Goal: Task Accomplishment & Management: Manage account settings

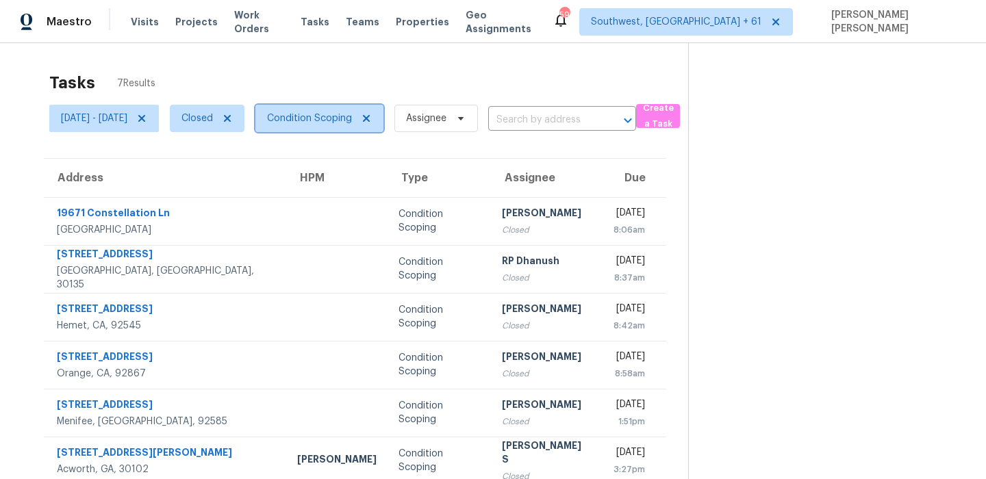
click at [332, 111] on span "Condition Scoping" at bounding box center [319, 118] width 128 height 27
click at [213, 116] on span "Closed" at bounding box center [196, 119] width 31 height 14
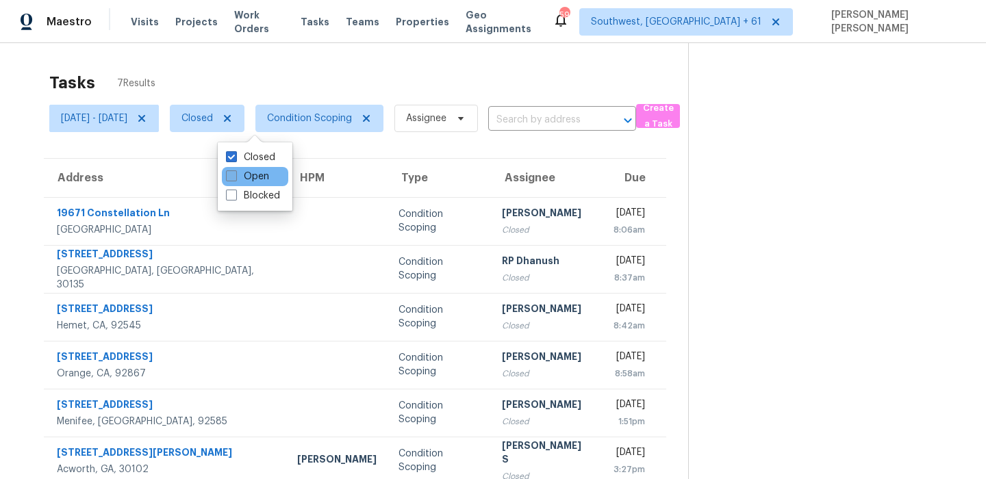
click at [253, 177] on label "Open" at bounding box center [247, 177] width 43 height 14
click at [235, 177] on input "Open" at bounding box center [230, 174] width 9 height 9
checkbox input "true"
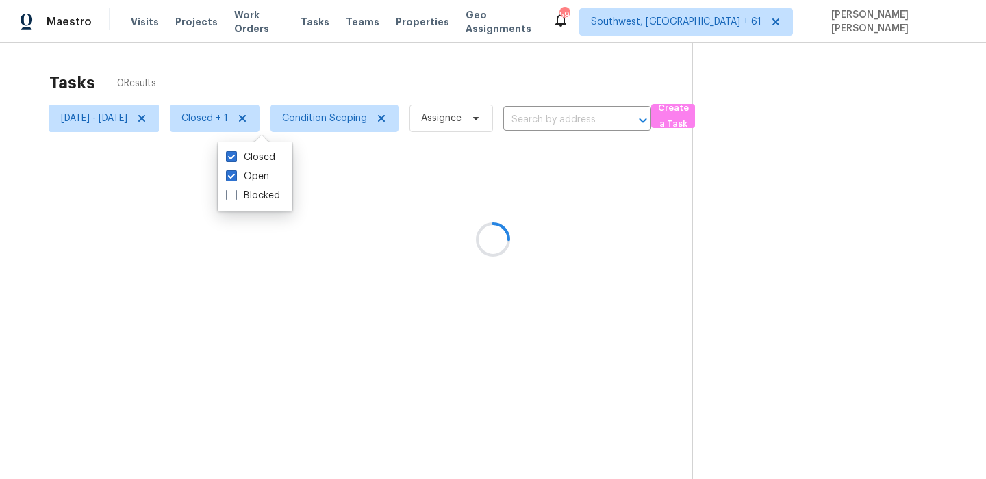
click at [265, 147] on div "Closed Open Blocked" at bounding box center [255, 176] width 75 height 68
click at [253, 154] on label "Closed" at bounding box center [250, 158] width 49 height 14
click at [235, 154] on input "Closed" at bounding box center [230, 155] width 9 height 9
checkbox input "false"
click at [300, 92] on div "Tasks 4 Results" at bounding box center [367, 83] width 637 height 36
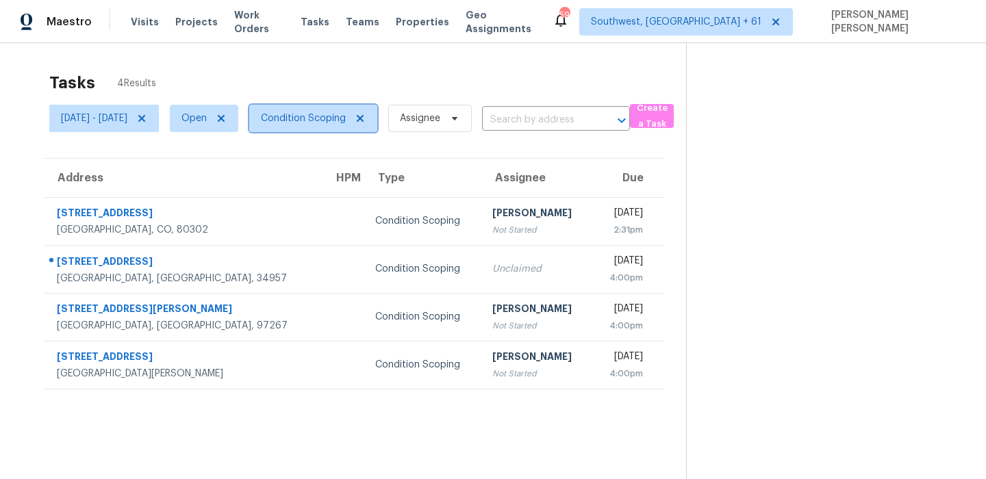
click at [337, 116] on span "Condition Scoping" at bounding box center [303, 119] width 85 height 14
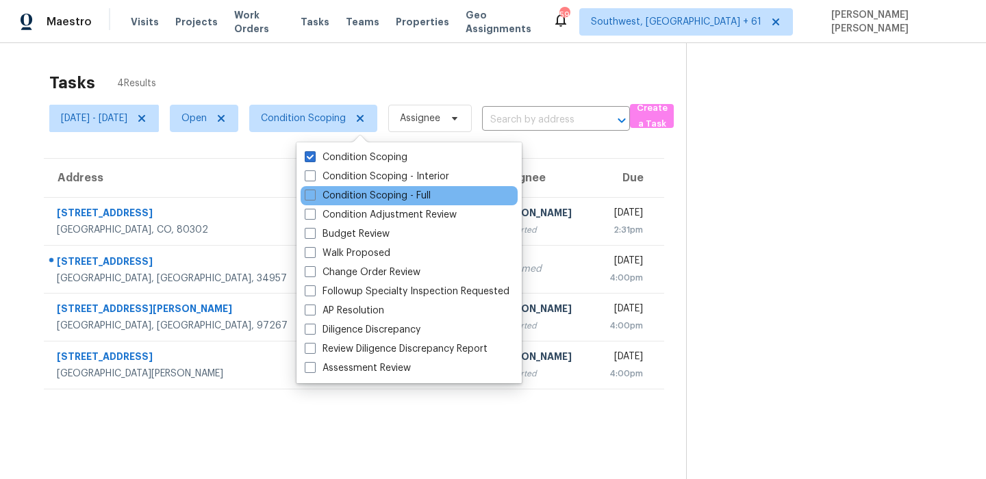
click at [342, 188] on div "Condition Scoping - Full" at bounding box center [409, 195] width 217 height 19
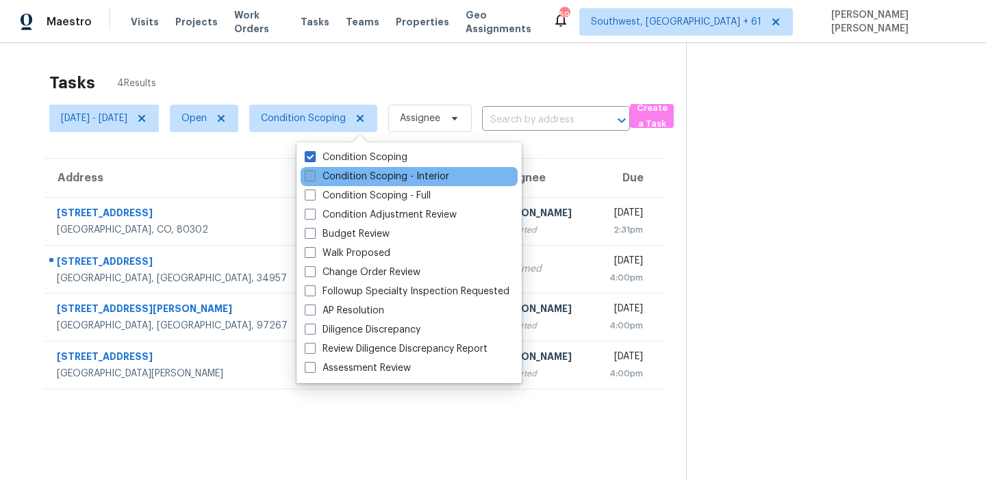
click at [344, 181] on label "Condition Scoping - Interior" at bounding box center [377, 177] width 144 height 14
click at [314, 179] on input "Condition Scoping - Interior" at bounding box center [309, 174] width 9 height 9
checkbox input "true"
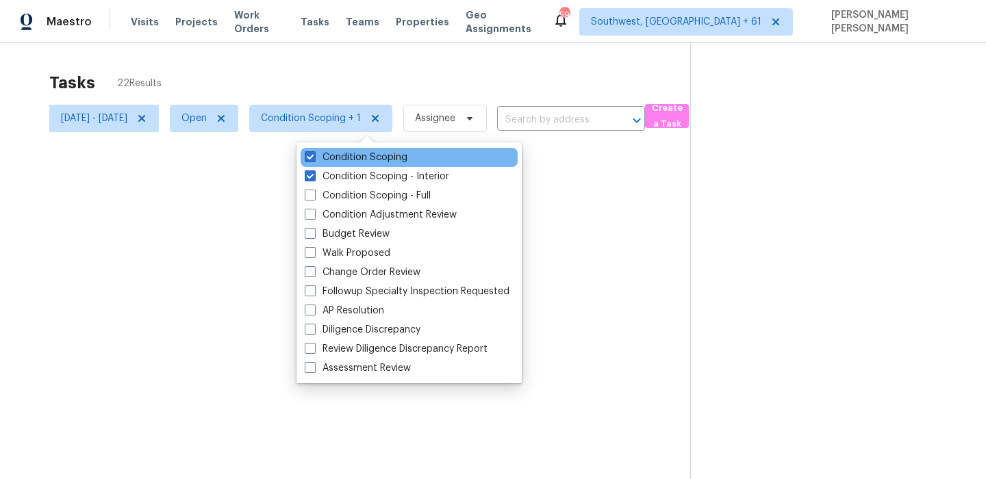
click at [357, 149] on div "Condition Scoping" at bounding box center [409, 157] width 217 height 19
click at [353, 154] on label "Condition Scoping" at bounding box center [356, 158] width 103 height 14
click at [314, 154] on input "Condition Scoping" at bounding box center [309, 155] width 9 height 9
checkbox input "false"
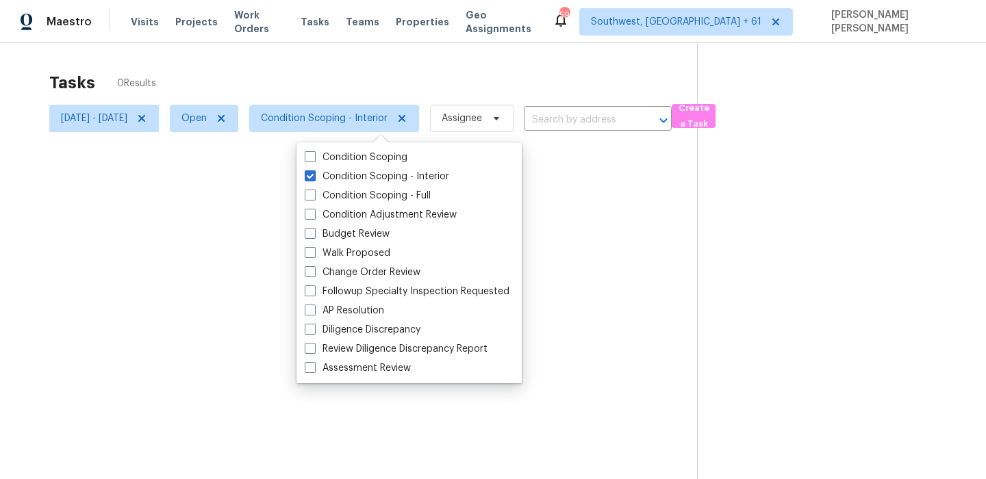
click at [404, 71] on div "Tasks 0 Results" at bounding box center [373, 83] width 648 height 36
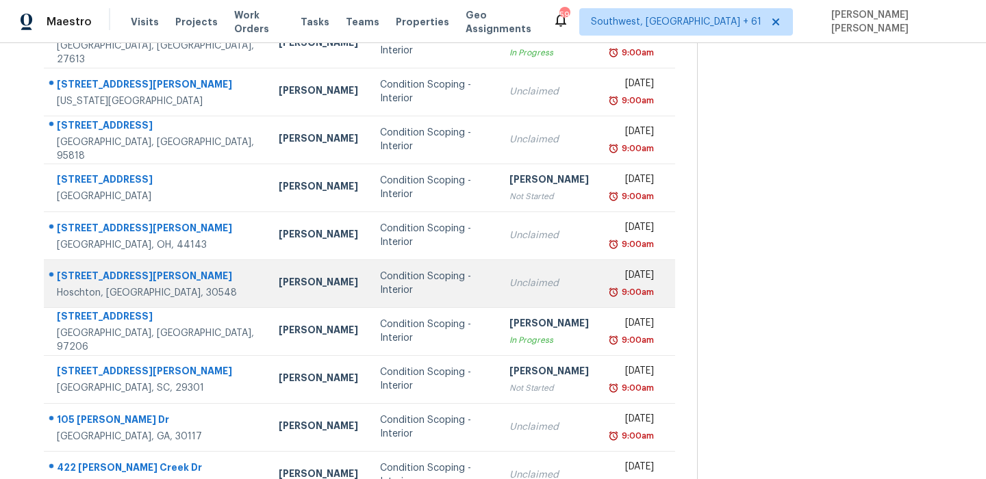
scroll to position [233, 0]
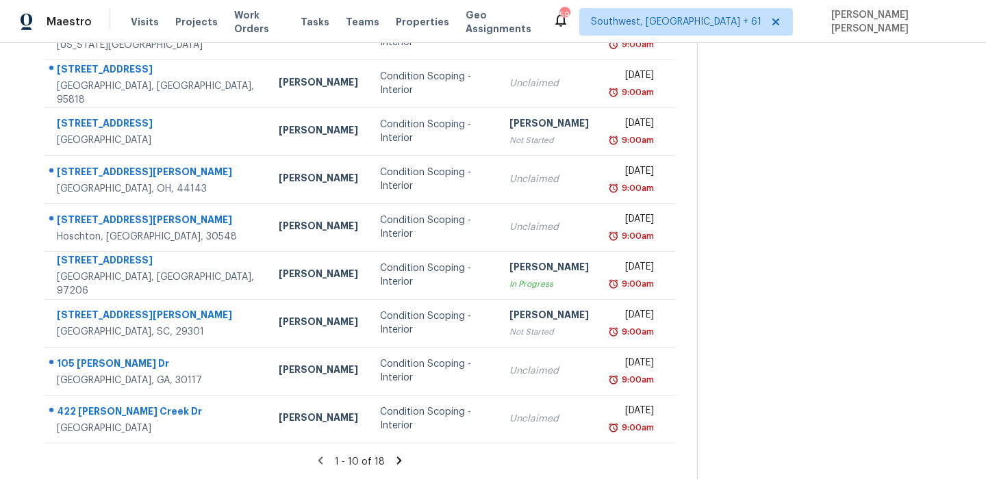
click at [401, 459] on icon at bounding box center [398, 461] width 5 height 8
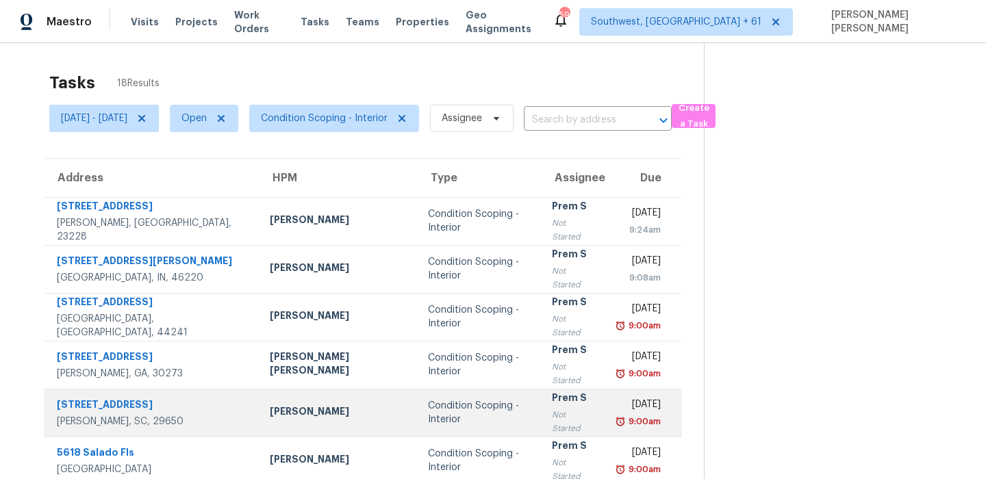
scroll to position [138, 0]
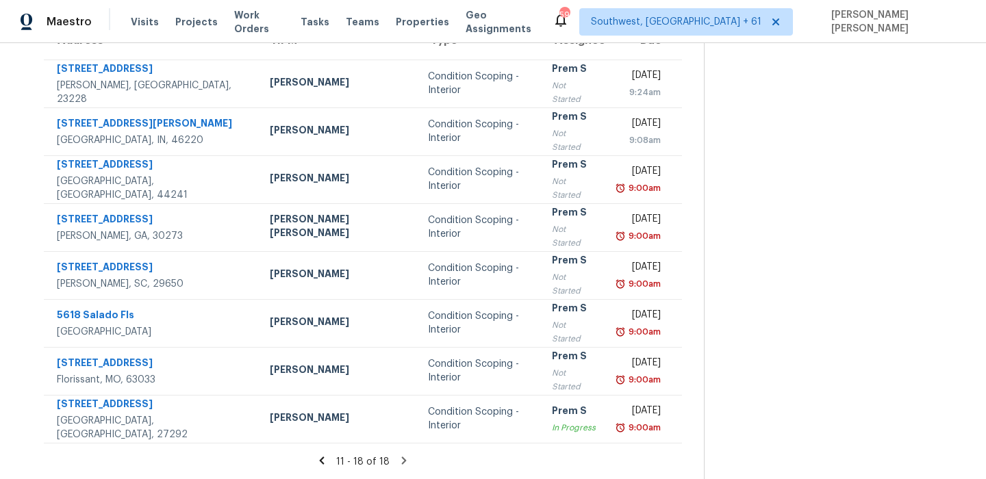
click at [326, 464] on icon at bounding box center [322, 461] width 12 height 12
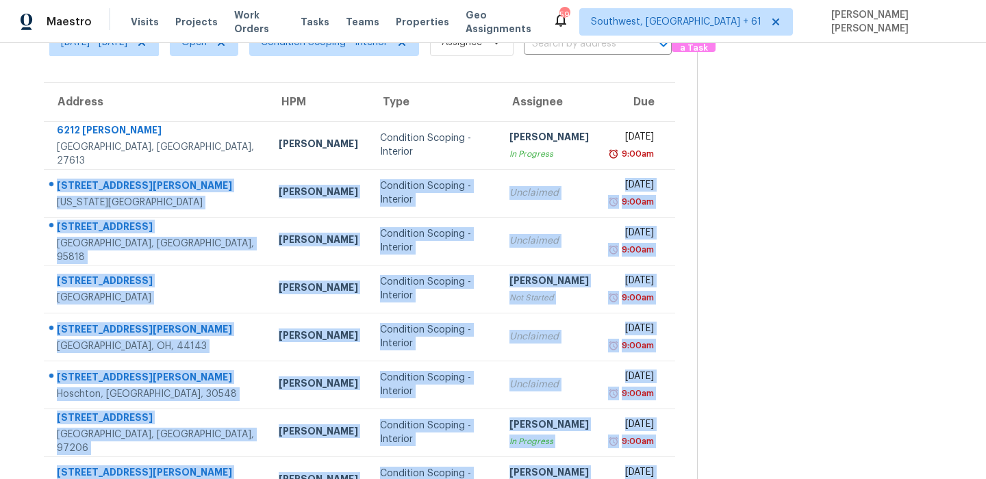
scroll to position [233, 0]
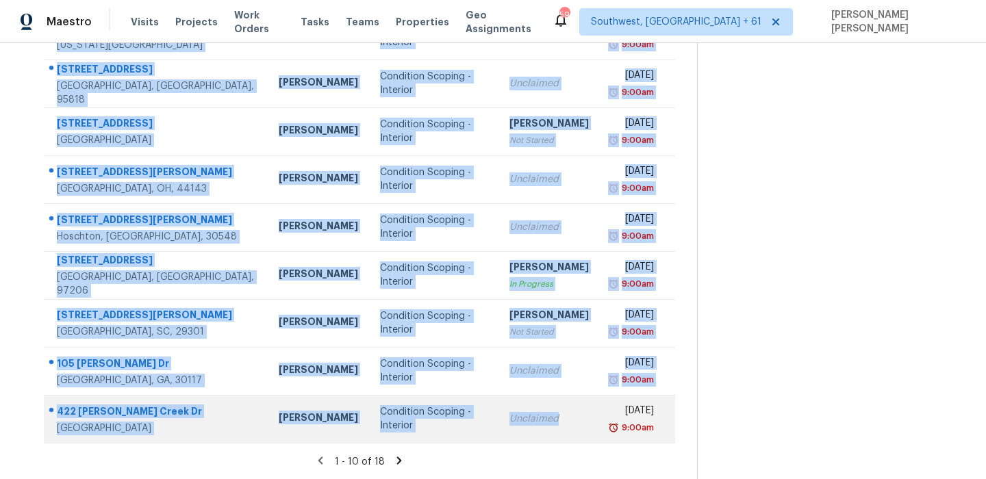
drag, startPoint x: 53, startPoint y: 170, endPoint x: 546, endPoint y: 427, distance: 555.8
click at [546, 427] on tbody "6212 Trevor Ct Raleigh, NC, 27613 Lee Privette Condition Scoping - Interior Raj…" at bounding box center [359, 203] width 631 height 479
copy tbody "7318 James A Reed Rd Kansas City, MO, 64133 Joshua Beatty Condition Scoping - I…"
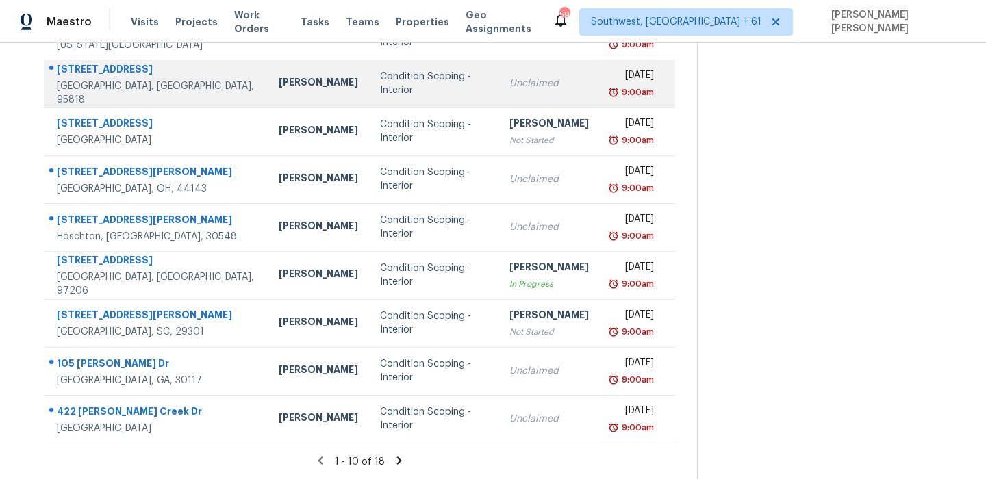
scroll to position [0, 0]
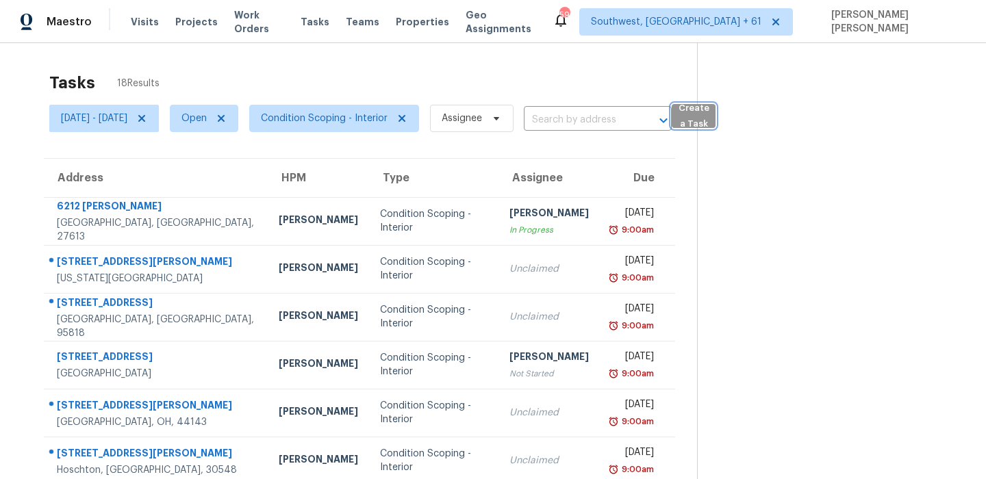
click at [709, 104] on span "Create a Task" at bounding box center [694, 116] width 30 height 31
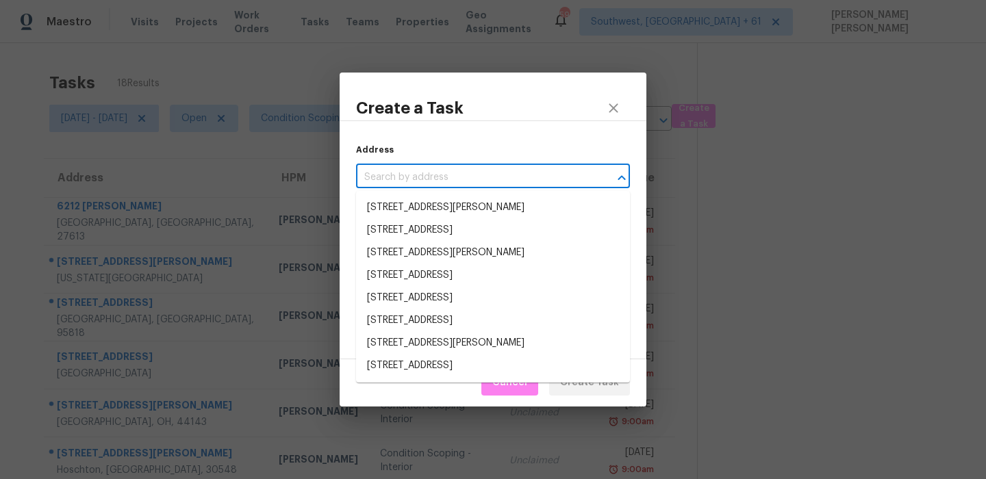
click at [375, 179] on input "text" at bounding box center [474, 177] width 236 height 21
paste input "344 Redstone Way, Columbia, SC 29212"
type input "344 Redstone Way, Columbia, SC 29212"
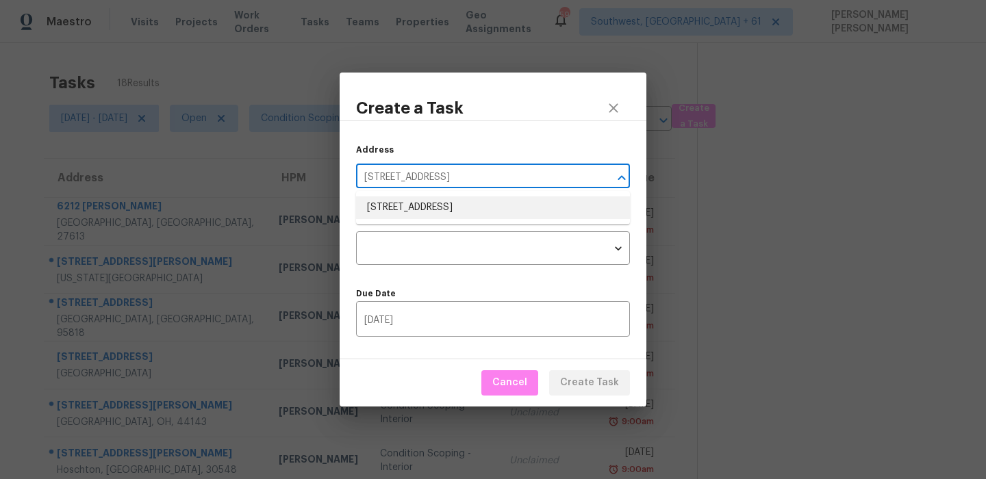
click at [401, 212] on li "344 Redstone Way, Columbia, SC 29212" at bounding box center [493, 208] width 274 height 23
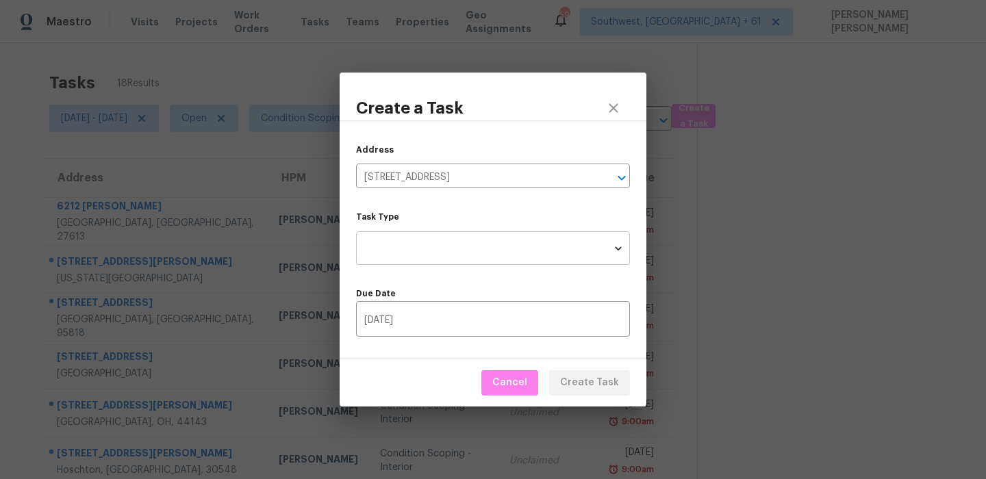
click at [406, 255] on body "Maestro Visits Projects Work Orders Tasks Teams Properties Geo Assignments 590 …" at bounding box center [493, 239] width 986 height 479
click at [445, 249] on li "Condition Scoping - Full" at bounding box center [493, 248] width 274 height 23
type input "virtual_full_assessment"
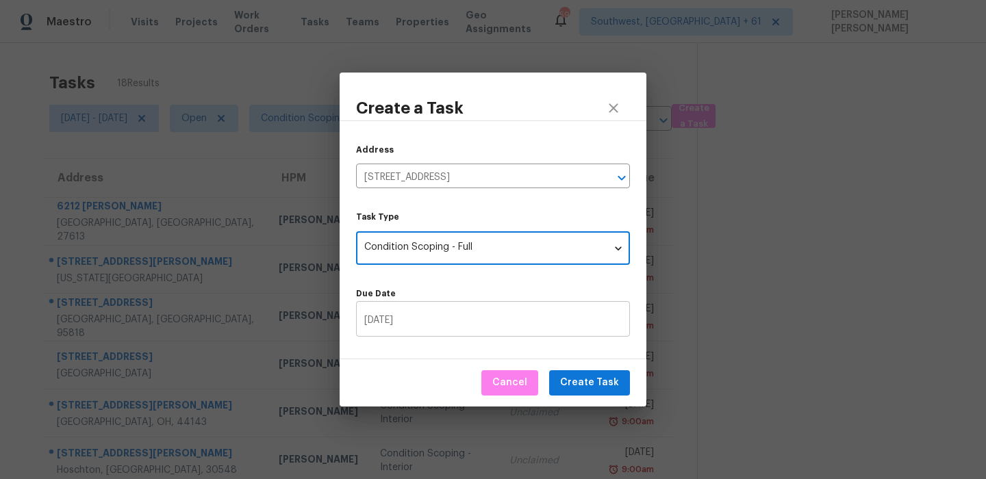
click at [438, 317] on input "09/25/2025" at bounding box center [493, 321] width 274 height 32
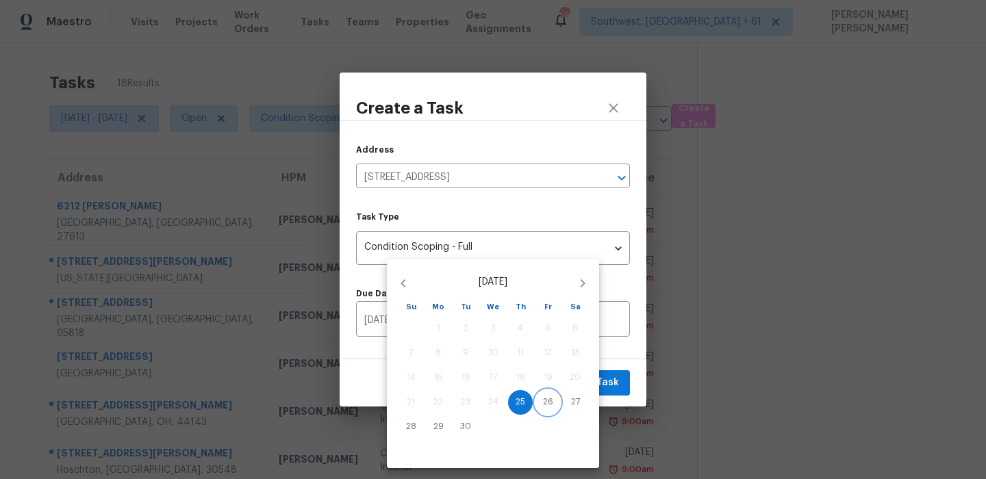
click at [547, 404] on p "26" at bounding box center [548, 402] width 10 height 12
type input "09/26/2025"
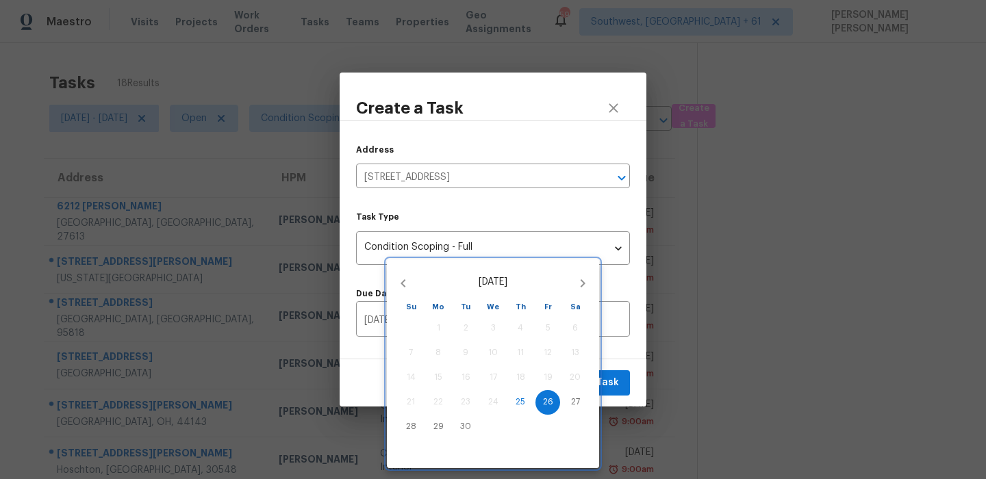
click at [624, 360] on div at bounding box center [493, 239] width 986 height 479
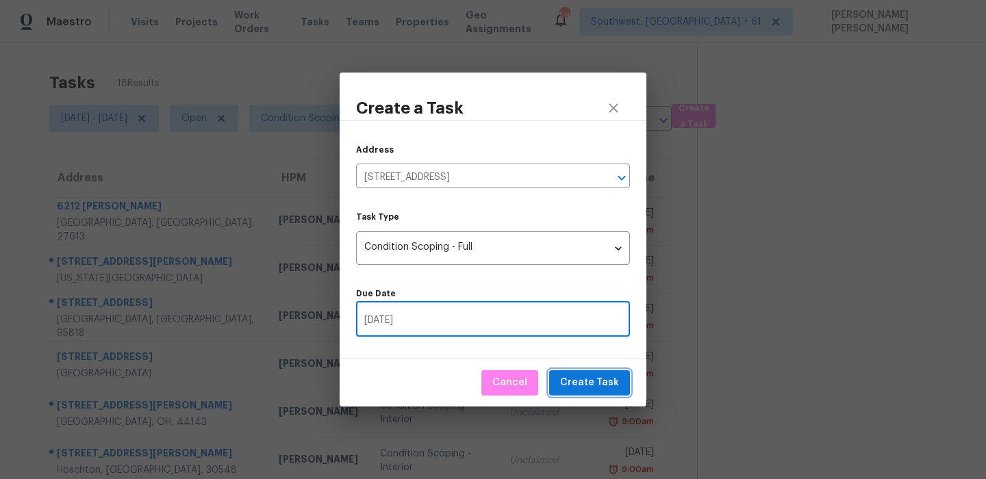
click at [588, 377] on span "Create Task" at bounding box center [589, 383] width 59 height 17
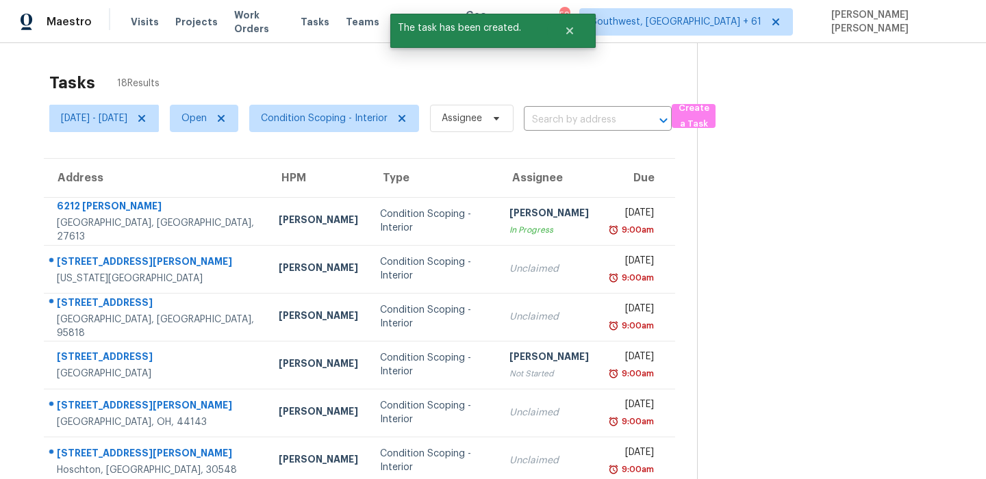
click at [676, 78] on div "Tasks 18 Results" at bounding box center [373, 83] width 648 height 36
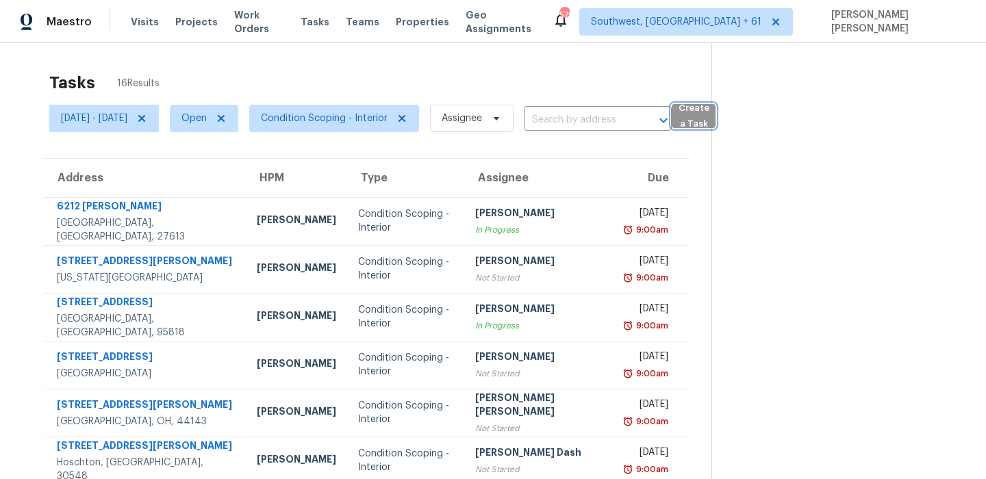
click at [709, 116] on span "Create a Task" at bounding box center [694, 116] width 30 height 31
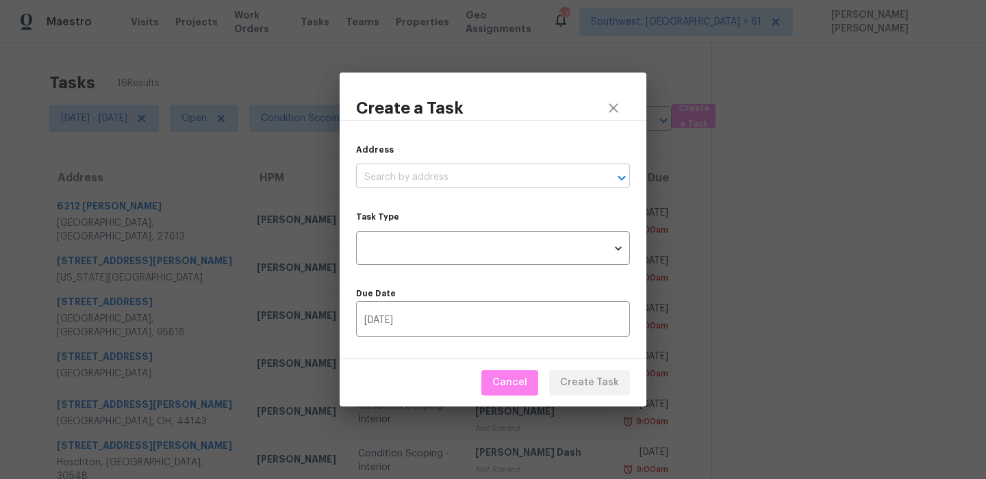
click at [474, 178] on input "text" at bounding box center [474, 177] width 236 height 21
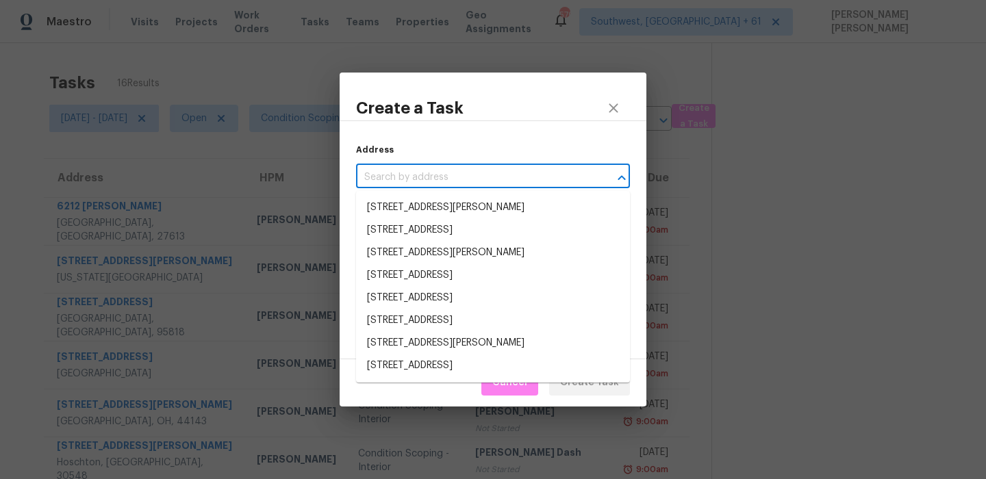
paste input "8327 Explorador Calle, Denver, CO 80229"
type input "8327 Explorador Calle, Denver, CO 80229"
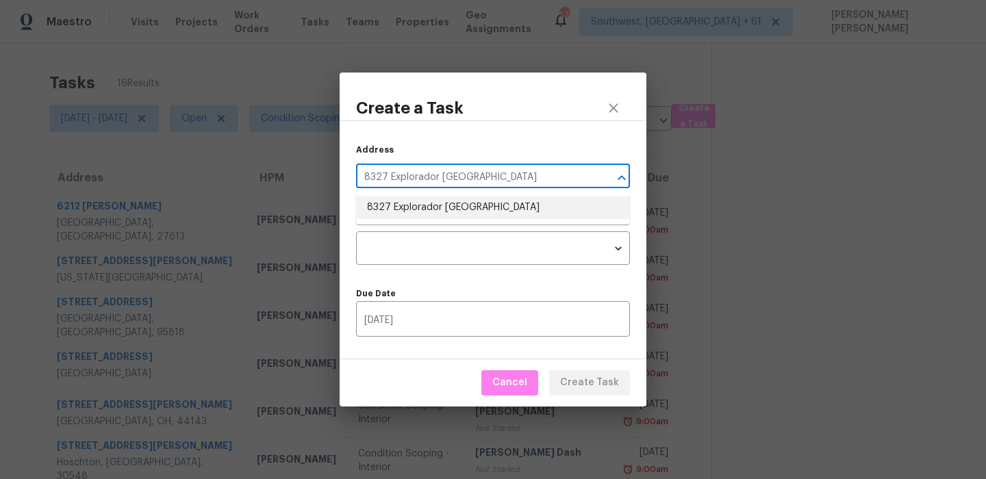
click at [447, 207] on li "8327 Explorador Calle, Denver, CO 80229" at bounding box center [493, 208] width 274 height 23
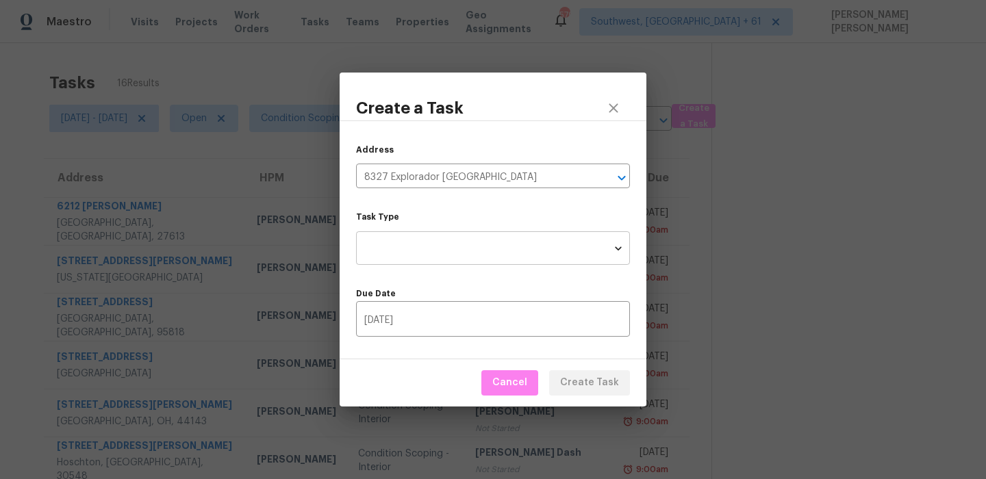
click at [442, 235] on body "Maestro Visits Projects Work Orders Tasks Teams Properties Geo Assignments 579 …" at bounding box center [493, 239] width 986 height 479
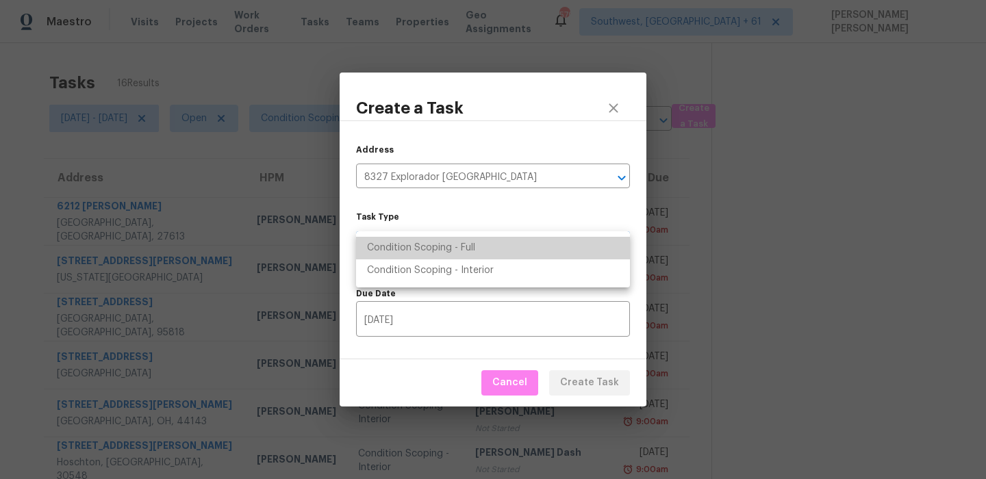
click at [438, 252] on li "Condition Scoping - Full" at bounding box center [493, 248] width 274 height 23
type input "virtual_full_assessment"
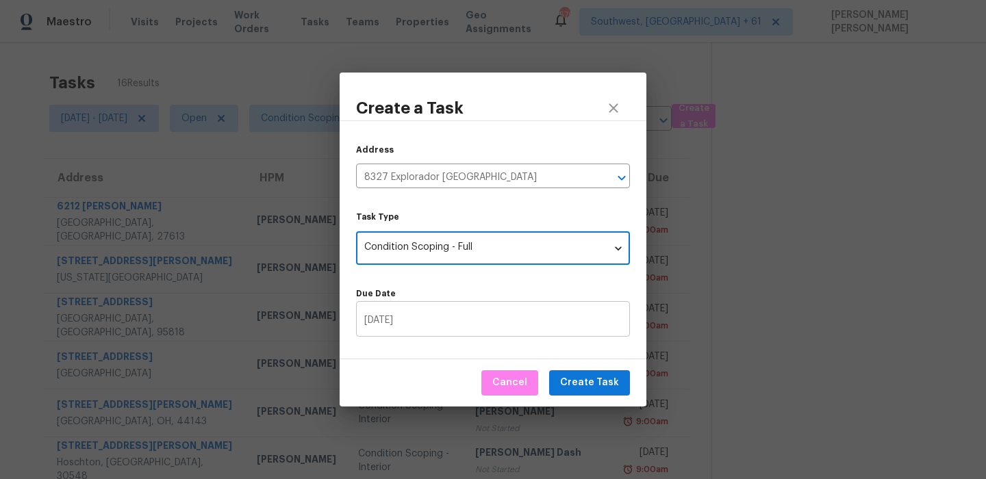
click at [472, 326] on input "09/26/2025" at bounding box center [493, 321] width 274 height 32
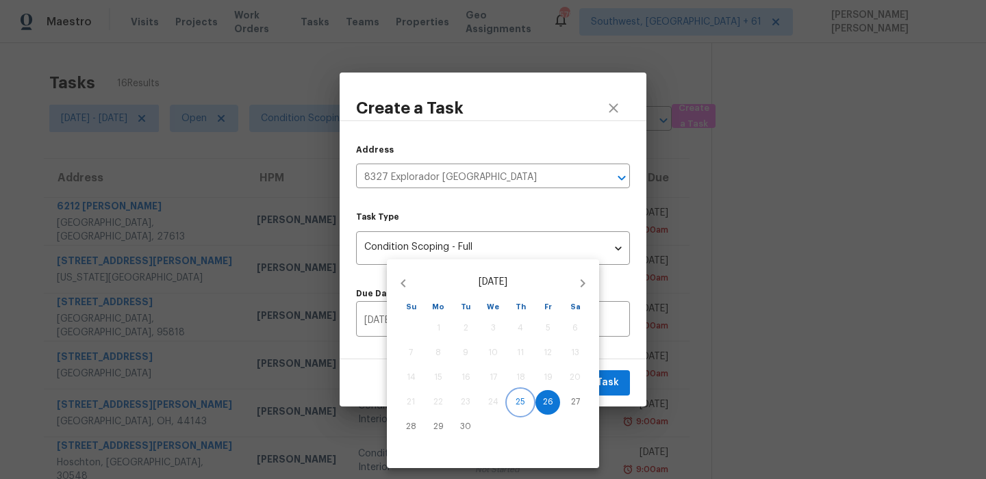
click at [518, 401] on p "25" at bounding box center [521, 402] width 10 height 12
type input "09/25/2025"
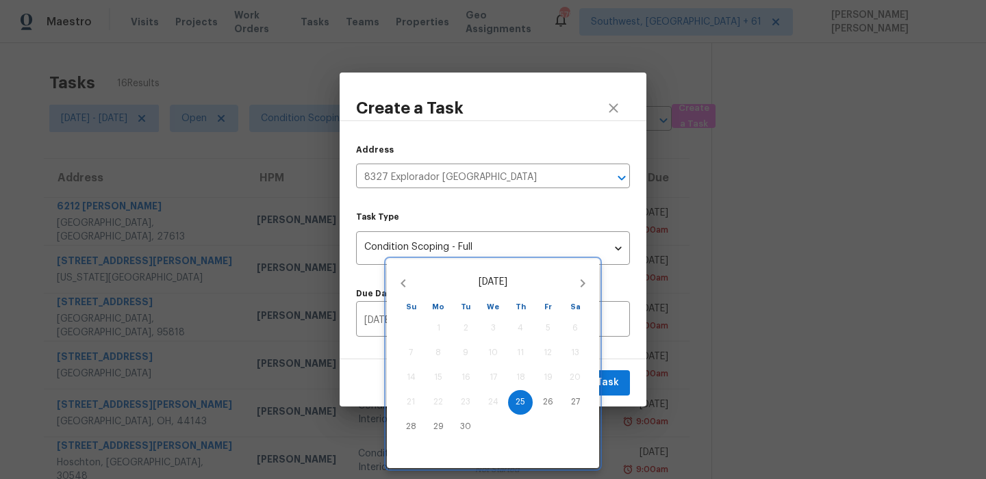
click at [605, 370] on div at bounding box center [493, 239] width 986 height 479
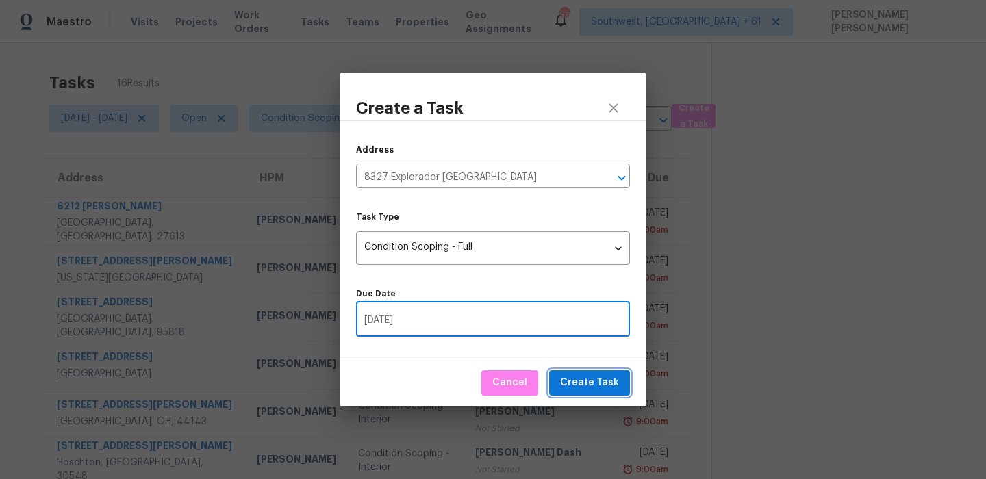
click at [587, 392] on button "Create Task" at bounding box center [589, 382] width 81 height 25
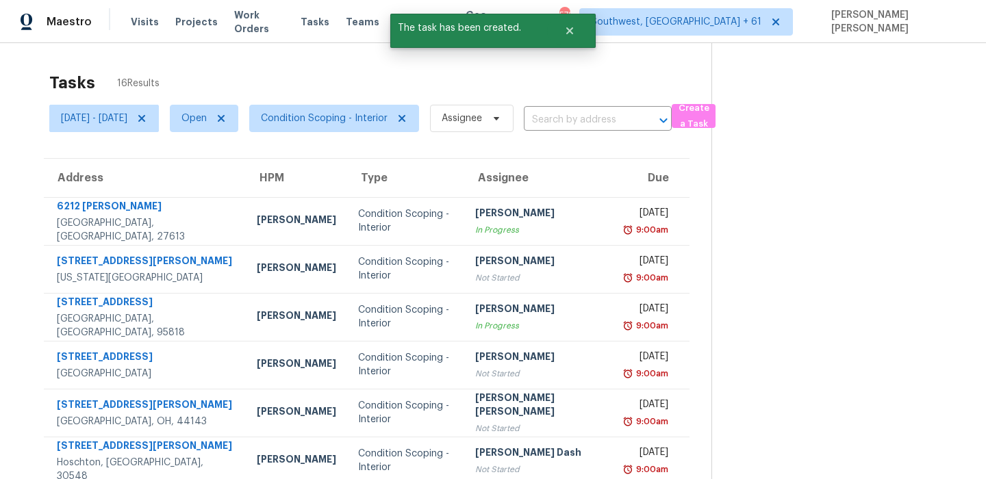
click at [548, 92] on div "Tasks 16 Results" at bounding box center [380, 83] width 662 height 36
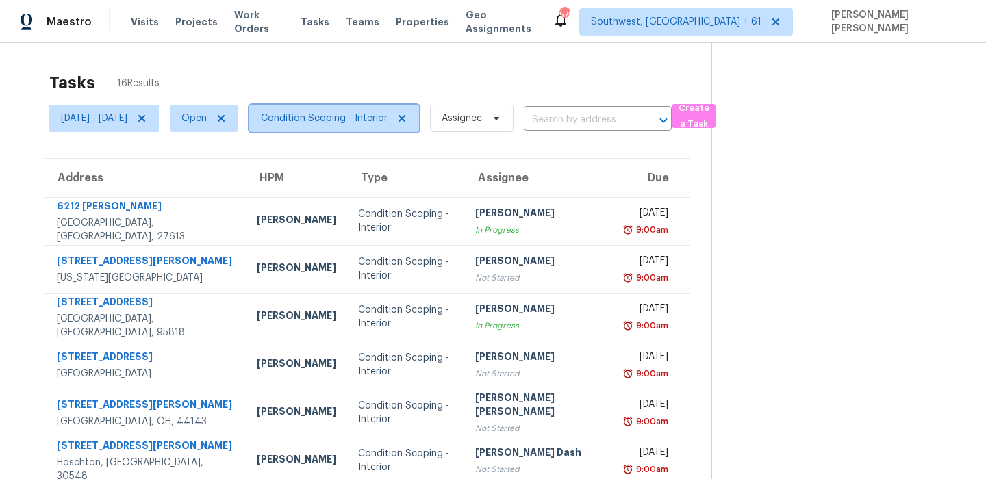
click at [322, 121] on span "Condition Scoping - Interior" at bounding box center [324, 119] width 127 height 14
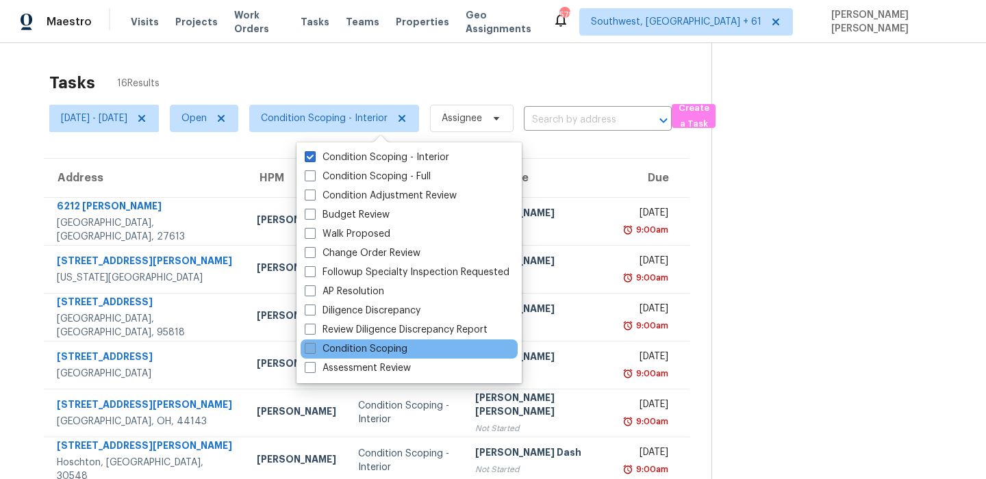
click at [353, 353] on label "Condition Scoping" at bounding box center [356, 349] width 103 height 14
click at [314, 351] on input "Condition Scoping" at bounding box center [309, 346] width 9 height 9
checkbox input "true"
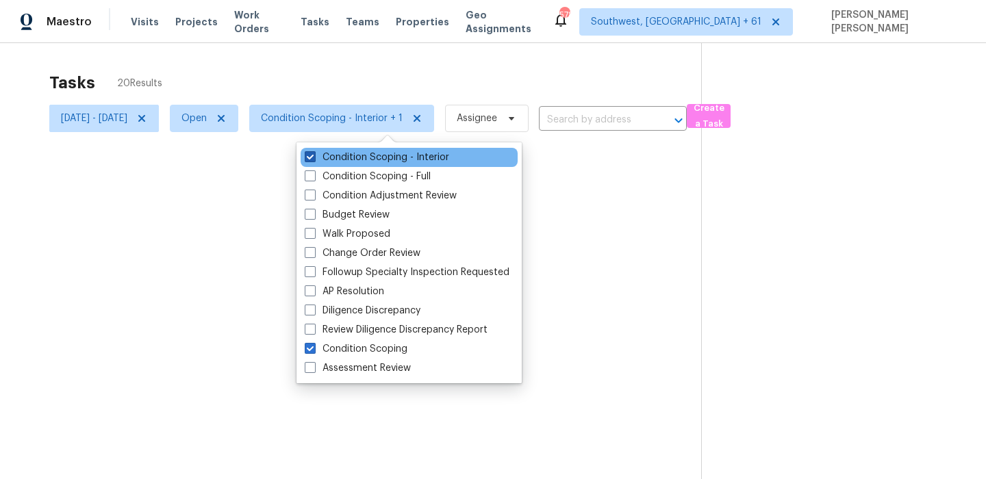
click at [325, 155] on label "Condition Scoping - Interior" at bounding box center [377, 158] width 144 height 14
click at [314, 155] on input "Condition Scoping - Interior" at bounding box center [309, 155] width 9 height 9
checkbox input "false"
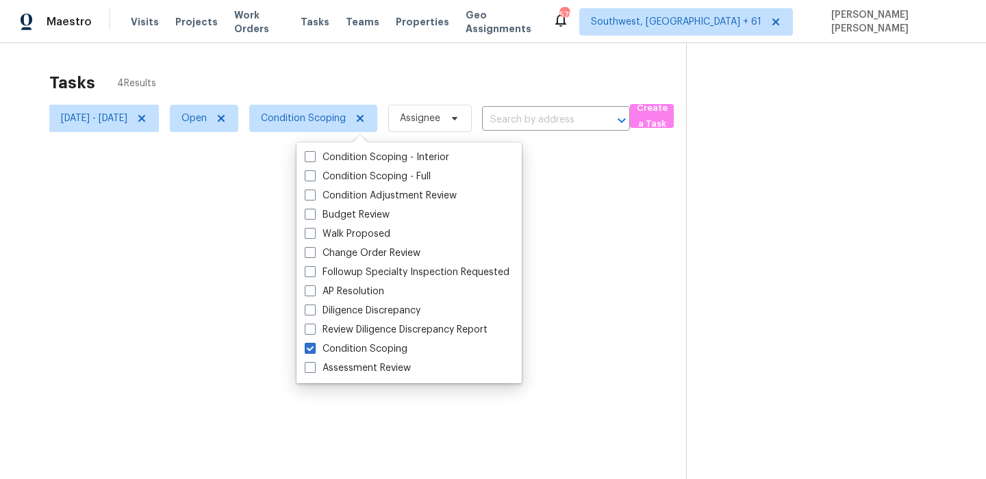
click at [376, 45] on div at bounding box center [493, 239] width 986 height 479
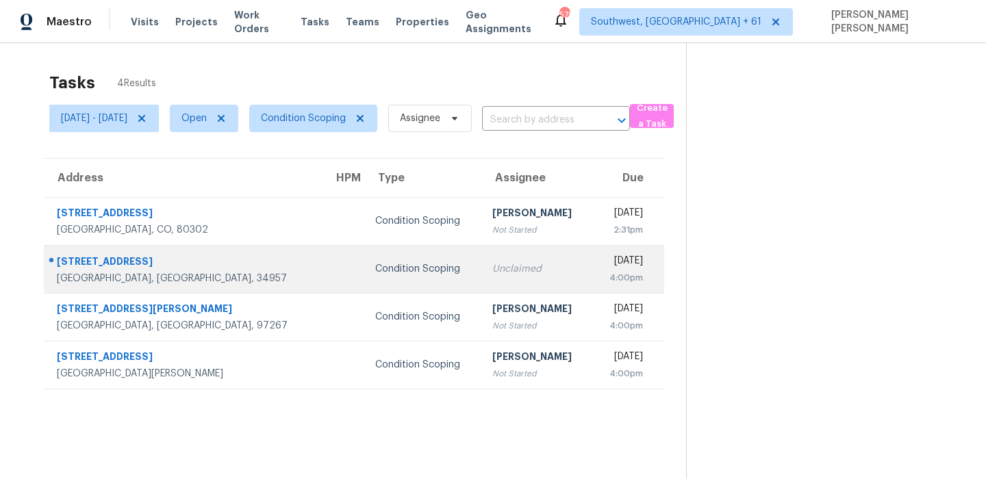
click at [86, 265] on div "2361 NE 21st Ave" at bounding box center [184, 263] width 255 height 17
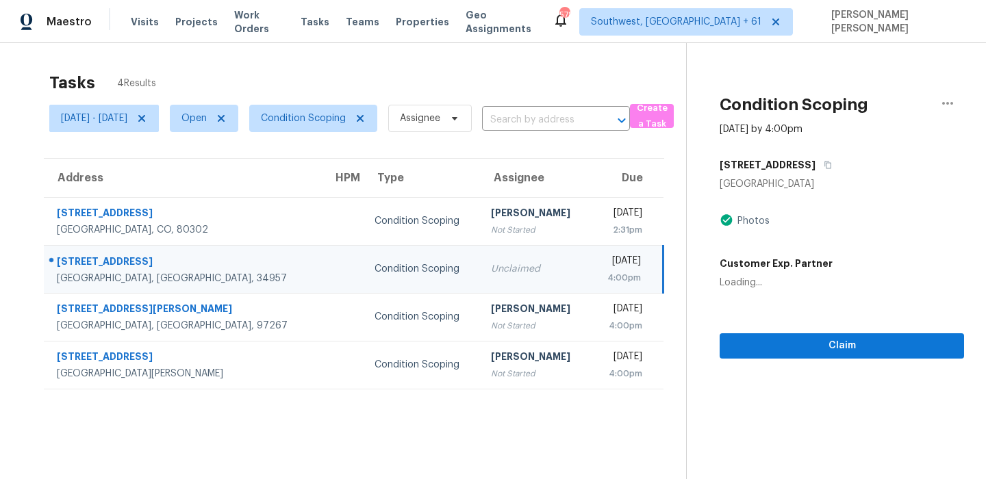
click at [86, 265] on div "2361 NE 21st Ave" at bounding box center [184, 263] width 254 height 17
copy div "2361 NE 21st Ave"
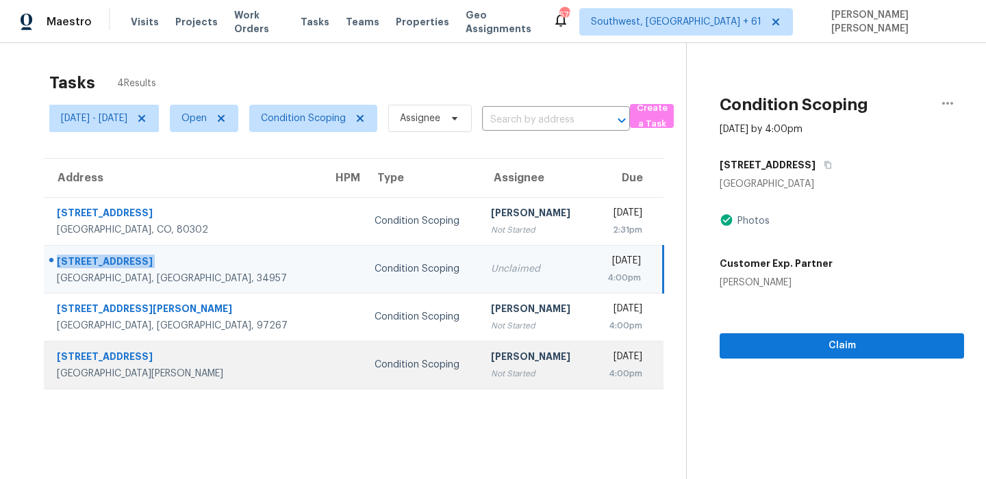
copy div "2361 NE 21st Ave"
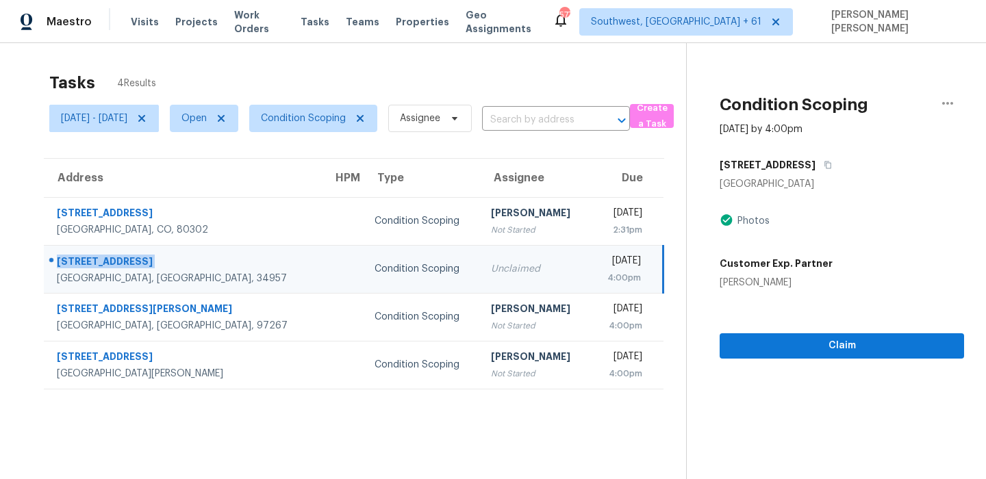
click at [468, 101] on span "Assignee" at bounding box center [424, 119] width 94 height 36
click at [484, 88] on div "Tasks 4 Results" at bounding box center [367, 83] width 637 height 36
click at [402, 451] on section "Tasks 4 Results Thu, Sep 25 - Thu, Sep 25 Open Condition Scoping Assignee ​ Cre…" at bounding box center [354, 293] width 664 height 457
click at [674, 118] on button "Create a Task" at bounding box center [652, 116] width 44 height 24
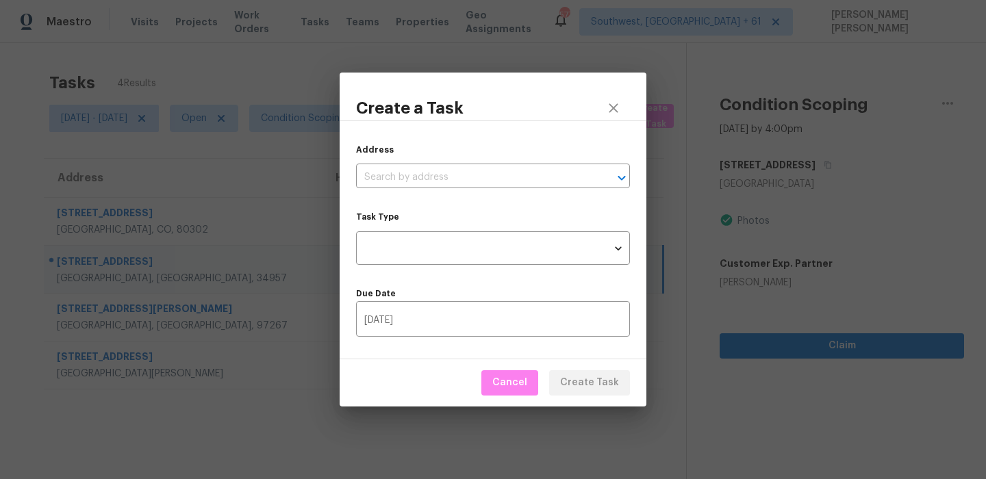
click at [442, 190] on div "Address ​ Task Type ​ Task Type Due Date 09/25/2025 ​" at bounding box center [493, 240] width 307 height 239
click at [453, 174] on input "text" at bounding box center [474, 177] width 236 height 21
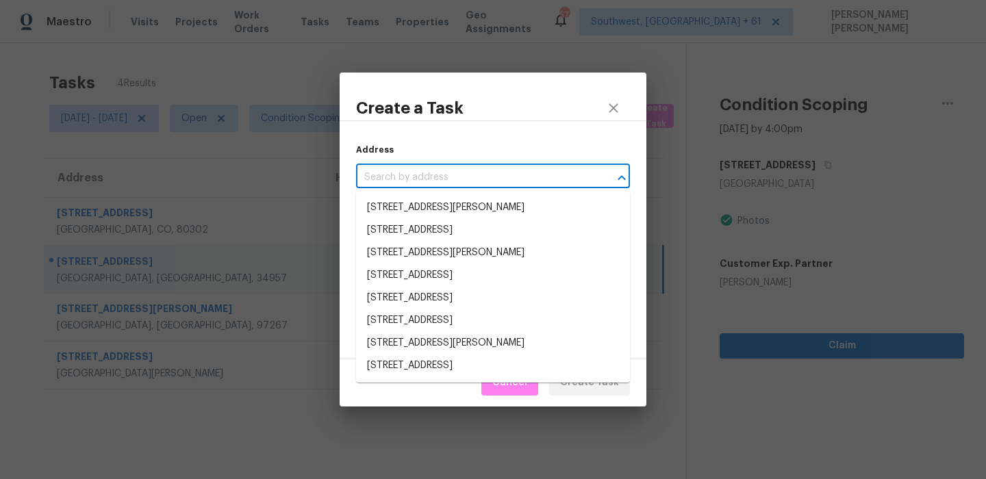
paste input "3503 Kittery Ct, Winston Salem, NC 27104"
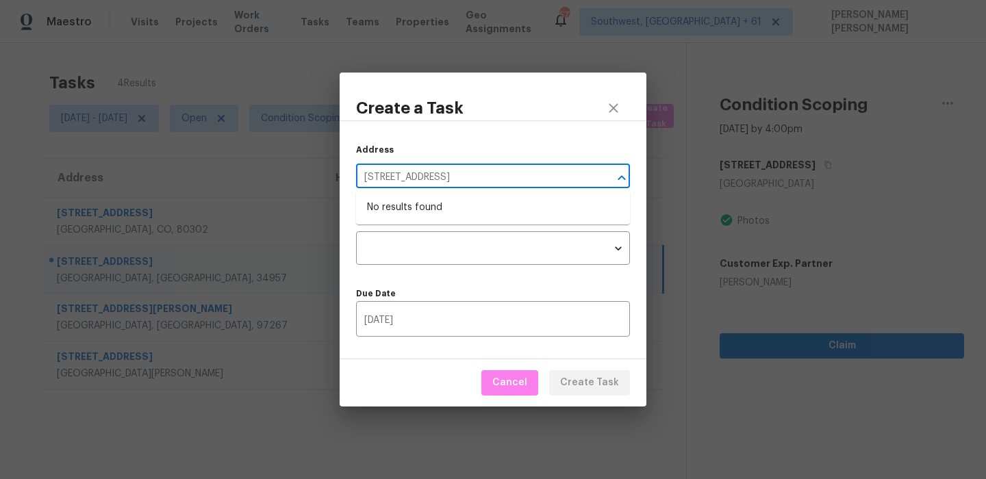
type input "3503 Kittery Ct, Winston Salem, NC 27104"
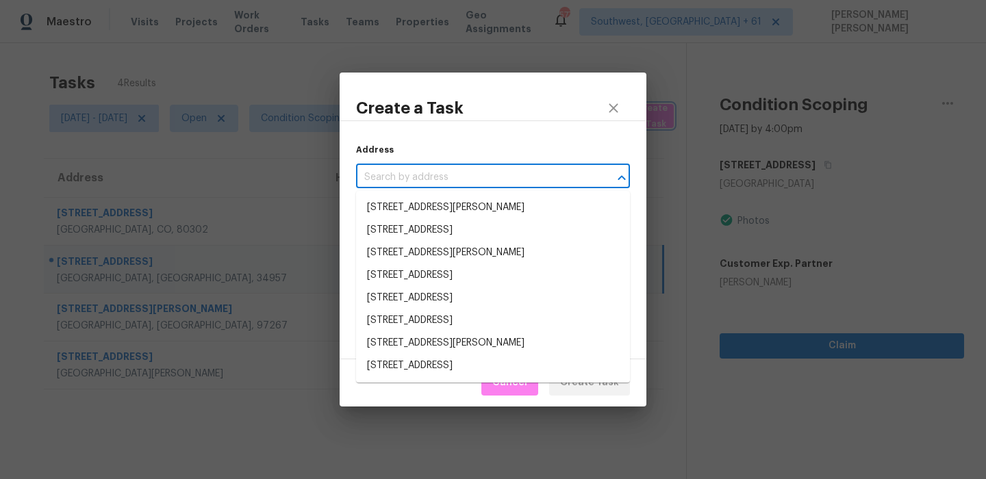
click at [580, 58] on div "Create a Task Address ​ Task Type ​ Task Type Due Date 09/25/2025 ​ Cancel Crea…" at bounding box center [493, 239] width 986 height 479
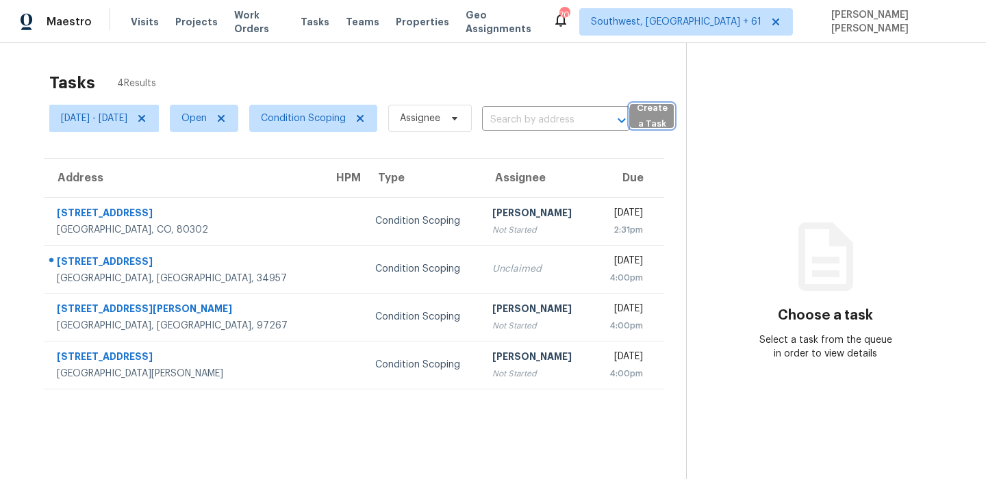
click at [667, 123] on span "Create a Task" at bounding box center [652, 116] width 30 height 31
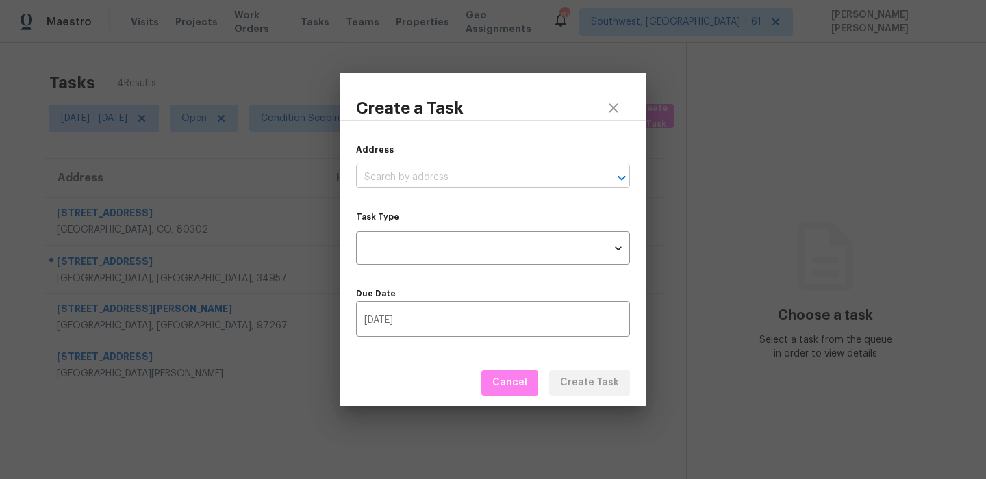
click at [443, 171] on input "text" at bounding box center [474, 177] width 236 height 21
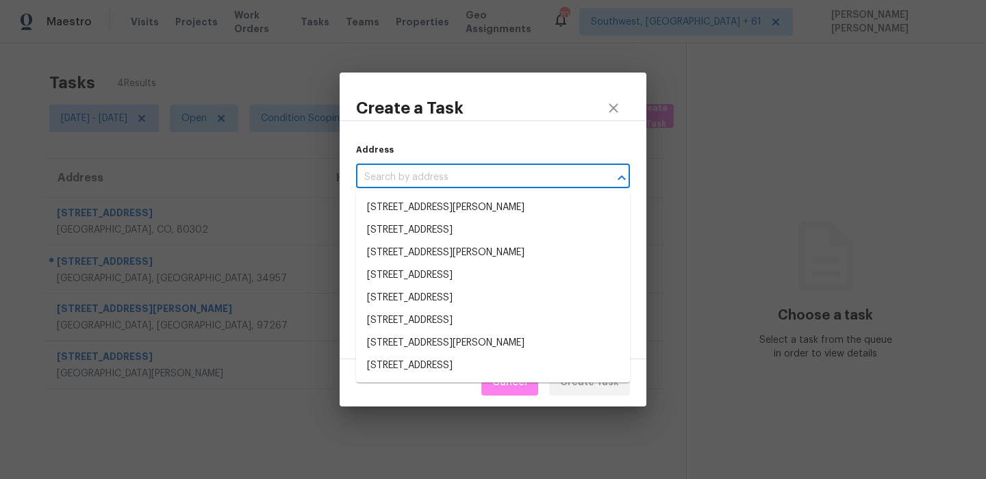
paste input "[STREET_ADDRESS]"
type input "[STREET_ADDRESS]"
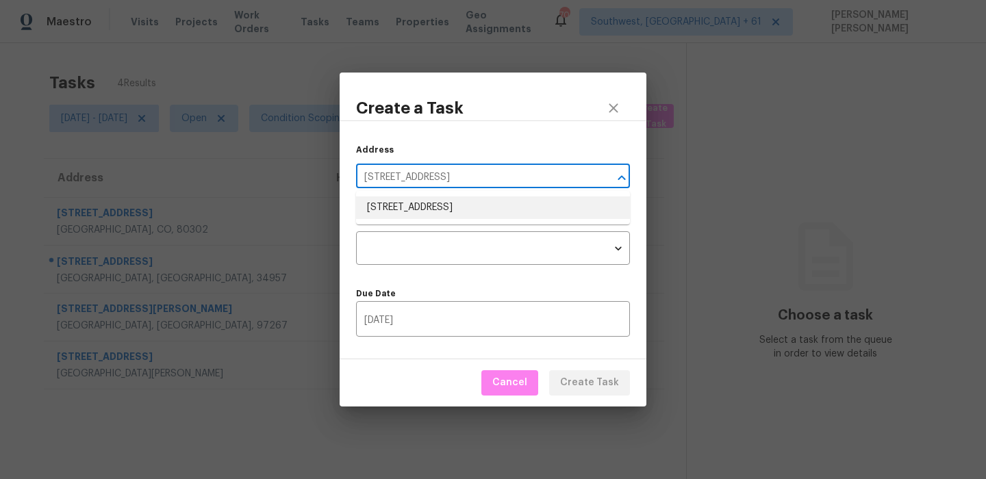
click at [436, 203] on li "[STREET_ADDRESS]" at bounding box center [493, 208] width 274 height 23
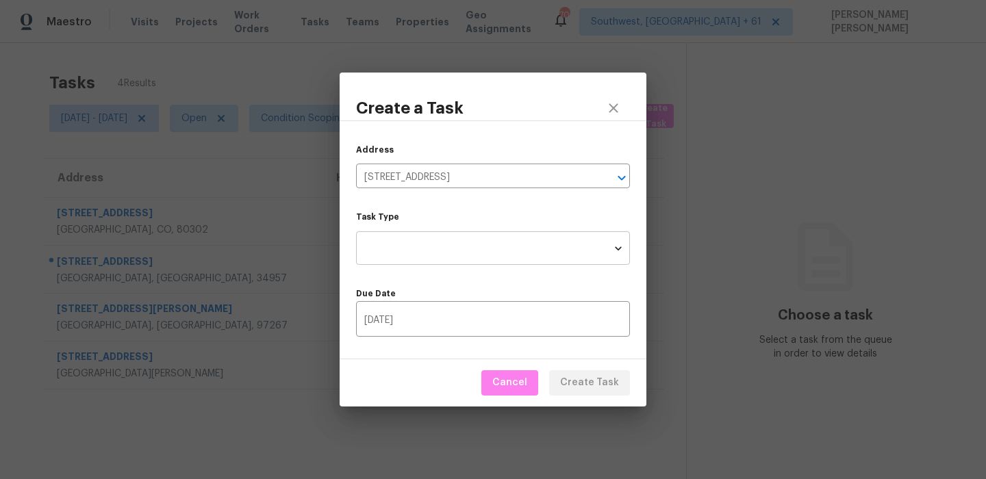
click at [429, 255] on body "Maestro Visits Projects Work Orders Tasks Teams Properties Geo Assignments 709 …" at bounding box center [493, 239] width 986 height 479
click at [470, 248] on li "Condition Scoping - Full" at bounding box center [493, 248] width 274 height 23
type input "virtual_full_assessment"
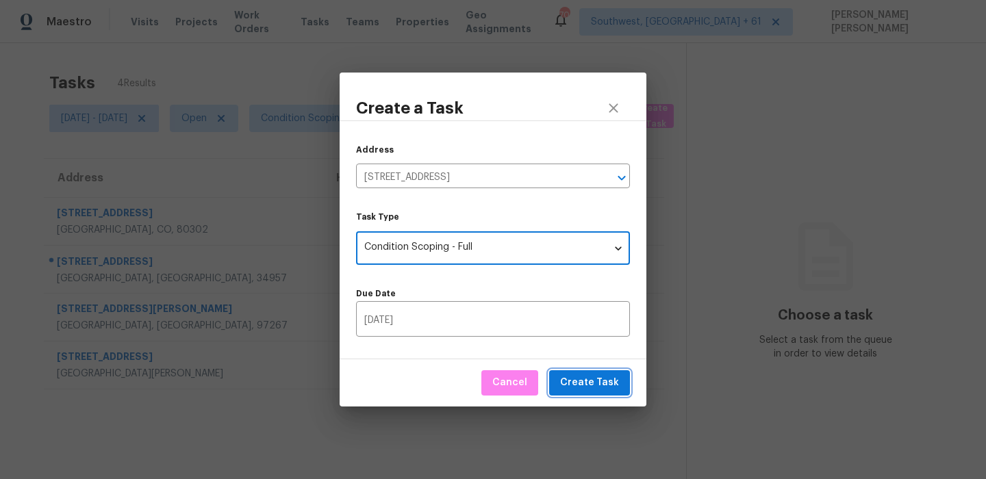
click at [586, 383] on span "Create Task" at bounding box center [589, 383] width 59 height 17
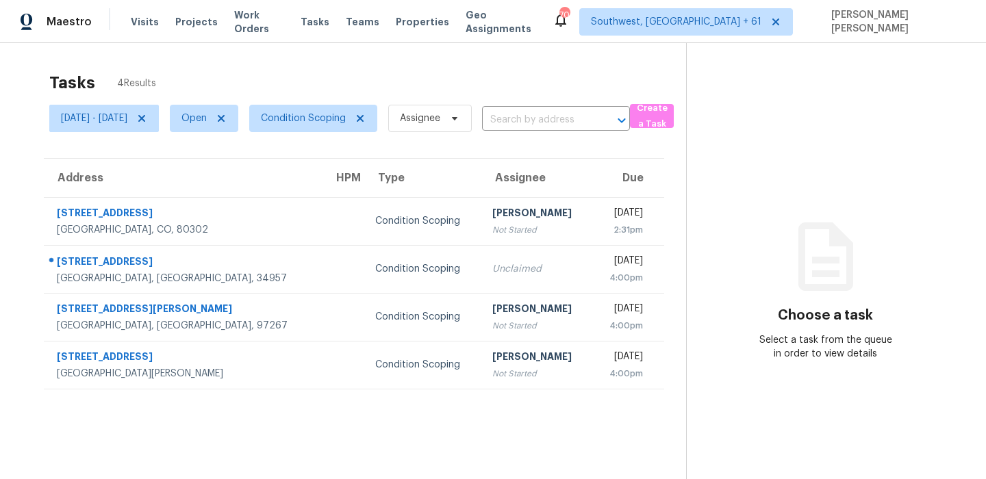
click at [238, 134] on span "Open" at bounding box center [198, 119] width 79 height 36
click at [228, 114] on span "Open" at bounding box center [204, 118] width 68 height 27
click at [244, 171] on label "Closed" at bounding box center [250, 177] width 49 height 14
click at [235, 171] on input "Closed" at bounding box center [230, 174] width 9 height 9
checkbox input "true"
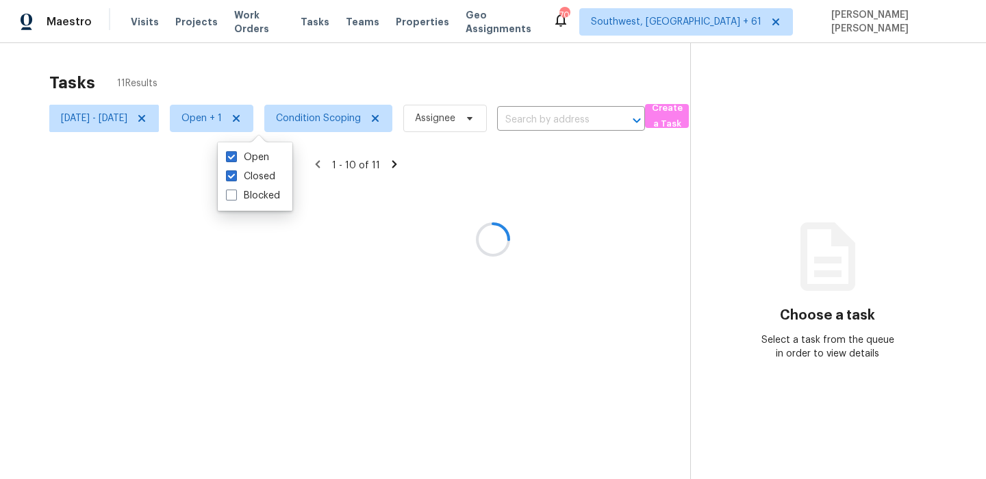
click at [290, 66] on div at bounding box center [493, 239] width 986 height 479
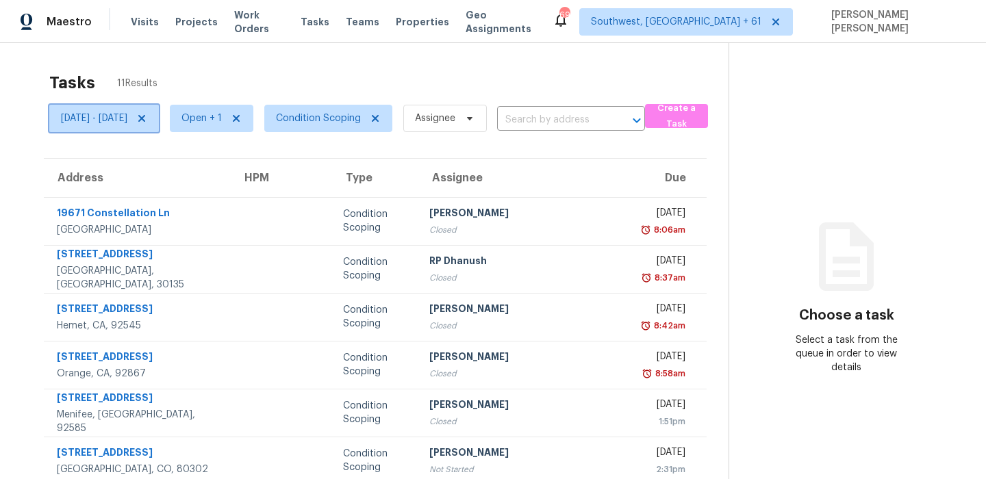
click at [127, 117] on span "[DATE] - [DATE]" at bounding box center [94, 119] width 66 height 14
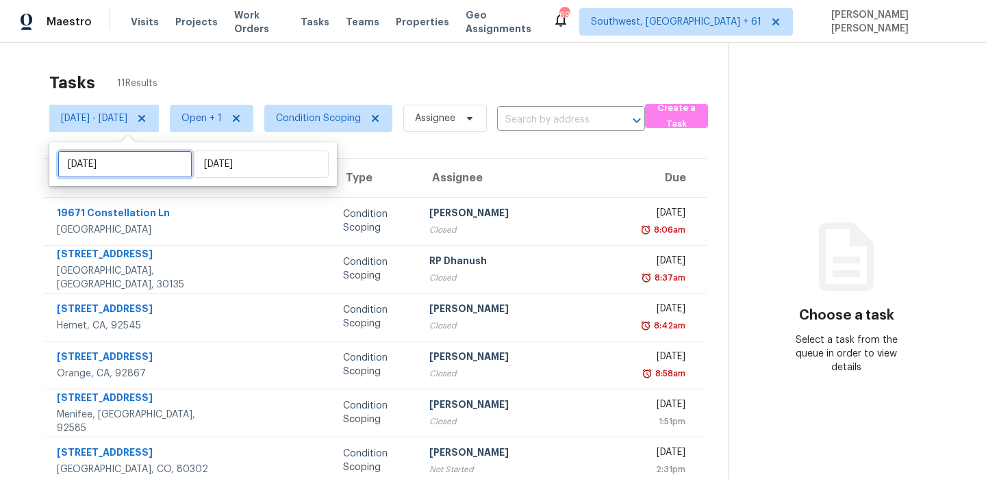
click at [145, 170] on input "[DATE]" at bounding box center [125, 164] width 135 height 27
select select "8"
select select "2025"
select select "9"
select select "2025"
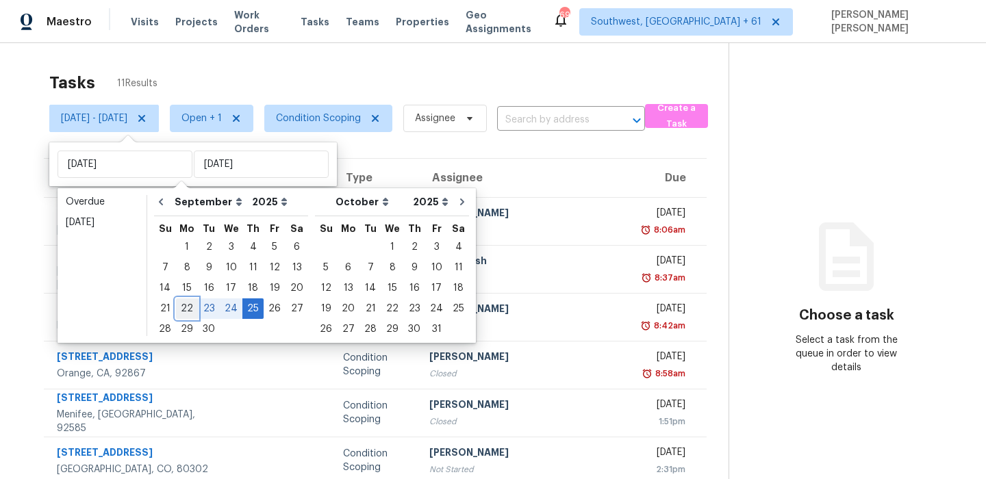
click at [182, 305] on div "22" at bounding box center [187, 308] width 22 height 19
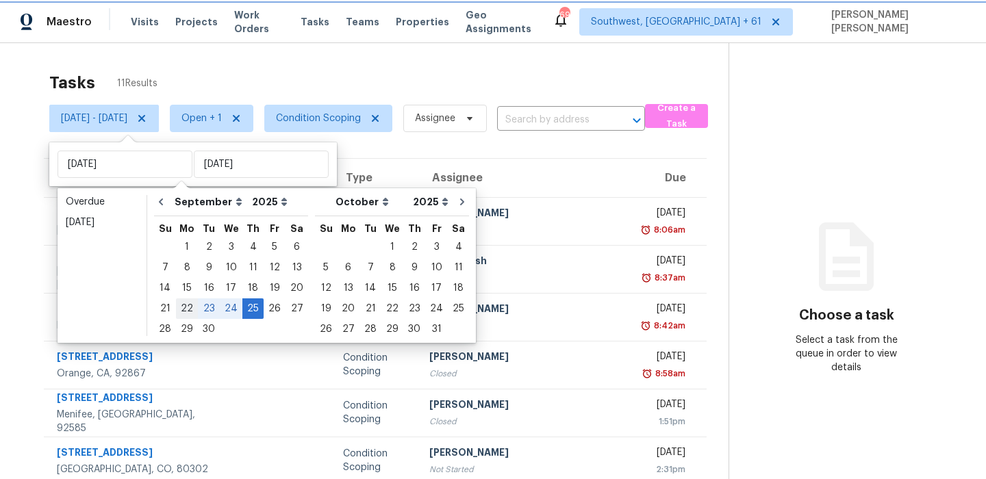
type input "Mon, Sep 22"
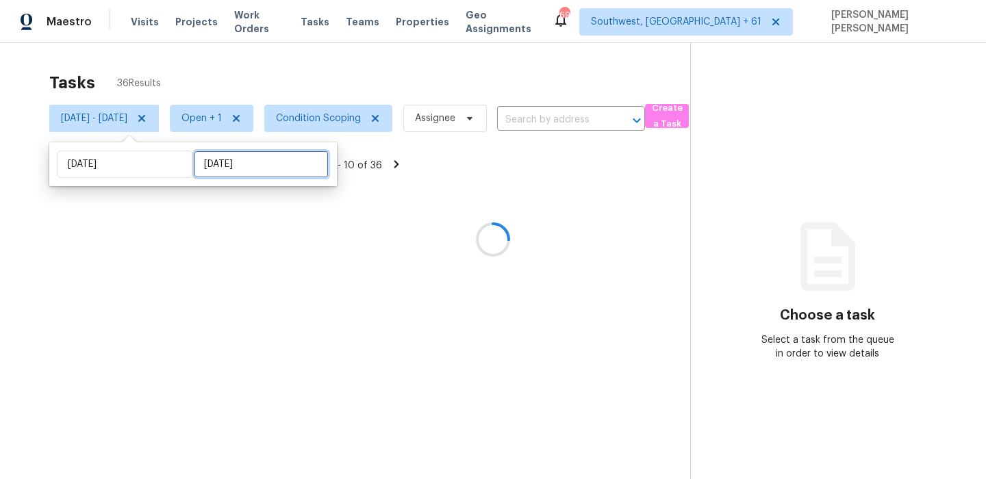
click at [232, 169] on input "[DATE]" at bounding box center [261, 164] width 135 height 27
select select "8"
select select "2025"
select select "9"
select select "2025"
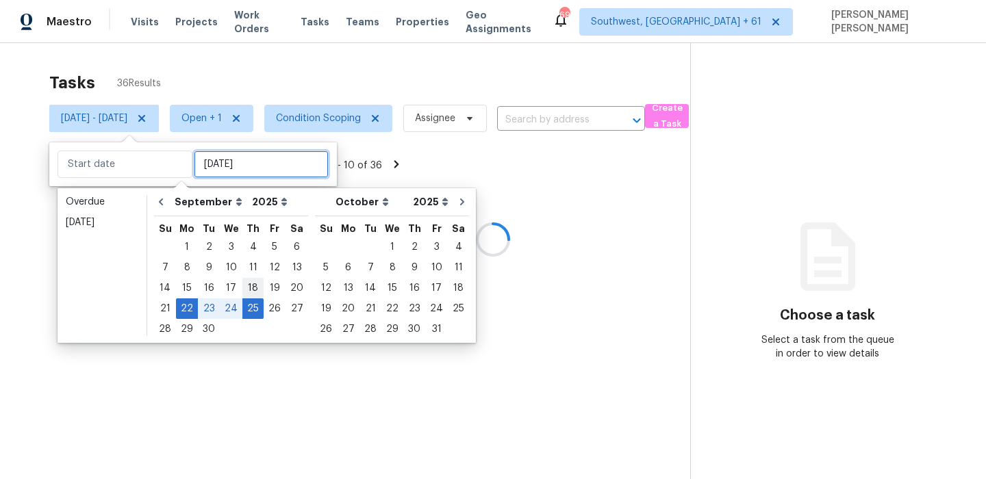
type input "Thu, Sep 18"
type input "Mon, Sep 22"
click at [246, 305] on div "25" at bounding box center [252, 308] width 21 height 19
type input "[DATE]"
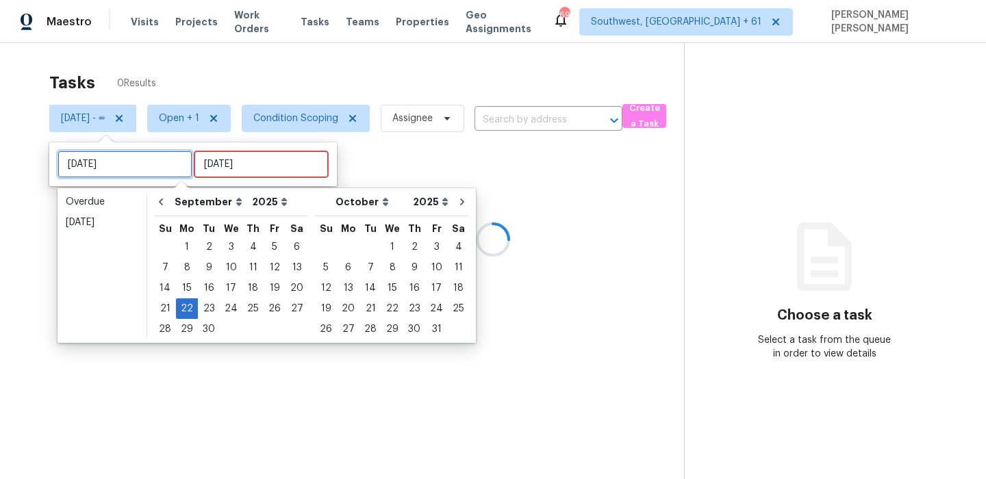
type input "Thu, Sep 18"
type input "Mon, Sep 22"
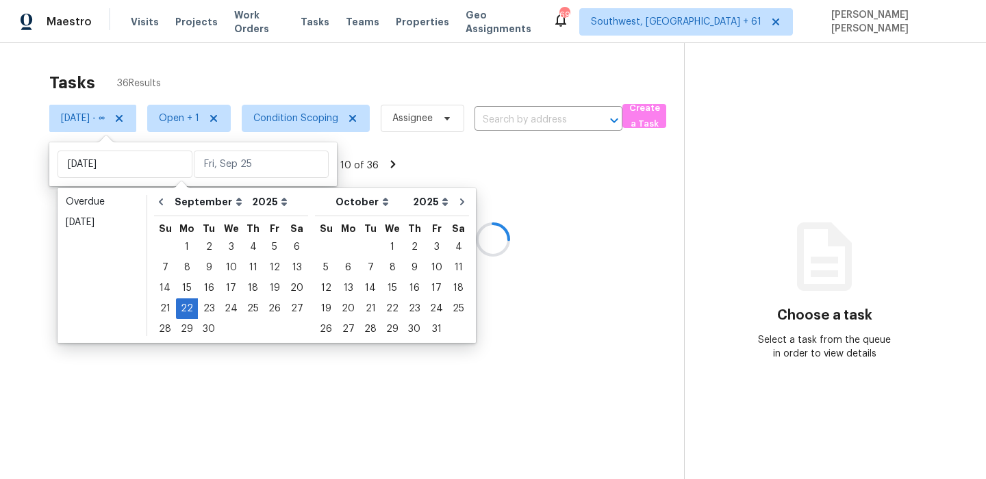
click at [321, 77] on div "Tasks 36 Results" at bounding box center [366, 83] width 635 height 36
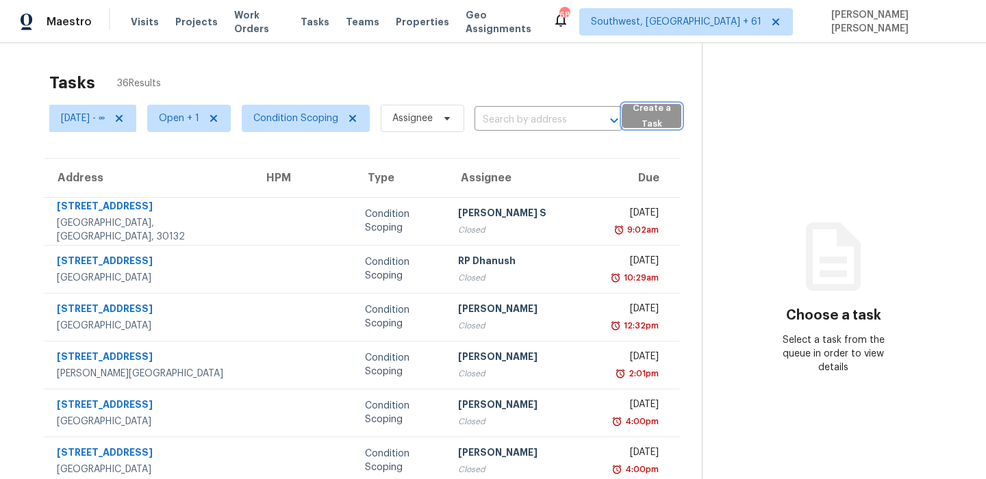
click at [666, 120] on span "Create a Task" at bounding box center [651, 116] width 45 height 31
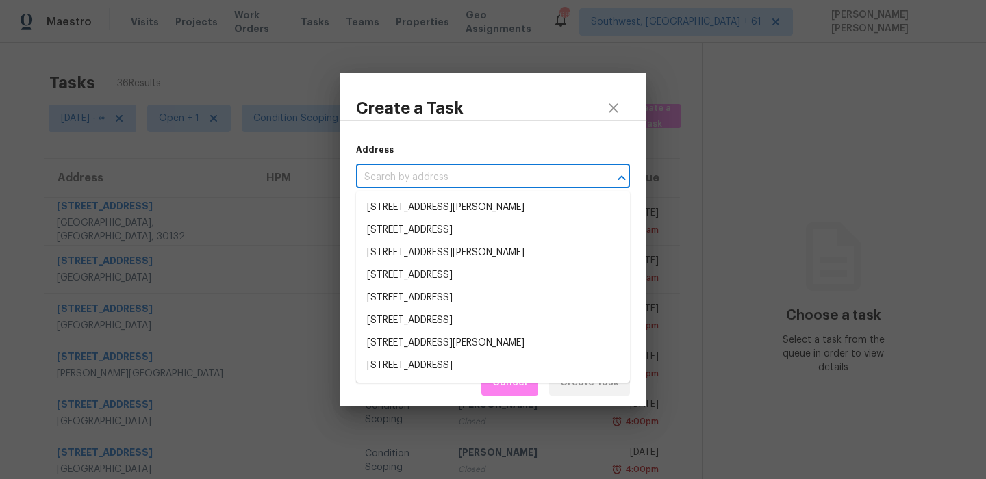
click at [432, 172] on input "text" at bounding box center [474, 177] width 236 height 21
paste input "818 Susan St, Anna, TX 75409"
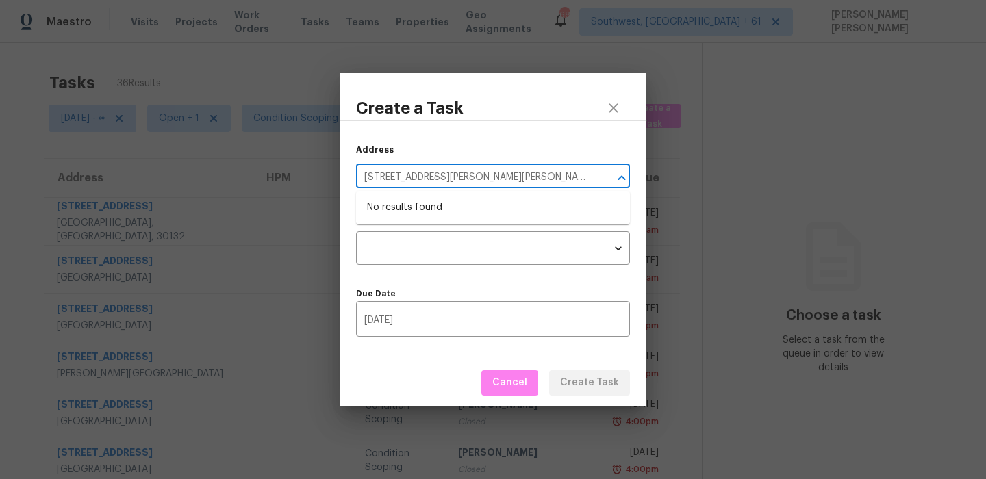
type input "818 Susan St, Anna, TX 75409"
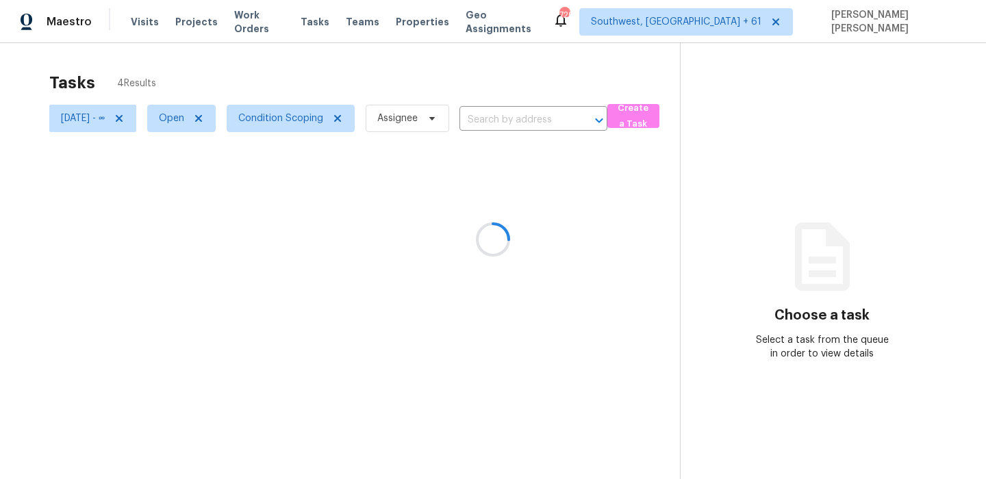
click at [546, 93] on div "Tasks 4 Results" at bounding box center [364, 83] width 631 height 36
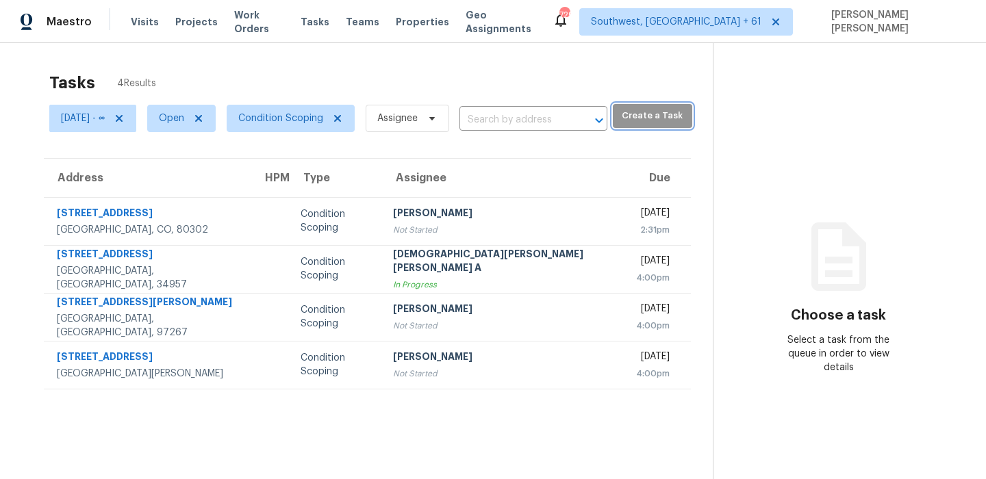
click at [670, 112] on button "Create a Task" at bounding box center [652, 116] width 79 height 24
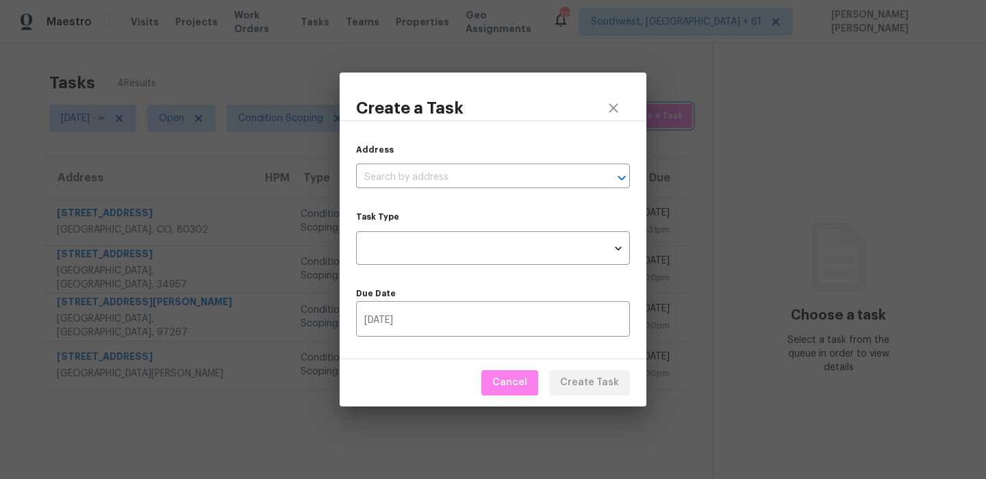
click at [741, 77] on div "Create a Task Address ​ Task Type ​ Task Type Due Date 09/25/2025 ​ Cancel Crea…" at bounding box center [493, 239] width 986 height 479
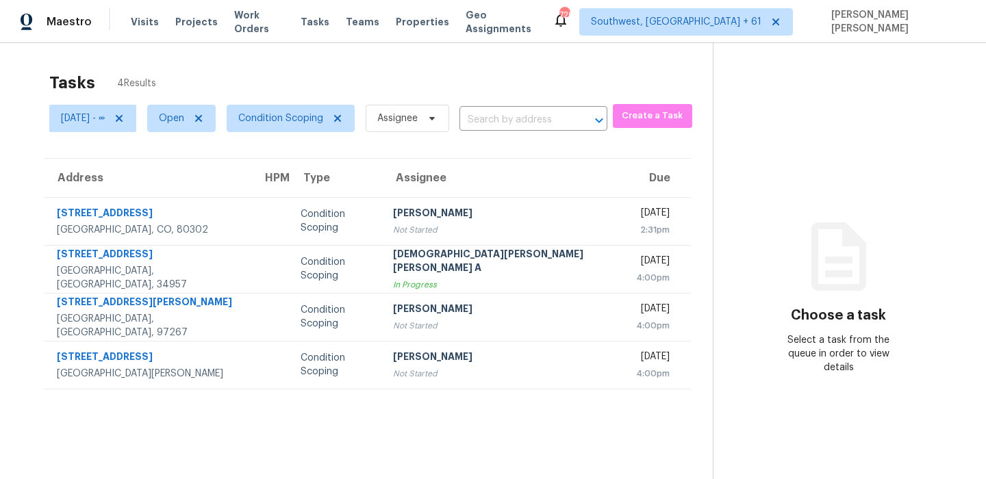
click at [633, 38] on div "Maestro Visits Projects Work Orders Tasks Teams Properties Geo Assignments 729 …" at bounding box center [493, 21] width 986 height 43
click at [655, 121] on span "Create a Task" at bounding box center [652, 116] width 65 height 16
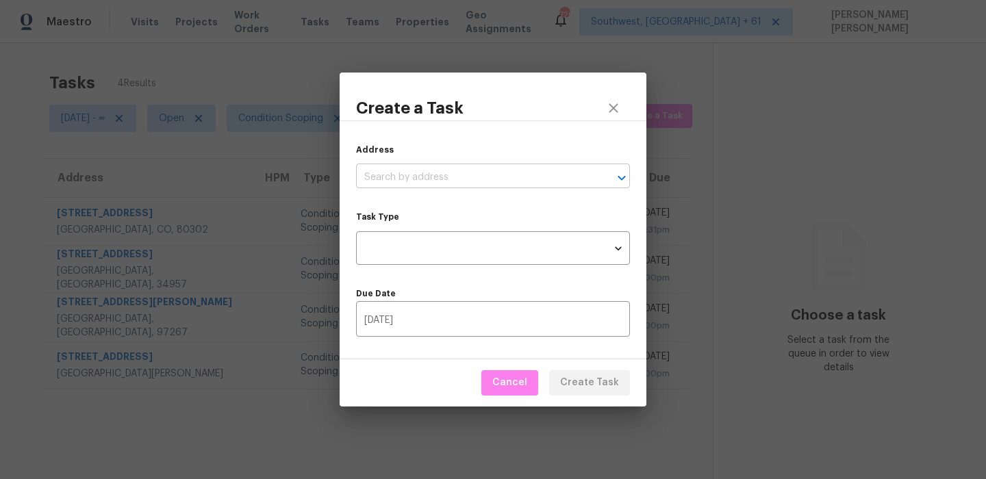
click at [428, 187] on input "text" at bounding box center [474, 177] width 236 height 21
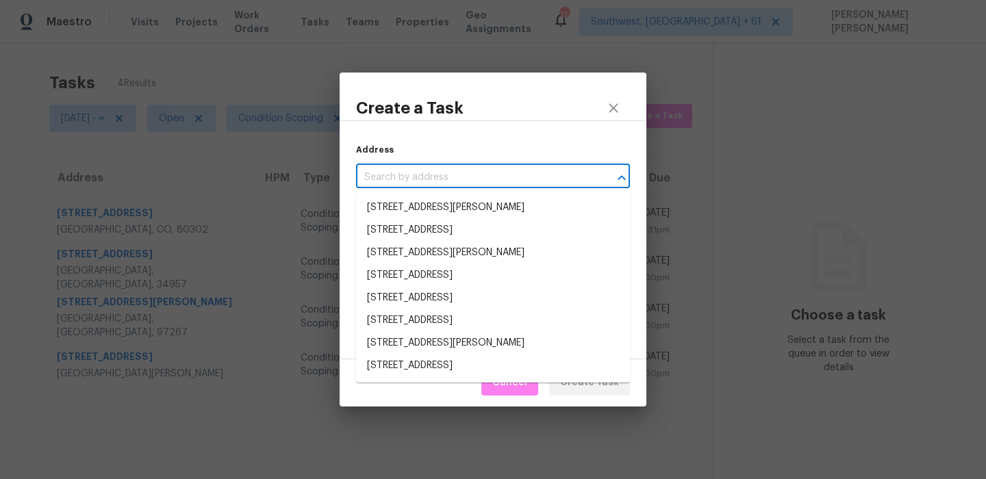
paste input "818 Susan St, Anna, TX 75409"
type input "818 Susan St, Anna, TX 75409"
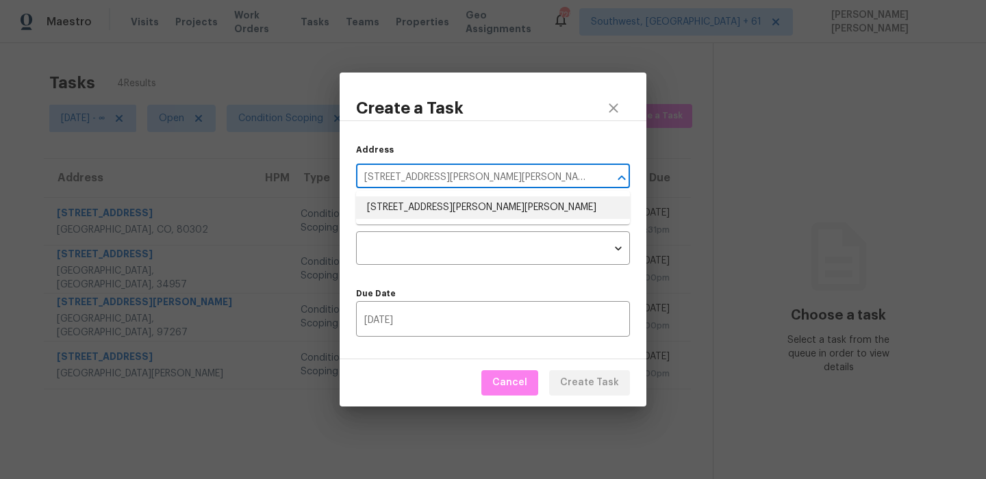
click at [431, 211] on li "818 Susan St, Anna, TX 75409" at bounding box center [493, 208] width 274 height 23
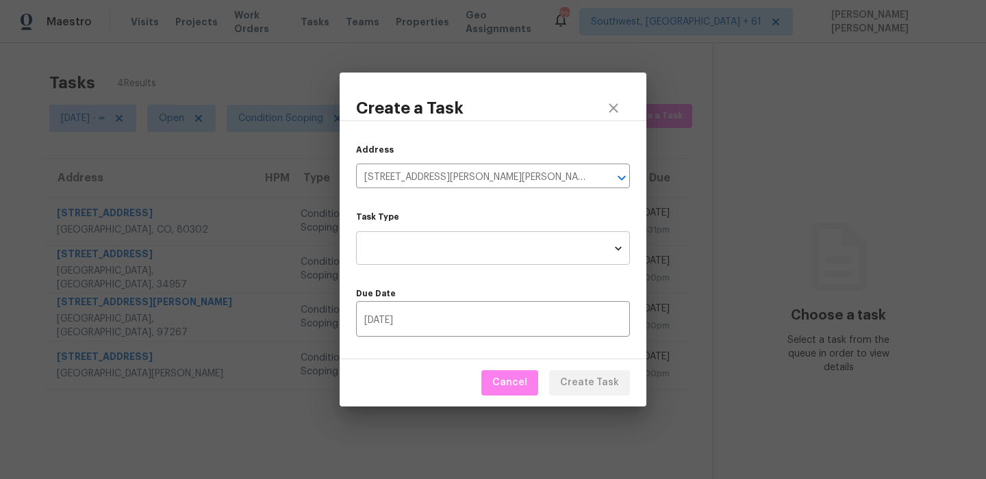
click at [422, 244] on body "Maestro Visits Projects Work Orders Tasks Teams Properties Geo Assignments 729 …" at bounding box center [493, 239] width 986 height 479
click at [453, 248] on li "Condition Scoping - Full" at bounding box center [493, 248] width 274 height 23
type input "virtual_full_assessment"
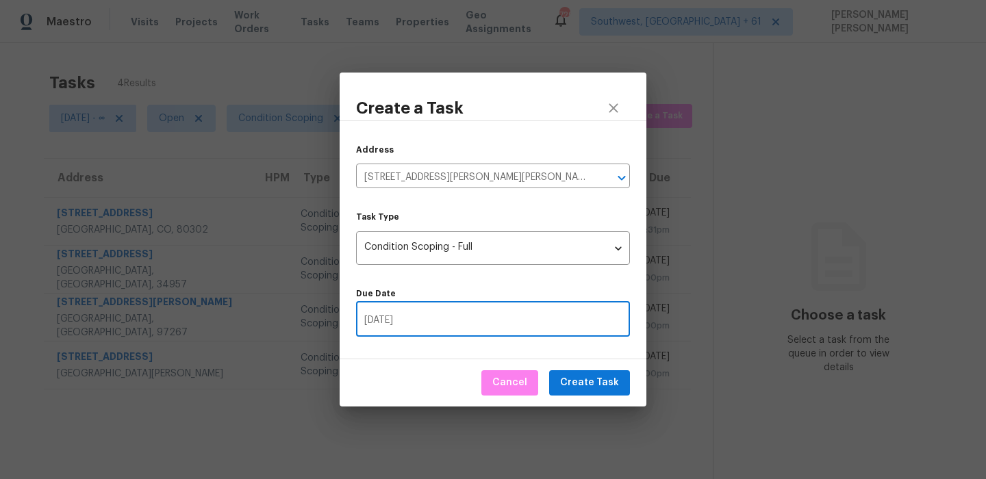
click at [541, 329] on input "[DATE]" at bounding box center [493, 321] width 274 height 32
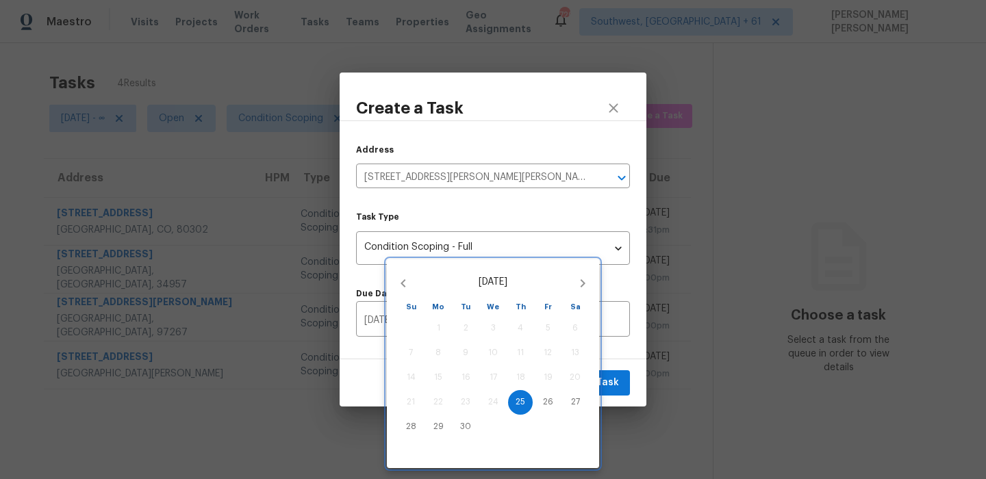
click at [632, 342] on div at bounding box center [493, 239] width 986 height 479
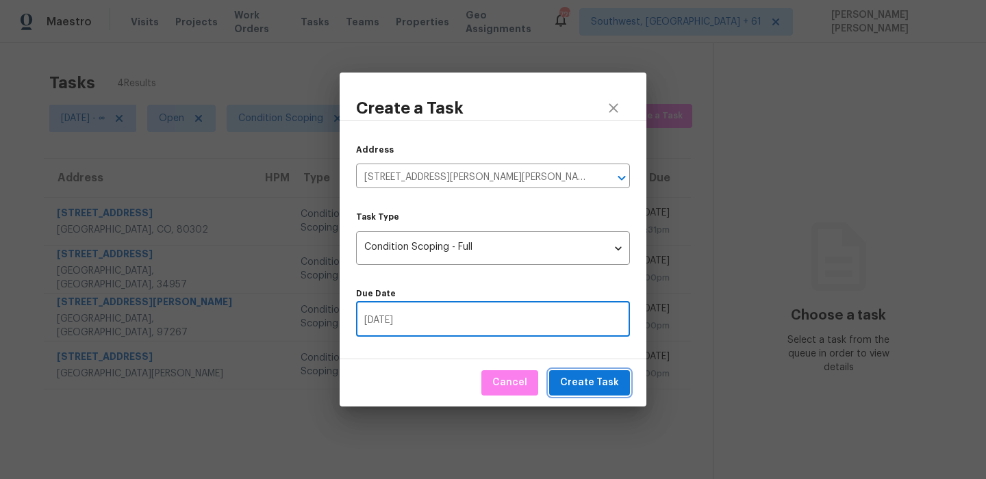
click at [591, 385] on span "Create Task" at bounding box center [589, 383] width 59 height 17
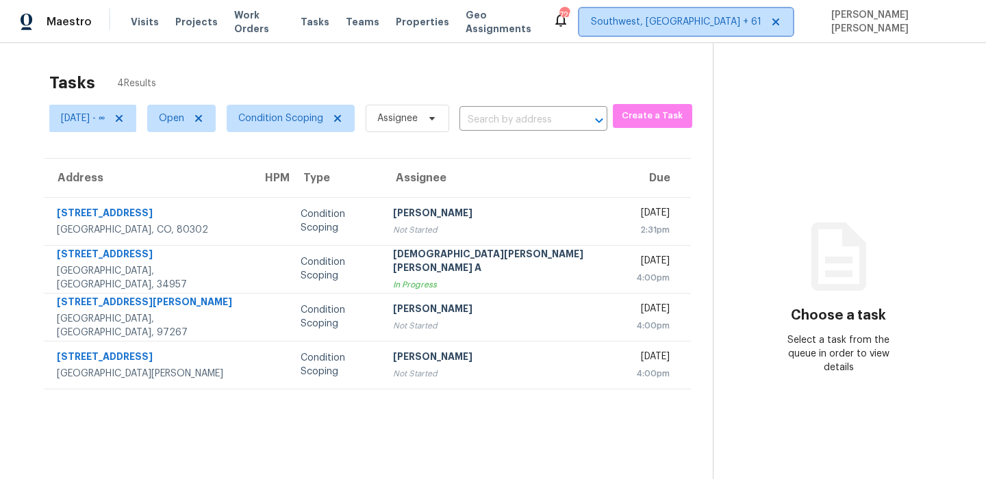
click at [761, 20] on span "Southwest, [GEOGRAPHIC_DATA] + 61" at bounding box center [676, 22] width 170 height 14
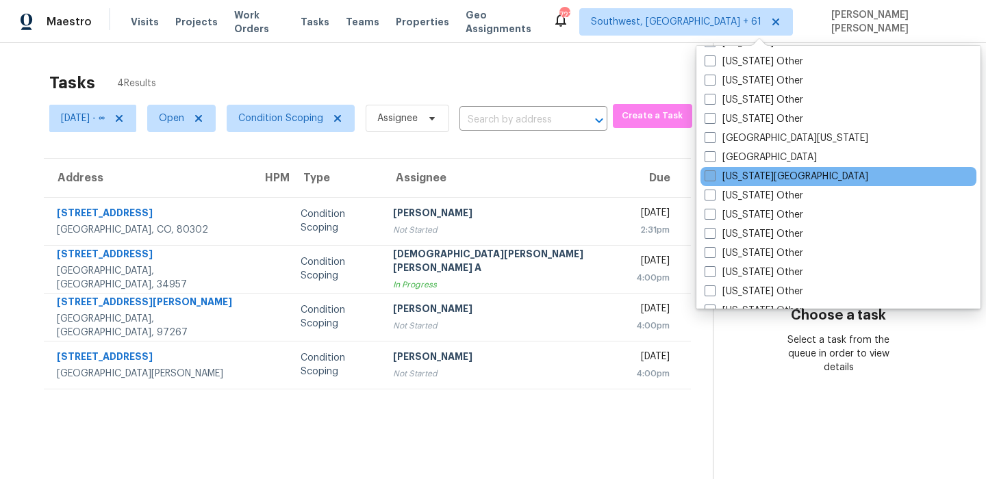
scroll to position [1226, 0]
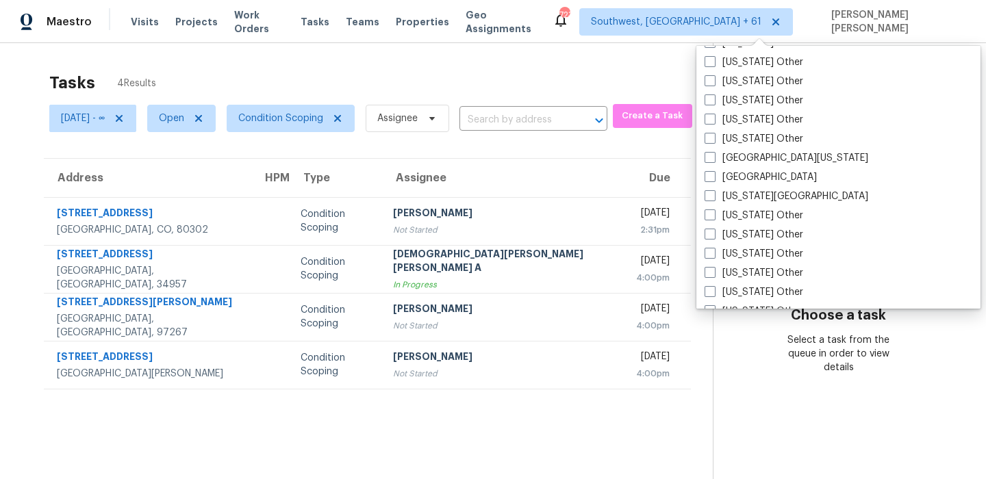
click at [657, 87] on div "Tasks 4 Results" at bounding box center [380, 83] width 663 height 36
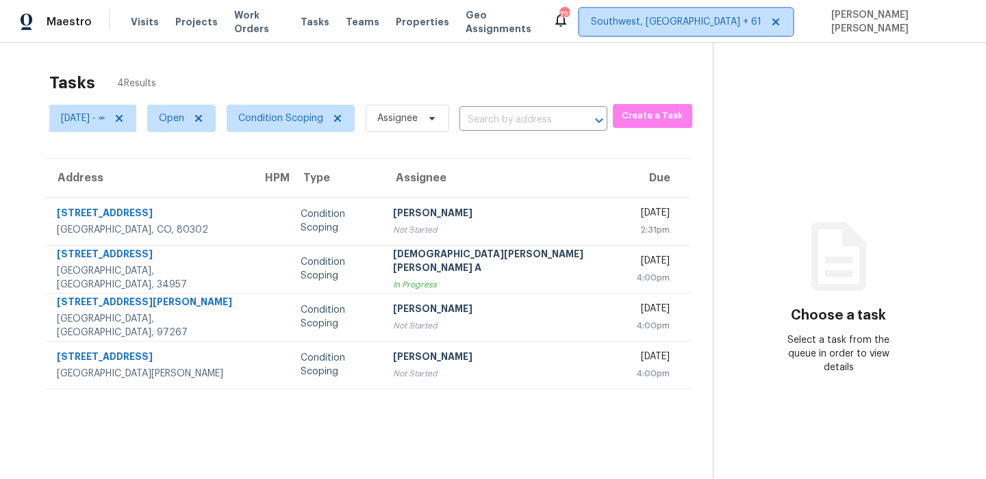
click at [743, 27] on span "Southwest, [GEOGRAPHIC_DATA] + 61" at bounding box center [676, 22] width 170 height 14
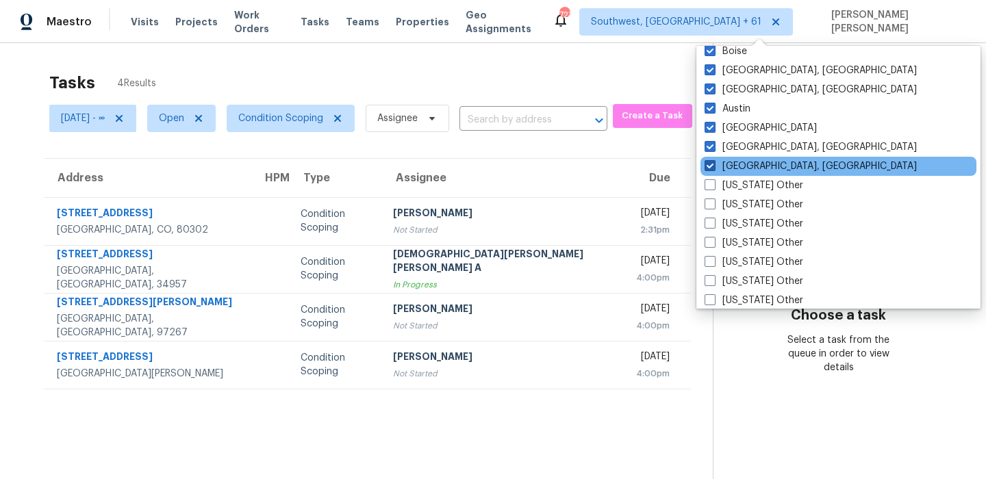
scroll to position [1048, 0]
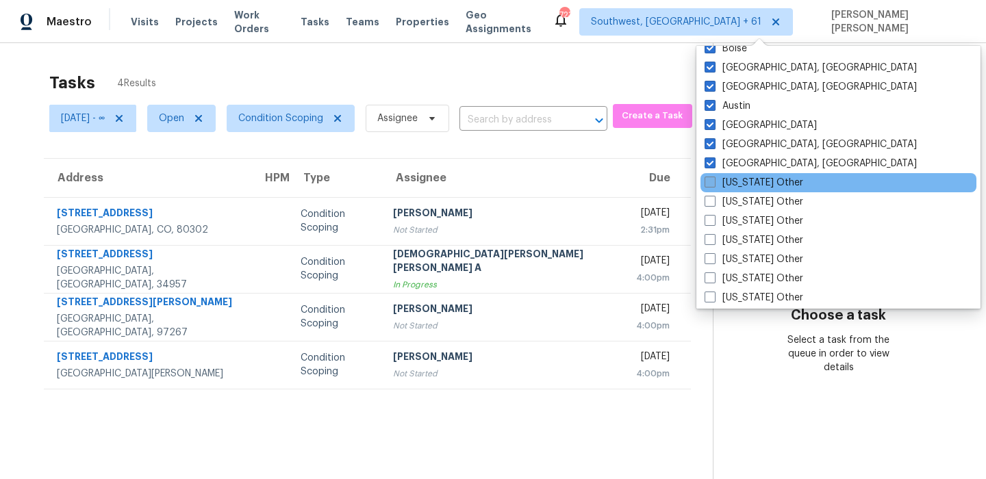
click at [732, 179] on label "Alabama Other" at bounding box center [754, 183] width 99 height 14
click at [713, 179] on input "Alabama Other" at bounding box center [709, 180] width 9 height 9
checkbox input "true"
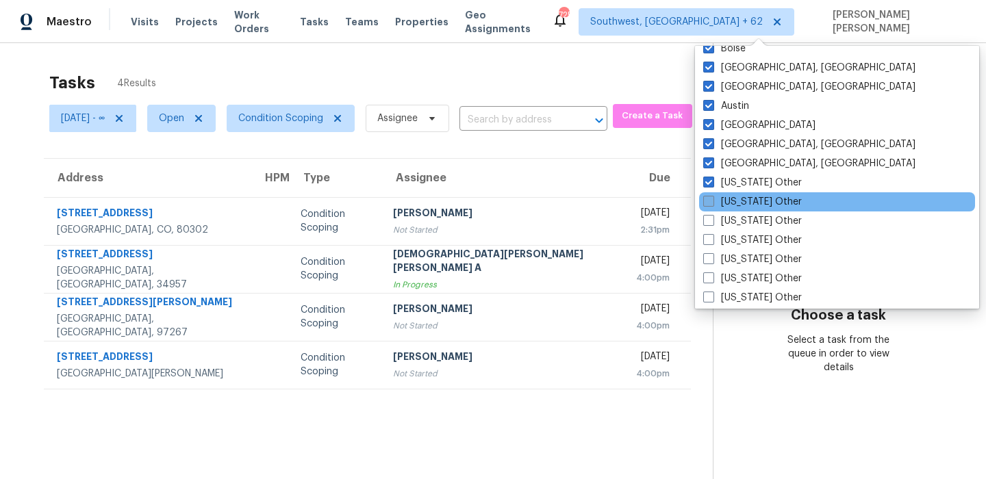
click at [721, 204] on label "Alaska Other" at bounding box center [752, 202] width 99 height 14
click at [712, 204] on input "Alaska Other" at bounding box center [707, 199] width 9 height 9
checkbox input "true"
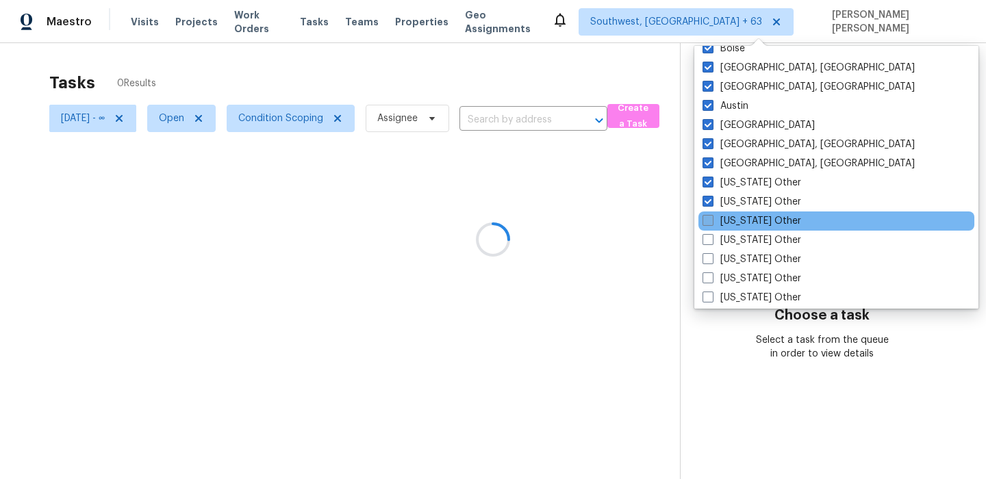
click at [711, 226] on label "Arizona Other" at bounding box center [751, 221] width 99 height 14
click at [711, 223] on input "Arizona Other" at bounding box center [706, 218] width 9 height 9
checkbox input "true"
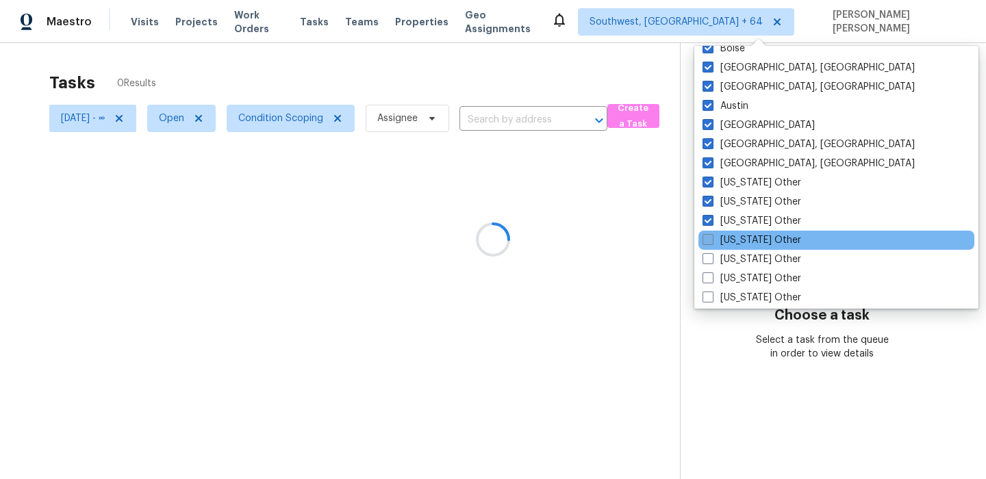
click at [707, 235] on span at bounding box center [707, 239] width 11 height 11
click at [707, 235] on input "Arkansas Other" at bounding box center [706, 237] width 9 height 9
checkbox input "true"
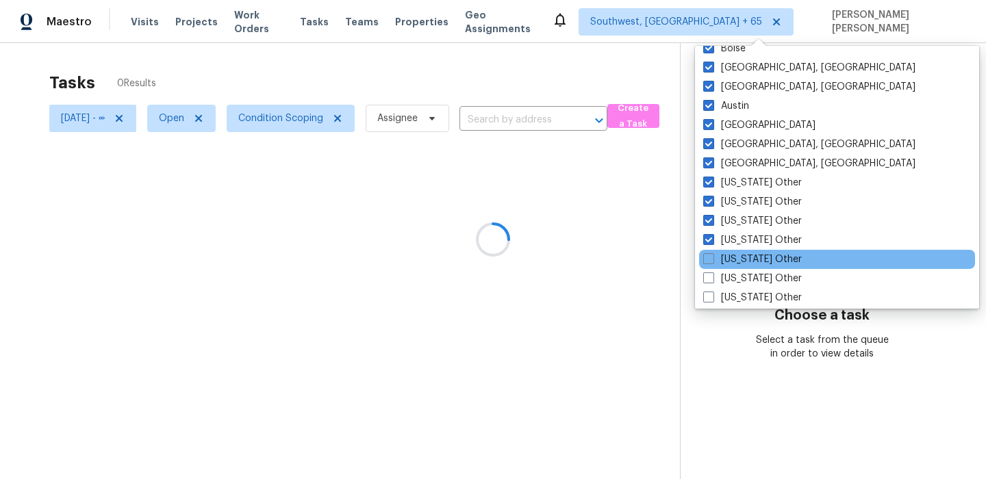
click at [709, 267] on div "California Other" at bounding box center [837, 259] width 276 height 19
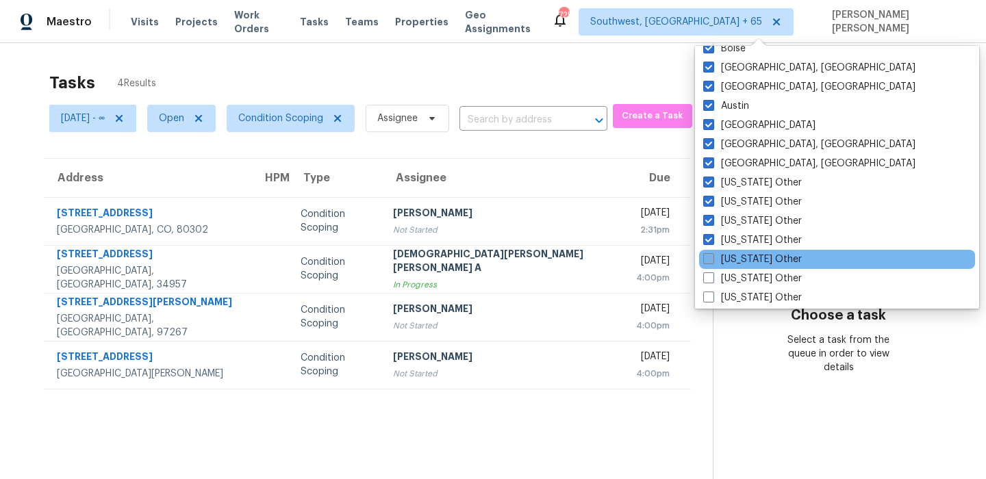
click at [709, 264] on label "California Other" at bounding box center [752, 260] width 99 height 14
click at [709, 262] on input "California Other" at bounding box center [707, 257] width 9 height 9
checkbox input "true"
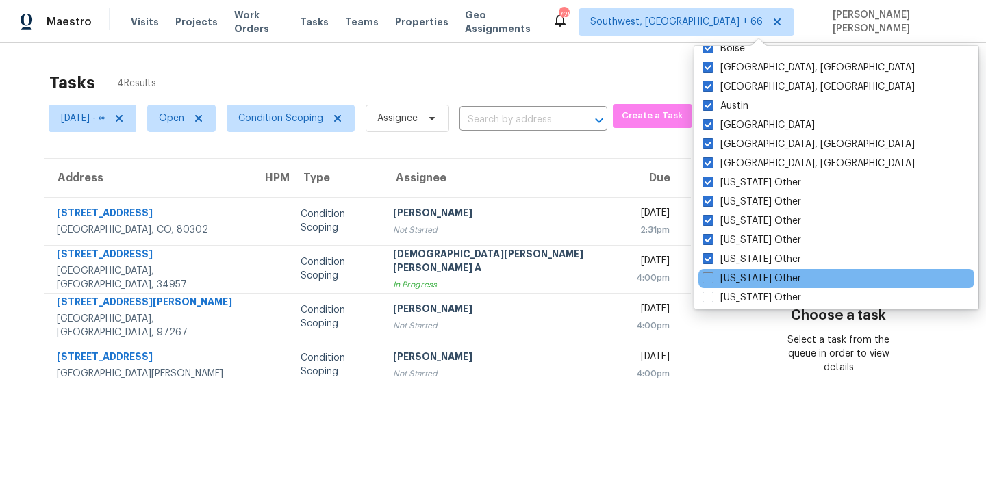
click at [709, 287] on div "Colorado Other" at bounding box center [836, 278] width 276 height 19
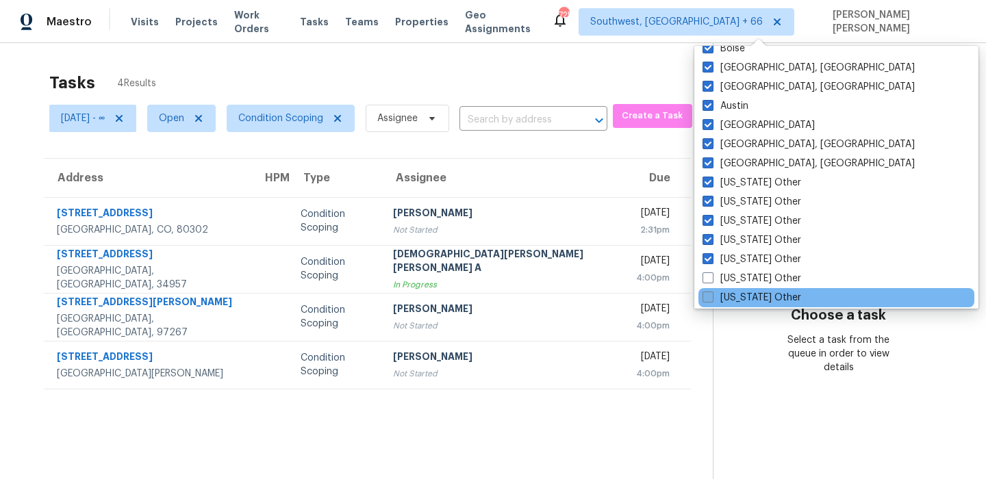
click at [713, 297] on span at bounding box center [707, 297] width 11 height 11
click at [711, 297] on input "Connecticut Other" at bounding box center [706, 295] width 9 height 9
checkbox input "true"
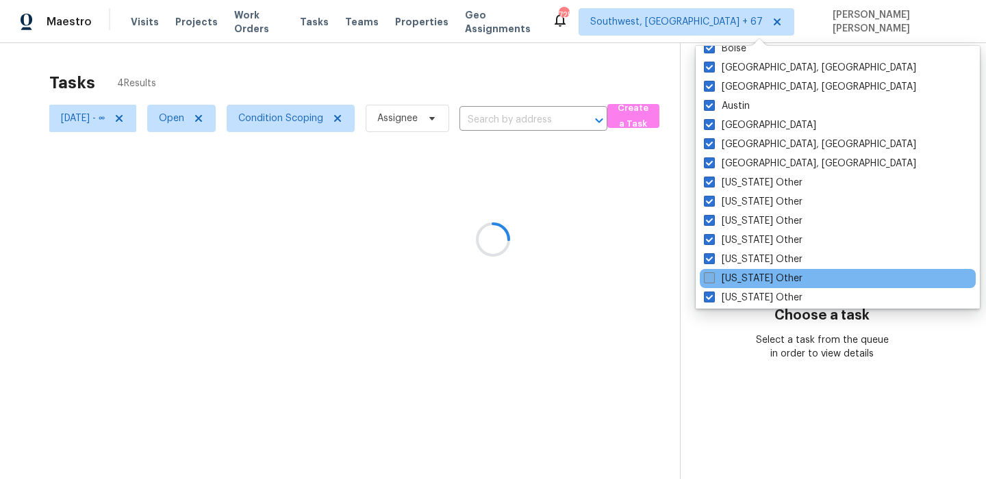
click at [713, 275] on span at bounding box center [709, 278] width 11 height 11
click at [713, 275] on input "Colorado Other" at bounding box center [708, 276] width 9 height 9
checkbox input "true"
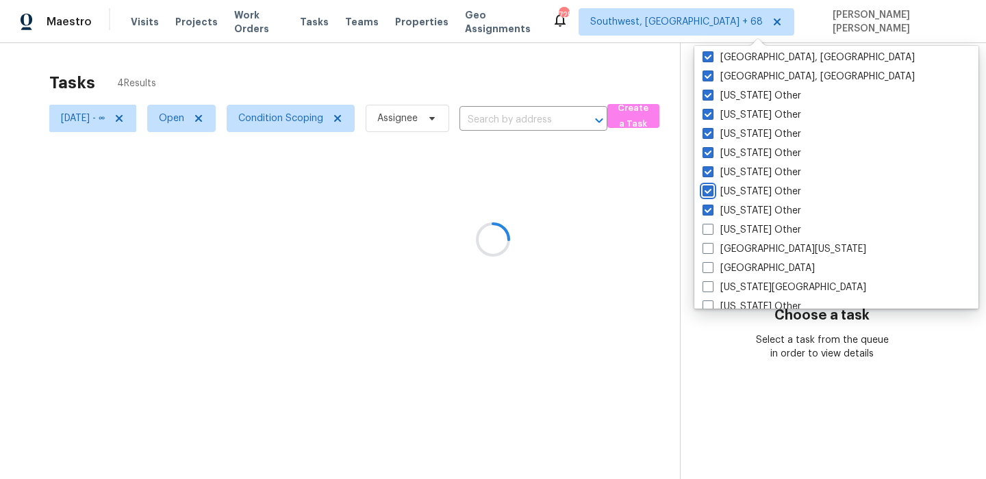
scroll to position [1218, 0]
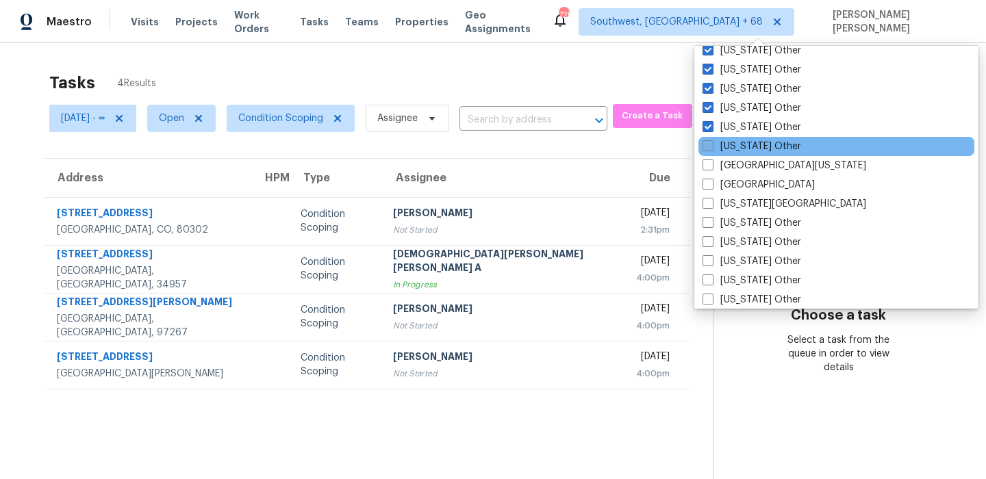
click at [729, 149] on label "Delaware Other" at bounding box center [751, 147] width 99 height 14
click at [711, 149] on input "Delaware Other" at bounding box center [706, 144] width 9 height 9
checkbox input "true"
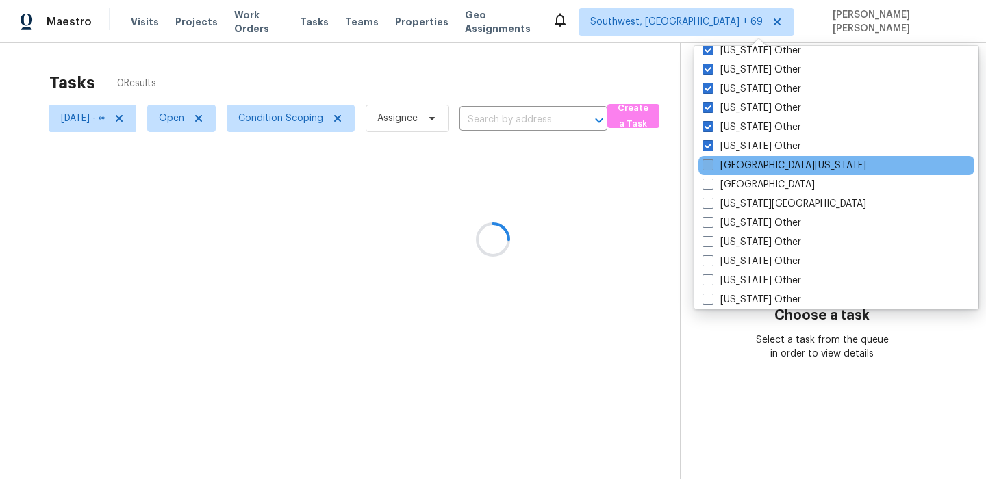
click at [718, 168] on label "East Texas" at bounding box center [784, 166] width 164 height 14
click at [711, 168] on input "East Texas" at bounding box center [706, 163] width 9 height 9
checkbox input "true"
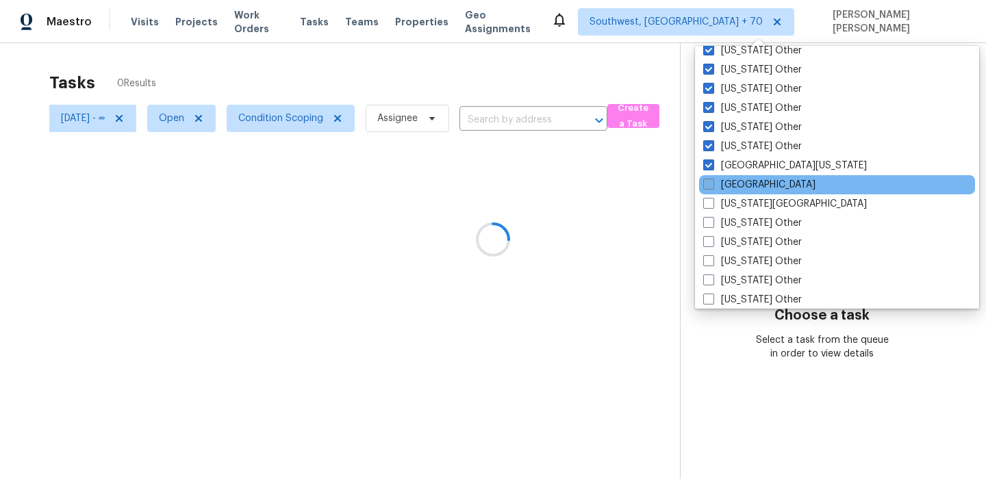
click at [707, 189] on span at bounding box center [708, 184] width 11 height 11
click at [707, 187] on input "El Paso" at bounding box center [707, 182] width 9 height 9
checkbox input "true"
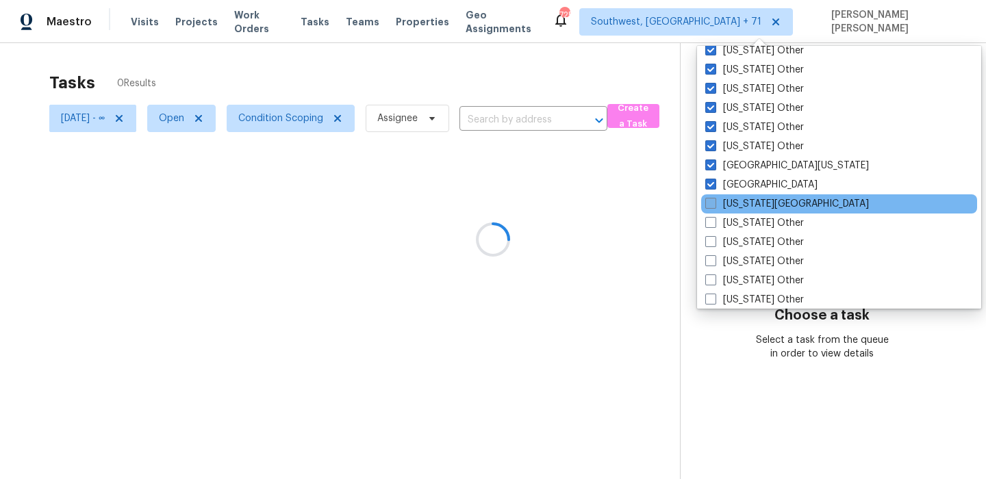
click at [709, 203] on span at bounding box center [710, 203] width 11 height 11
click at [709, 203] on input "Florida Panhandle" at bounding box center [709, 201] width 9 height 9
checkbox input "true"
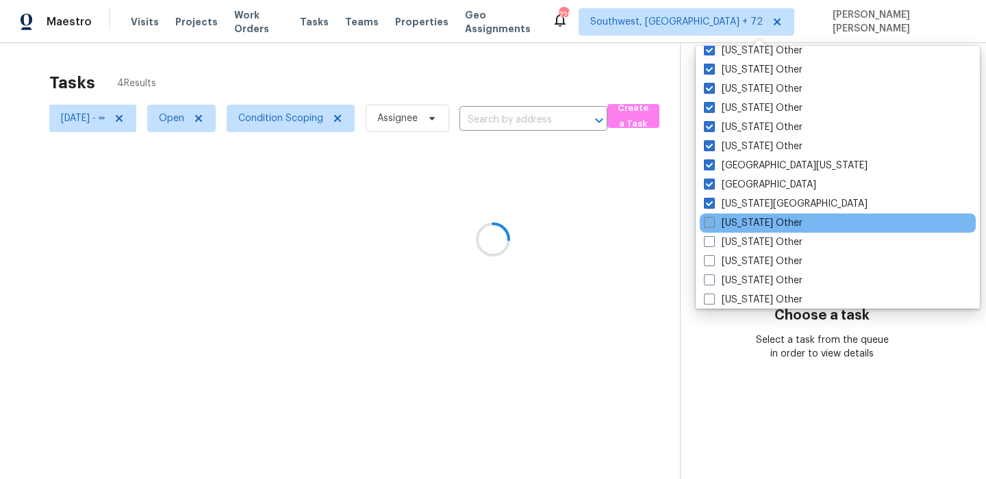
click at [711, 223] on span at bounding box center [709, 222] width 11 height 11
click at [711, 223] on input "Georgia Other" at bounding box center [708, 220] width 9 height 9
checkbox input "true"
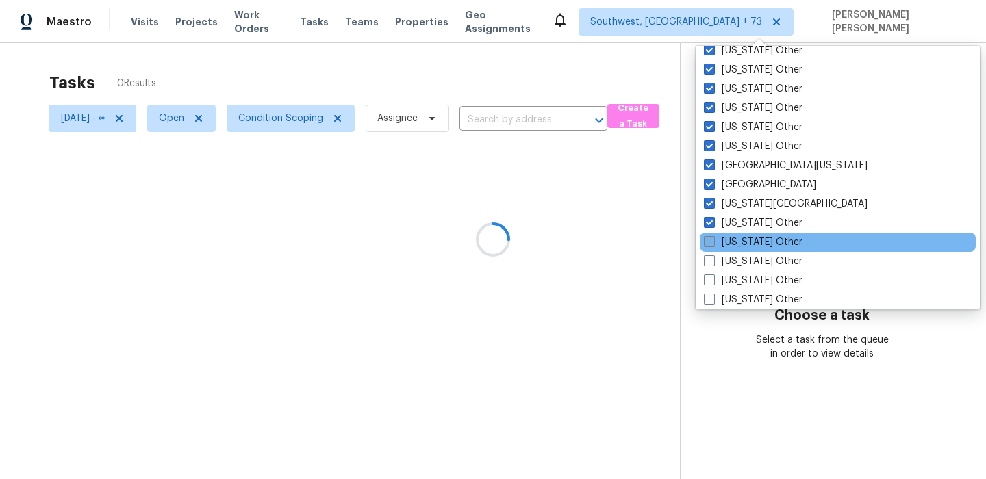
click at [707, 242] on span at bounding box center [709, 241] width 11 height 11
click at [707, 242] on input "Hawaii Other" at bounding box center [708, 240] width 9 height 9
checkbox input "true"
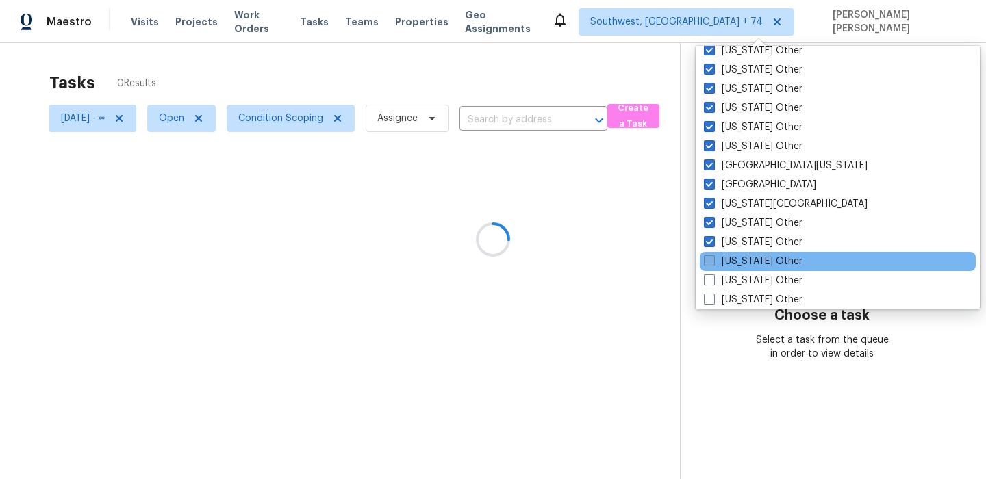
click at [709, 260] on span at bounding box center [709, 260] width 11 height 11
click at [709, 260] on input "Idaho Other" at bounding box center [708, 259] width 9 height 9
checkbox input "true"
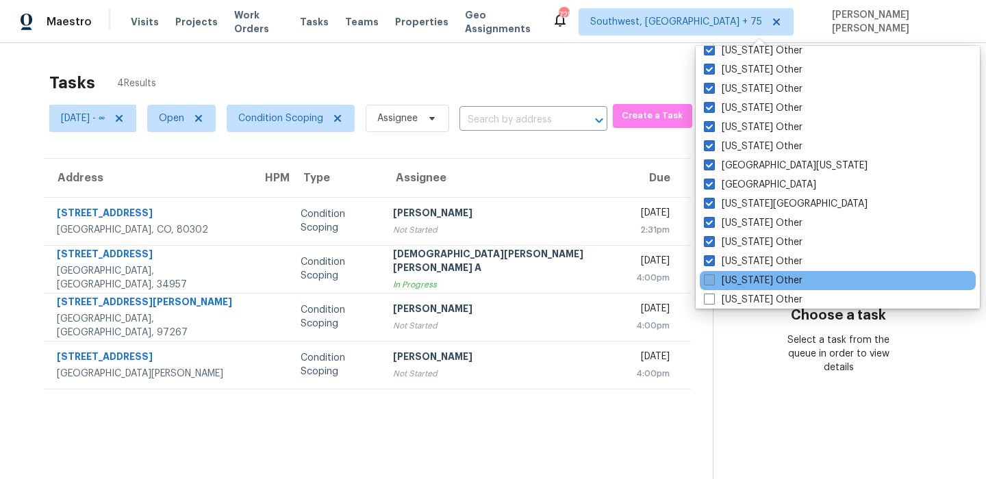
click at [709, 280] on span at bounding box center [709, 280] width 11 height 11
click at [709, 280] on input "Illinois Other" at bounding box center [708, 278] width 9 height 9
checkbox input "true"
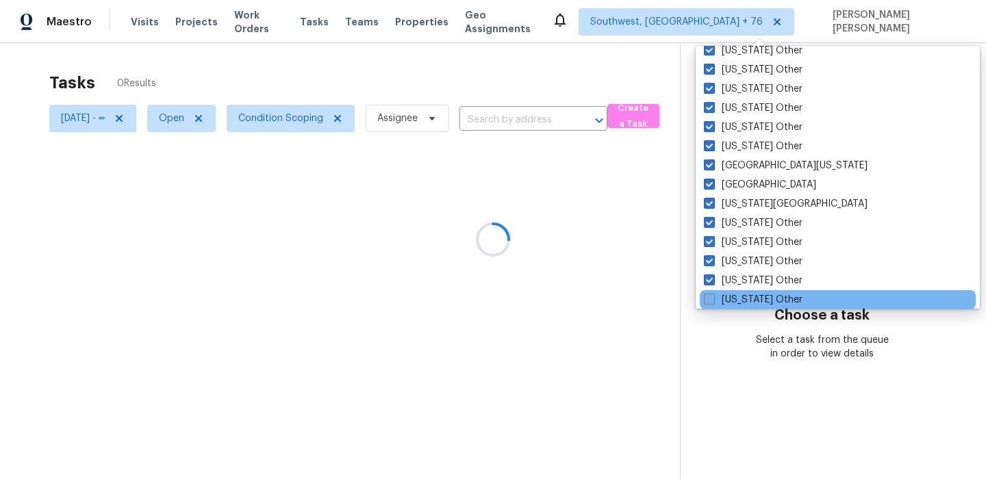
click at [709, 299] on span at bounding box center [709, 299] width 11 height 11
click at [709, 299] on input "Indiana Other" at bounding box center [708, 297] width 9 height 9
checkbox input "true"
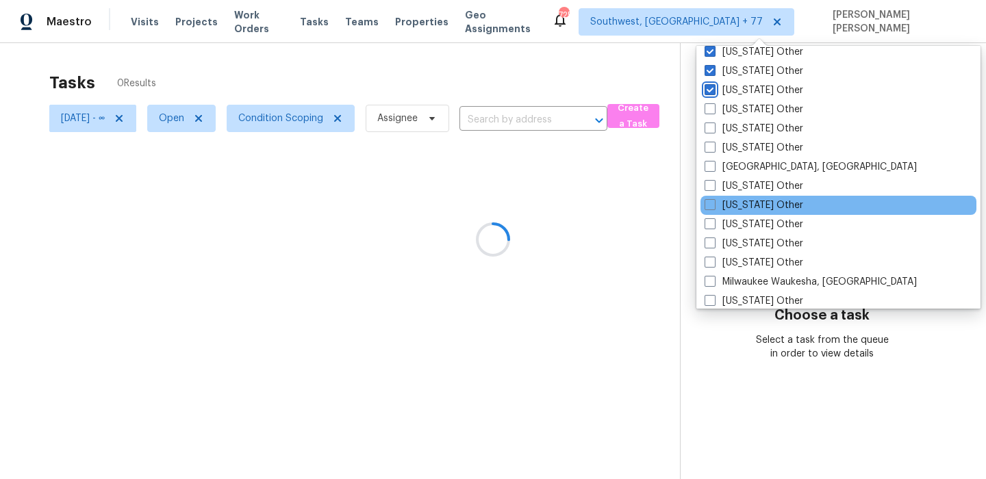
scroll to position [1447, 0]
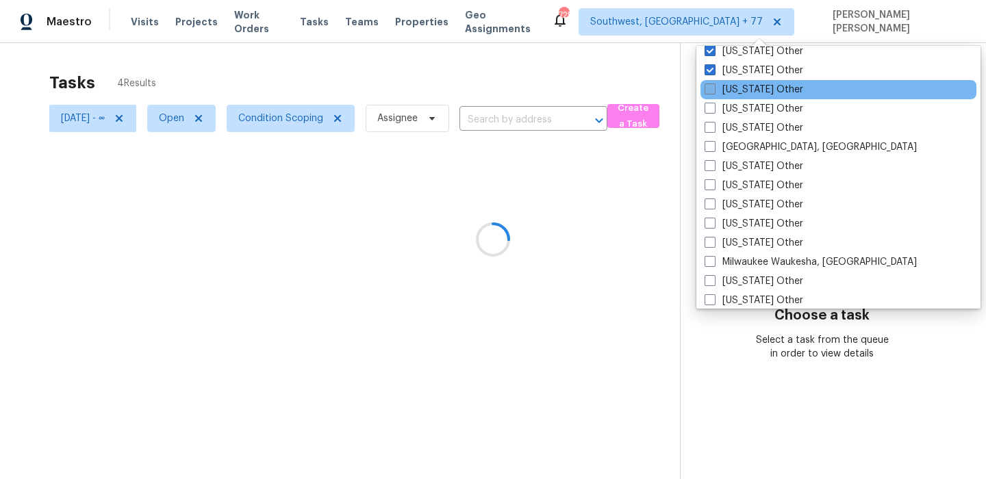
click at [711, 89] on span at bounding box center [710, 89] width 11 height 11
click at [711, 89] on input "Iowa Other" at bounding box center [709, 87] width 9 height 9
checkbox input "true"
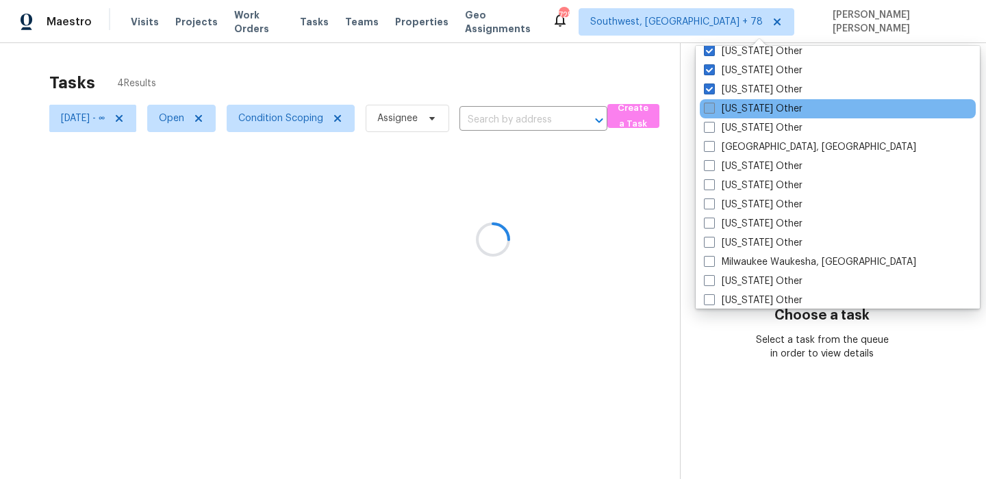
click at [709, 110] on span at bounding box center [709, 108] width 11 height 11
click at [709, 110] on input "Kansas Other" at bounding box center [708, 106] width 9 height 9
checkbox input "true"
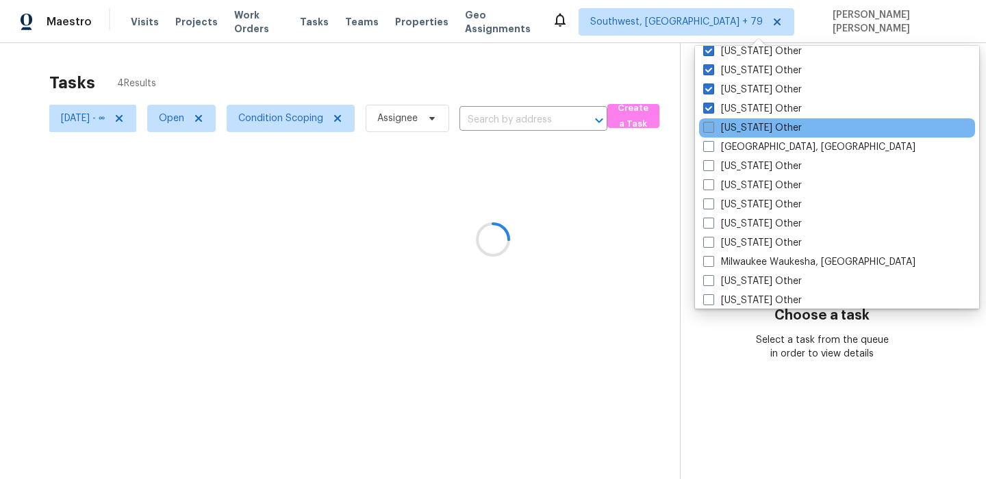
click at [709, 127] on span at bounding box center [708, 127] width 11 height 11
click at [709, 127] on input "Kentucky Other" at bounding box center [707, 125] width 9 height 9
checkbox input "true"
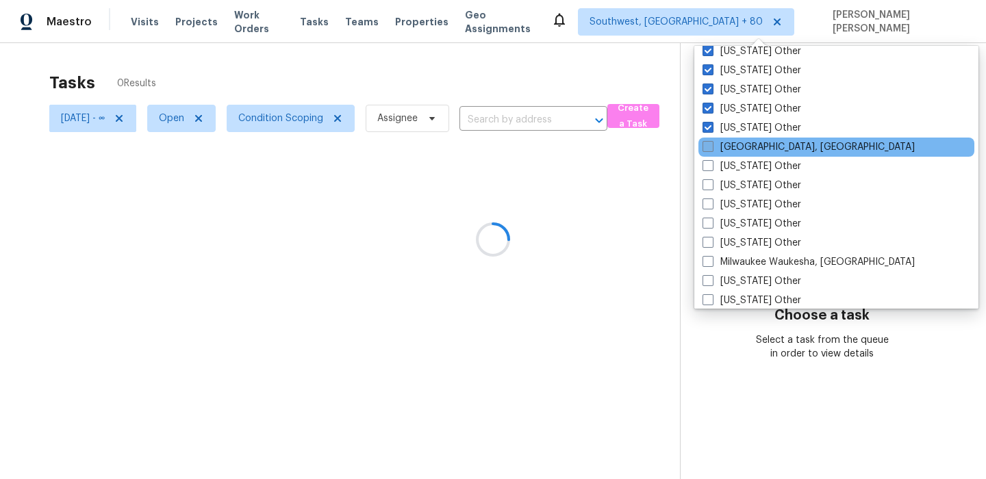
click at [708, 145] on span at bounding box center [707, 146] width 11 height 11
click at [708, 145] on input "Little Rock, AR" at bounding box center [706, 144] width 9 height 9
checkbox input "true"
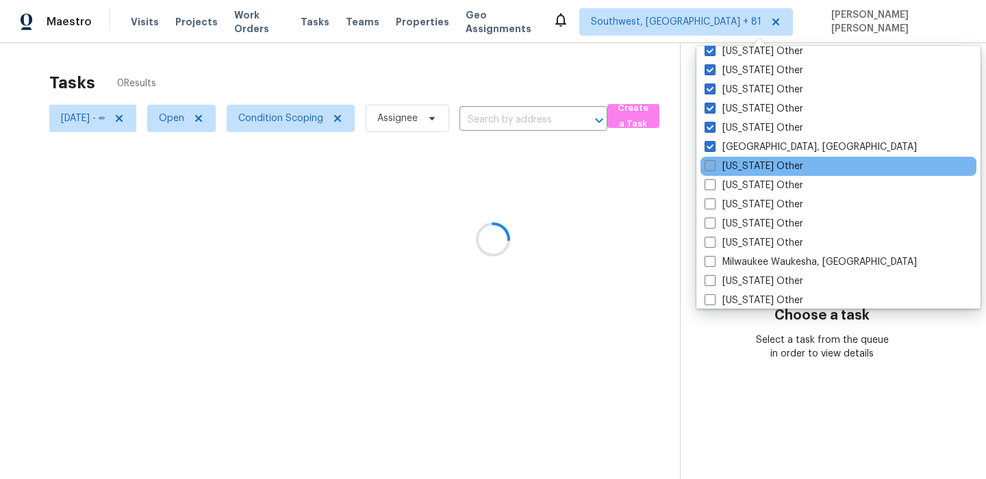
click at [707, 162] on span at bounding box center [710, 165] width 11 height 11
click at [707, 162] on input "Louisiana Other" at bounding box center [709, 164] width 9 height 9
checkbox input "true"
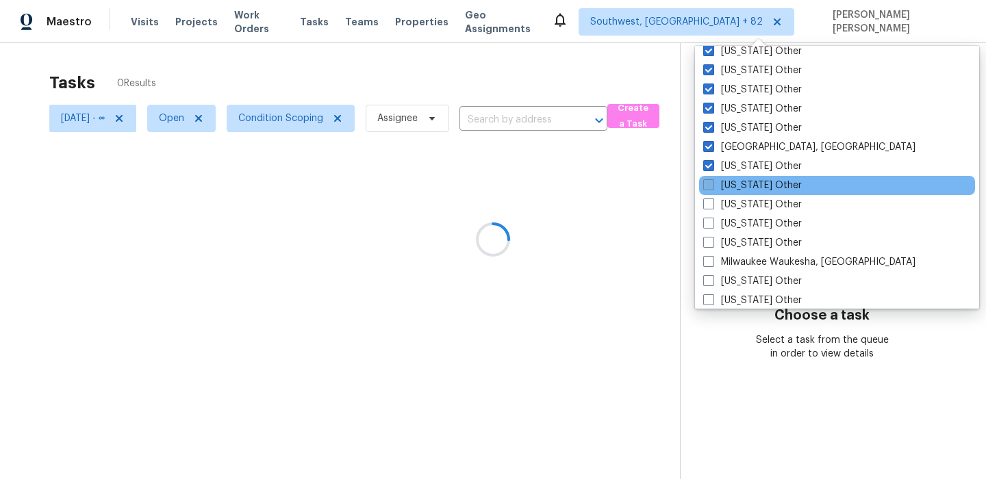
click at [707, 187] on span at bounding box center [708, 184] width 11 height 11
click at [707, 187] on input "Maine Other" at bounding box center [707, 183] width 9 height 9
checkbox input "true"
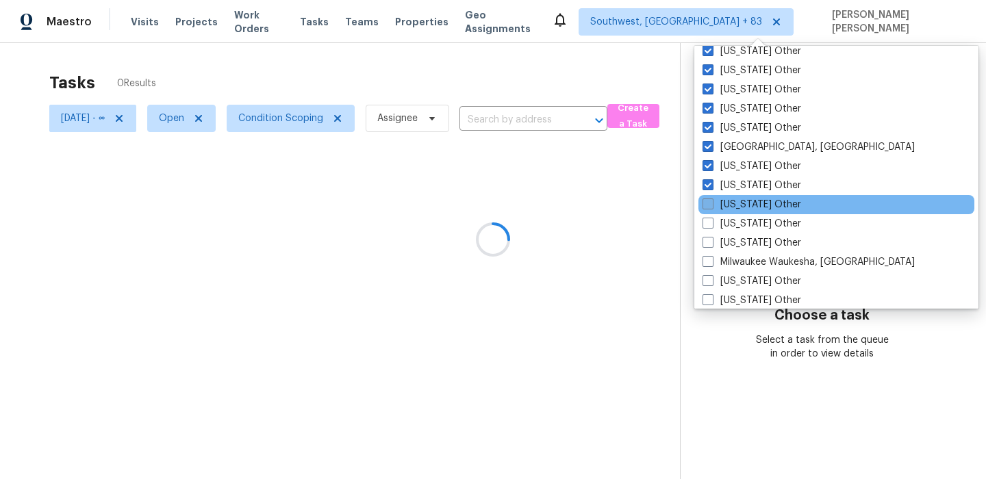
click at [707, 202] on span at bounding box center [707, 204] width 11 height 11
click at [707, 202] on input "Maryland Other" at bounding box center [706, 202] width 9 height 9
checkbox input "true"
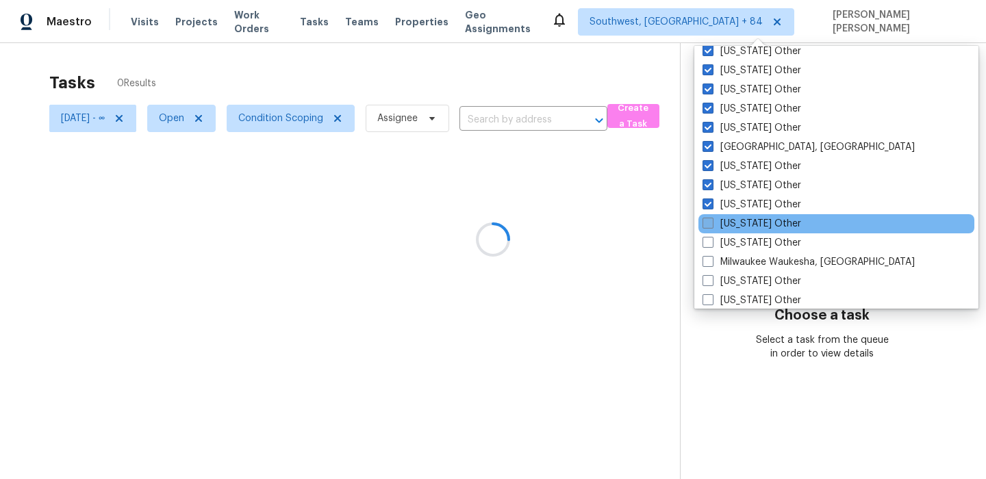
click at [707, 229] on span at bounding box center [707, 223] width 11 height 11
click at [707, 226] on input "Massachusetts Other" at bounding box center [706, 221] width 9 height 9
checkbox input "true"
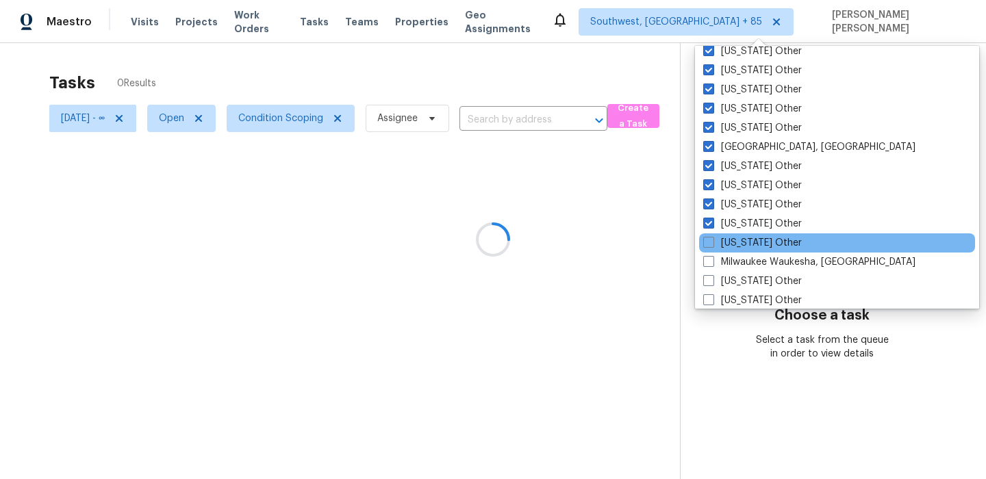
click at [709, 250] on div "Michigan Other" at bounding box center [837, 242] width 276 height 19
click at [707, 244] on span at bounding box center [708, 242] width 11 height 11
click at [707, 244] on input "Michigan Other" at bounding box center [707, 240] width 9 height 9
checkbox input "true"
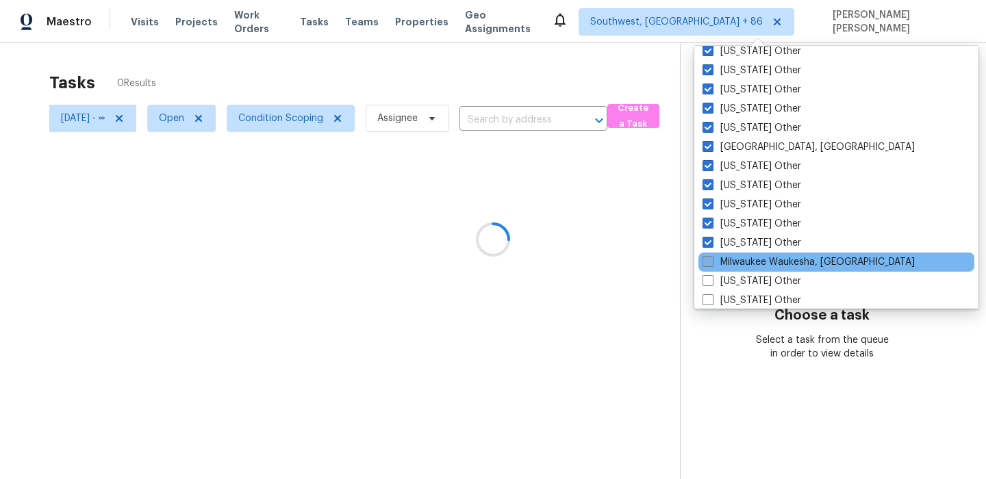
click at [707, 257] on span at bounding box center [707, 261] width 11 height 11
click at [707, 257] on input "Milwaukee Waukesha, WI" at bounding box center [706, 259] width 9 height 9
checkbox input "true"
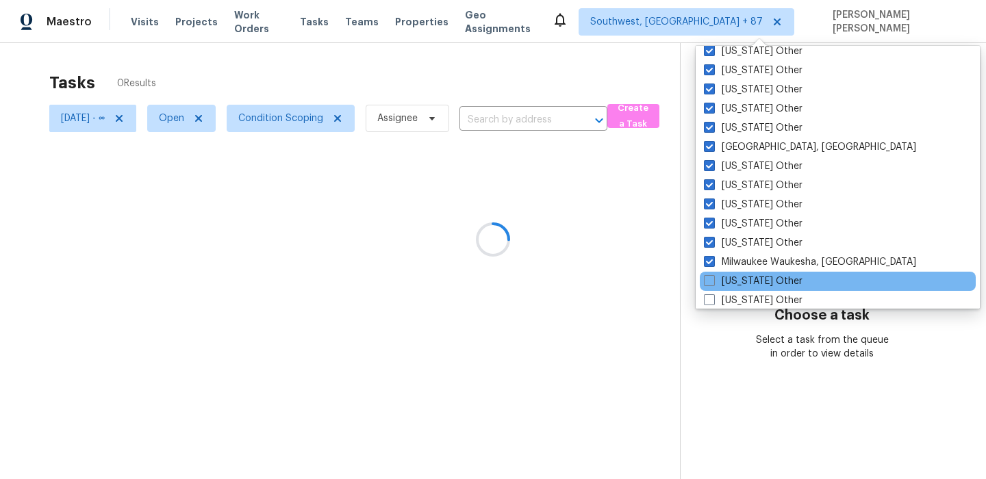
click at [710, 273] on div "Minnesota Other" at bounding box center [838, 281] width 276 height 19
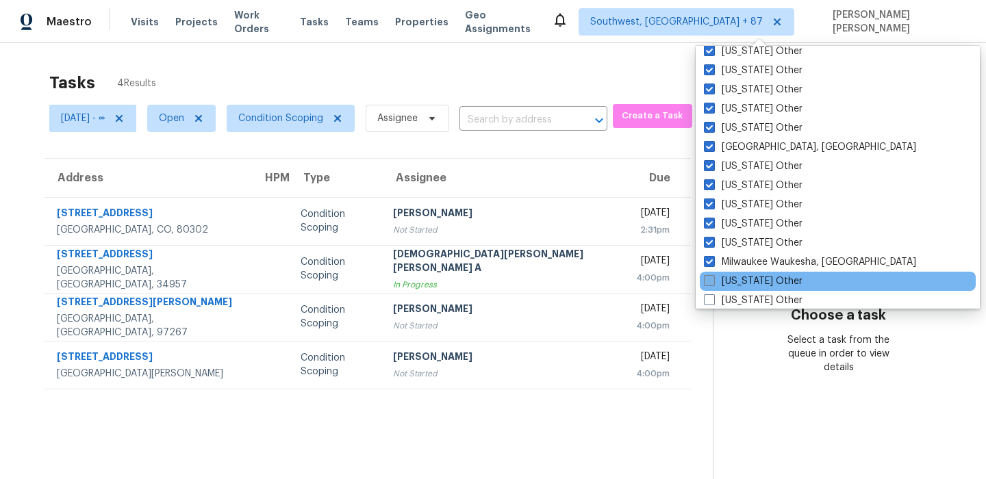
click at [710, 279] on span at bounding box center [709, 280] width 11 height 11
click at [710, 279] on input "Minnesota Other" at bounding box center [708, 279] width 9 height 9
checkbox input "true"
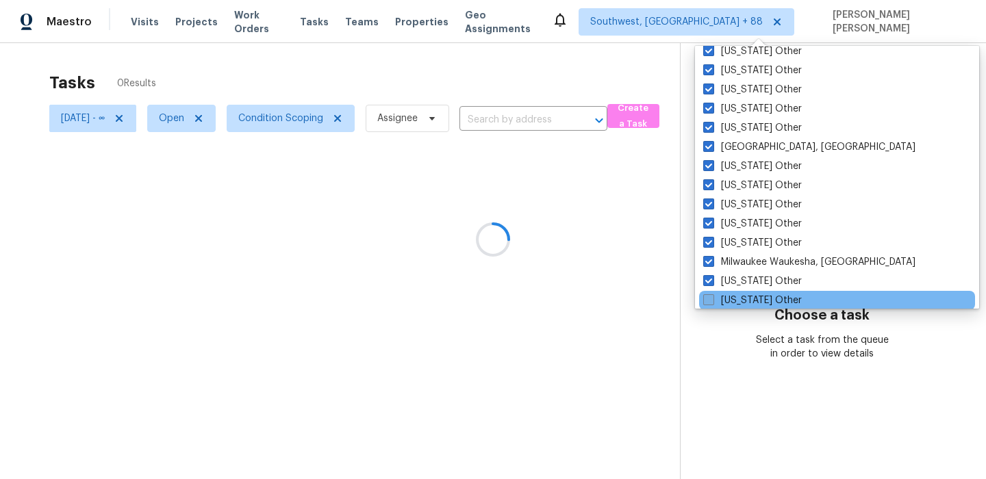
click at [707, 295] on span at bounding box center [708, 299] width 11 height 11
click at [707, 295] on input "Mississippi Other" at bounding box center [707, 298] width 9 height 9
checkbox input "true"
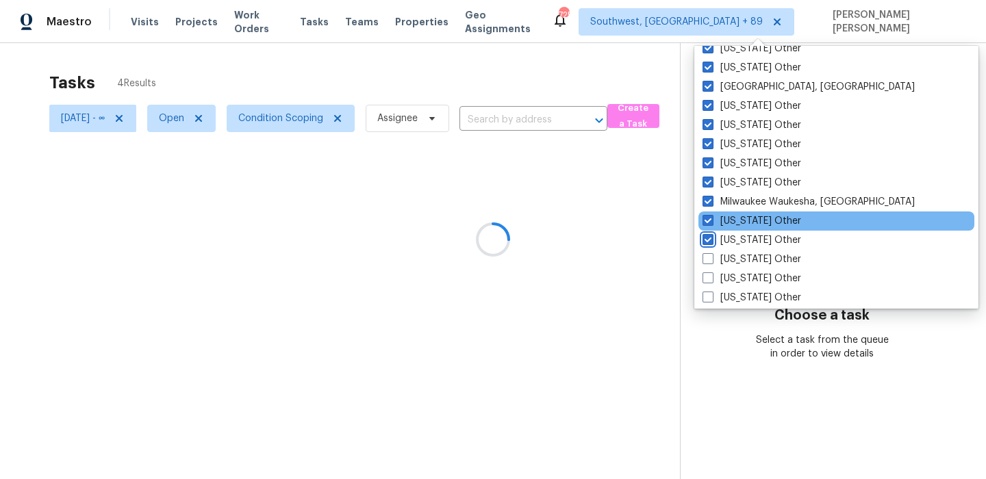
scroll to position [1523, 0]
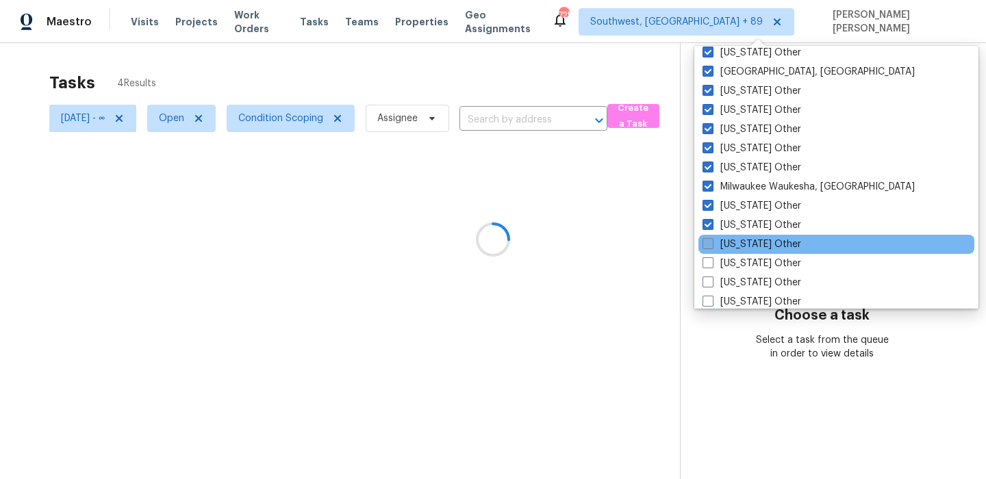
click at [712, 249] on span at bounding box center [707, 243] width 11 height 11
click at [711, 246] on input "Missouri Other" at bounding box center [706, 242] width 9 height 9
checkbox input "true"
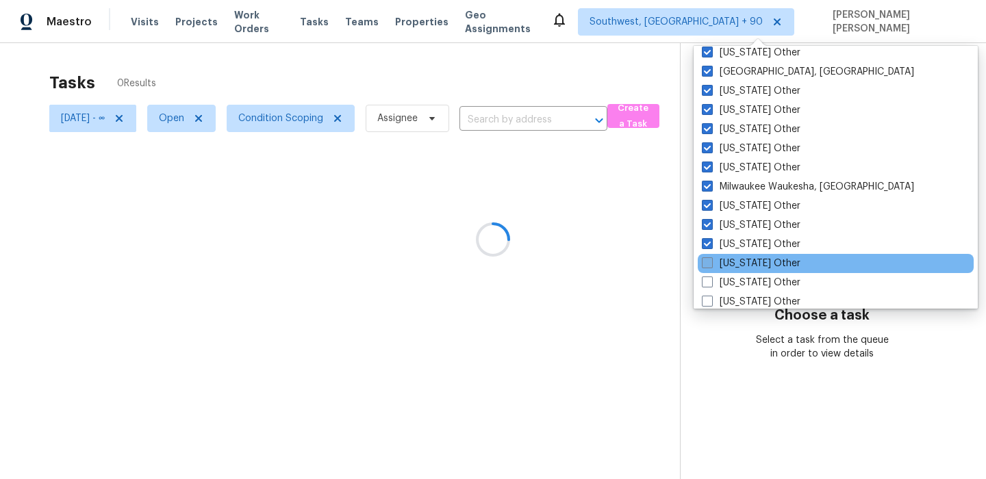
click at [711, 269] on label "Montana Other" at bounding box center [751, 264] width 99 height 14
click at [711, 266] on input "Montana Other" at bounding box center [706, 261] width 9 height 9
checkbox input "true"
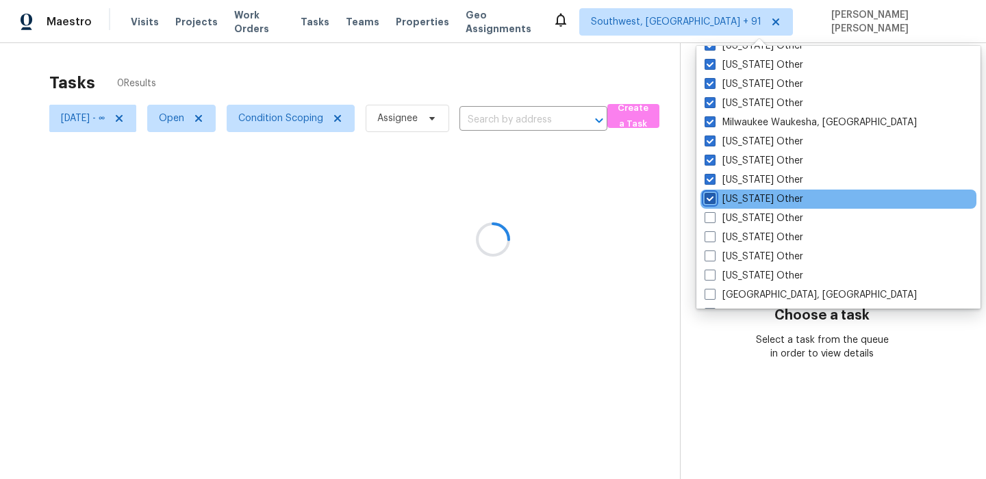
scroll to position [1640, 0]
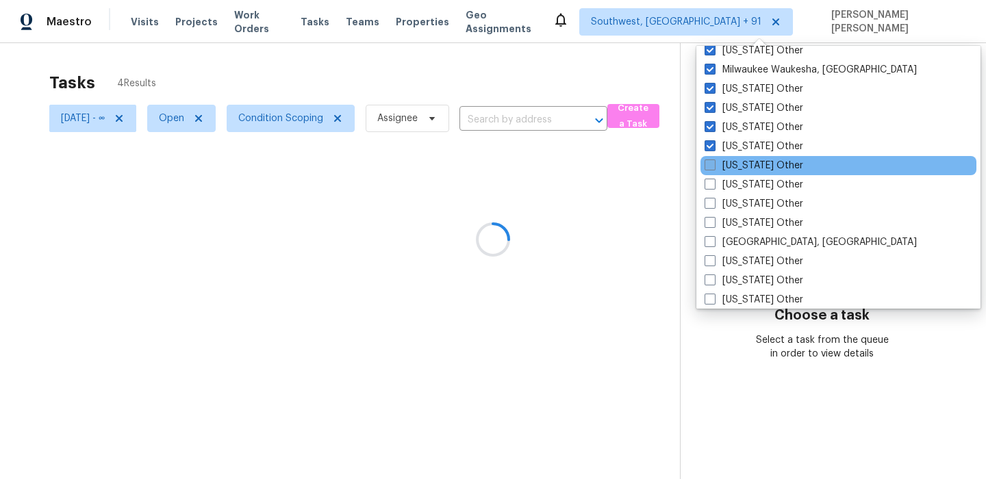
click at [713, 163] on span at bounding box center [710, 165] width 11 height 11
click at [713, 163] on input "Nebraska Other" at bounding box center [709, 163] width 9 height 9
checkbox input "true"
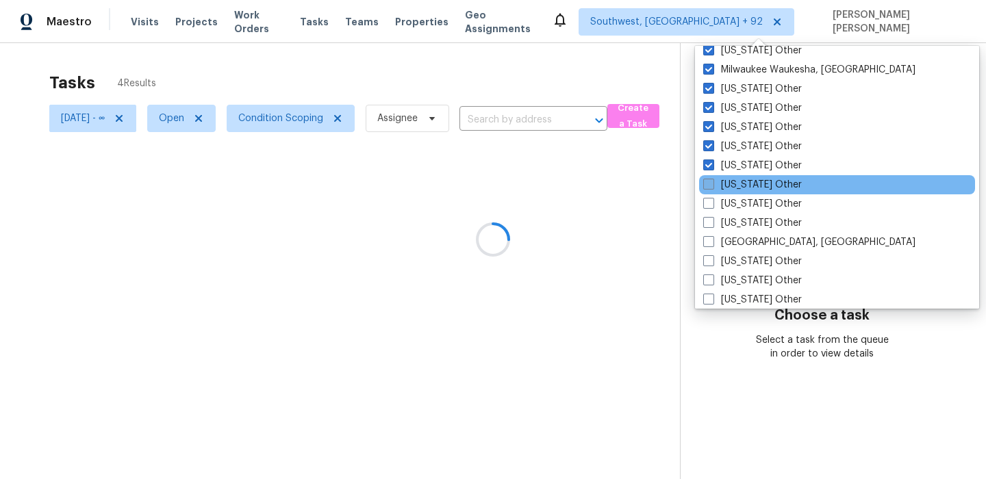
click at [707, 186] on span at bounding box center [708, 184] width 11 height 11
click at [707, 186] on input "Nevada Other" at bounding box center [707, 182] width 9 height 9
checkbox input "true"
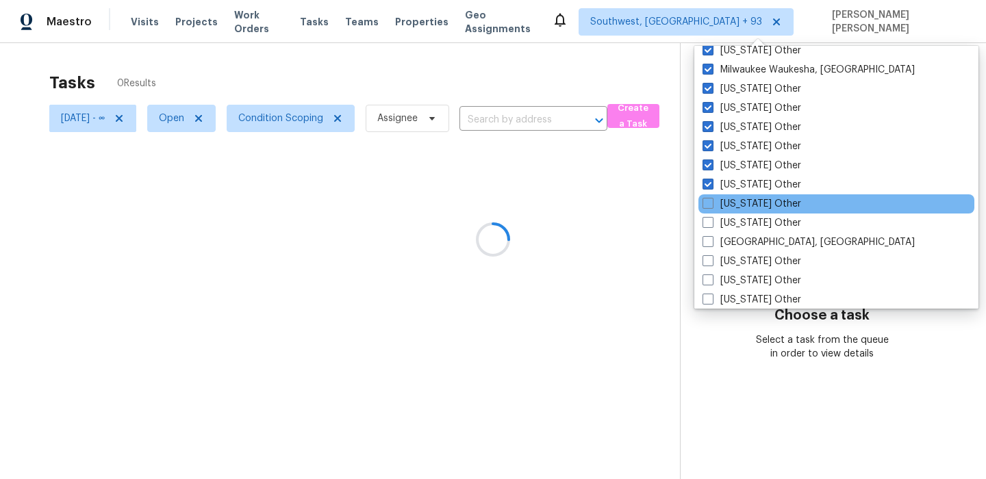
click at [710, 212] on div "New Hampshire Other" at bounding box center [836, 203] width 276 height 19
click at [708, 205] on span at bounding box center [707, 203] width 11 height 11
click at [708, 205] on input "New Hampshire Other" at bounding box center [706, 201] width 9 height 9
checkbox input "true"
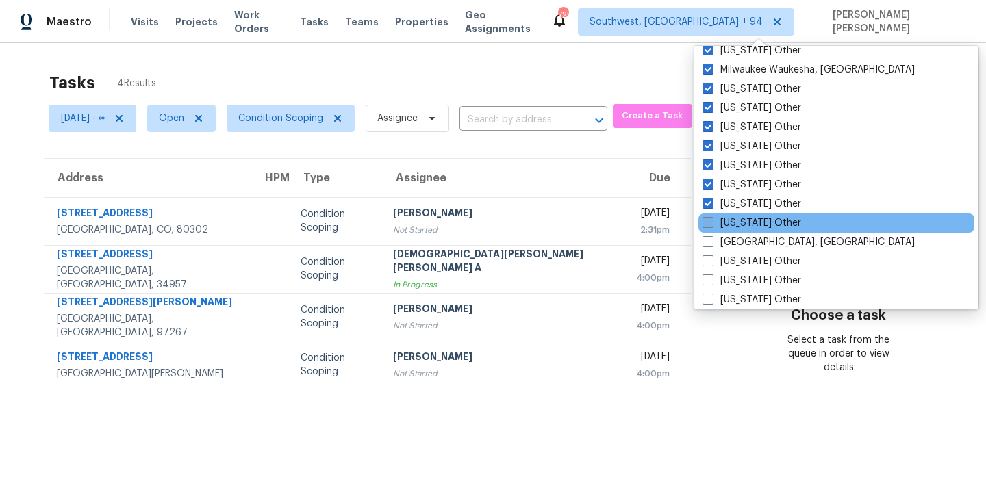
click at [707, 229] on label "New Mexico Other" at bounding box center [751, 223] width 99 height 14
click at [707, 225] on input "New Mexico Other" at bounding box center [706, 220] width 9 height 9
checkbox input "true"
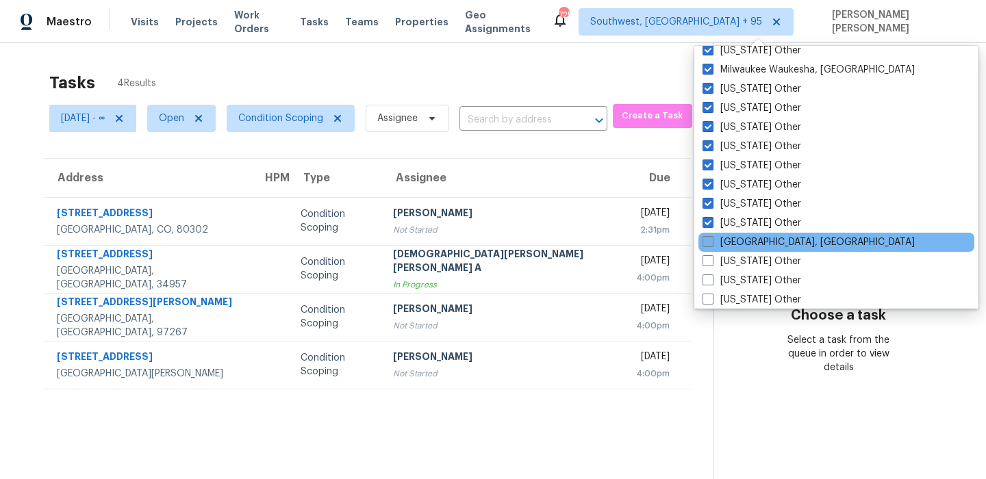
click at [711, 241] on span at bounding box center [707, 241] width 11 height 11
click at [711, 241] on input "New Orleans, LA" at bounding box center [706, 240] width 9 height 9
checkbox input "true"
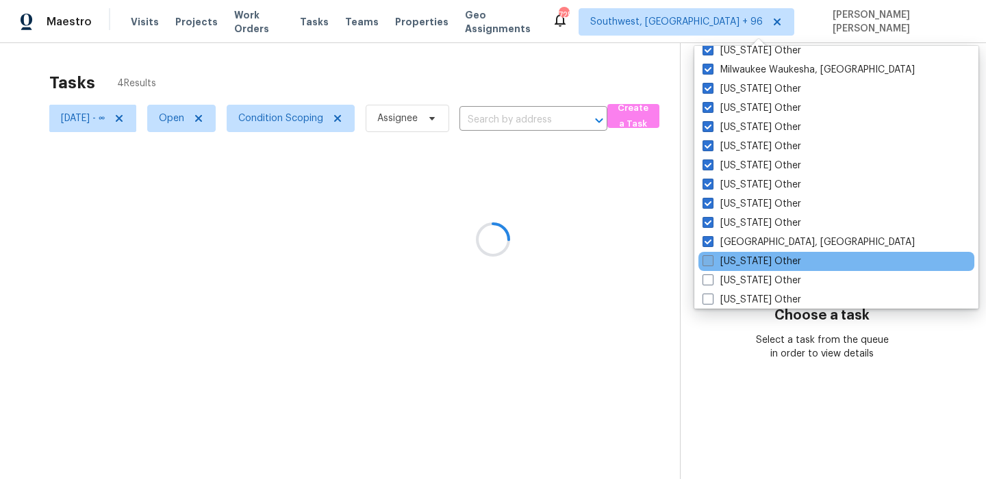
click at [710, 266] on span at bounding box center [707, 260] width 11 height 11
click at [710, 264] on input "New York Other" at bounding box center [706, 259] width 9 height 9
checkbox input "true"
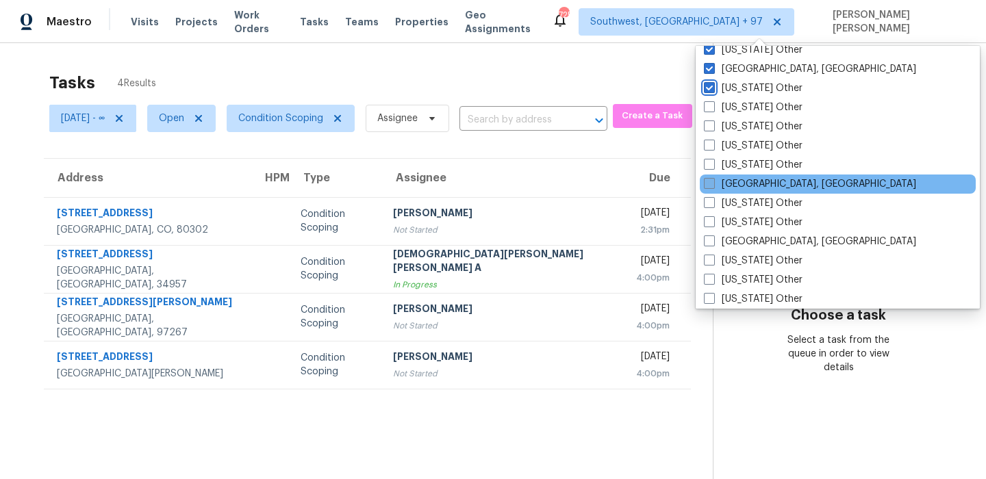
scroll to position [1829, 0]
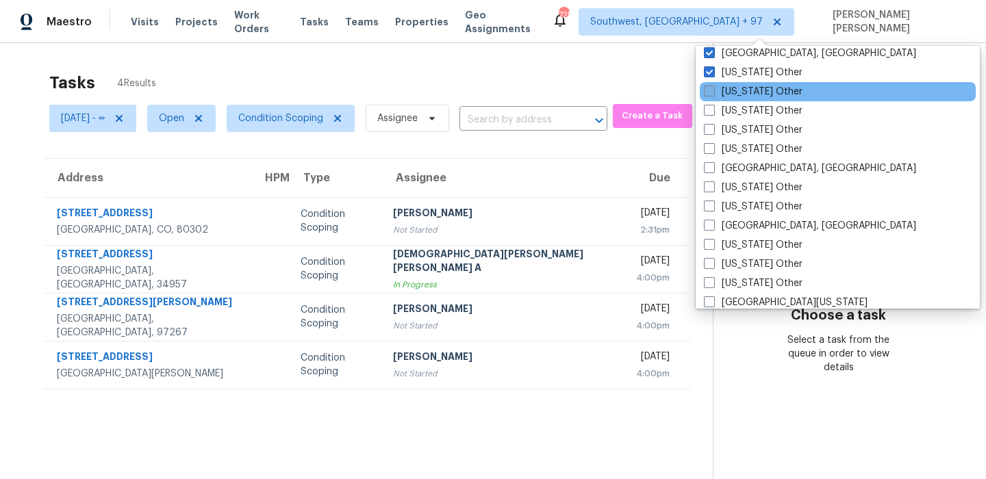
click at [719, 89] on label "North Carolina Other" at bounding box center [753, 92] width 99 height 14
click at [713, 89] on input "North Carolina Other" at bounding box center [708, 89] width 9 height 9
checkbox input "true"
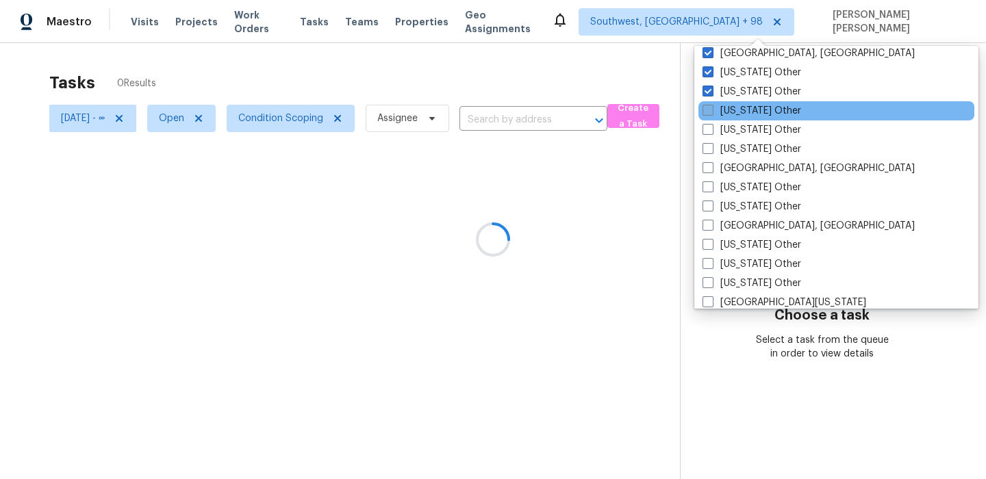
click at [713, 110] on label "North Dakota Other" at bounding box center [751, 111] width 99 height 14
click at [711, 110] on input "North Dakota Other" at bounding box center [706, 108] width 9 height 9
checkbox input "true"
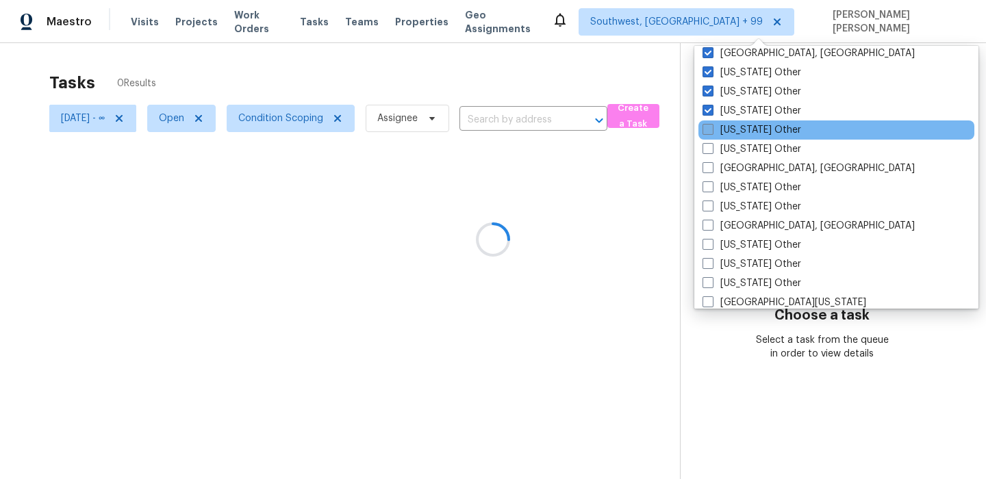
click at [709, 129] on span at bounding box center [707, 129] width 11 height 11
click at [709, 129] on input "Ohio Other" at bounding box center [706, 127] width 9 height 9
checkbox input "true"
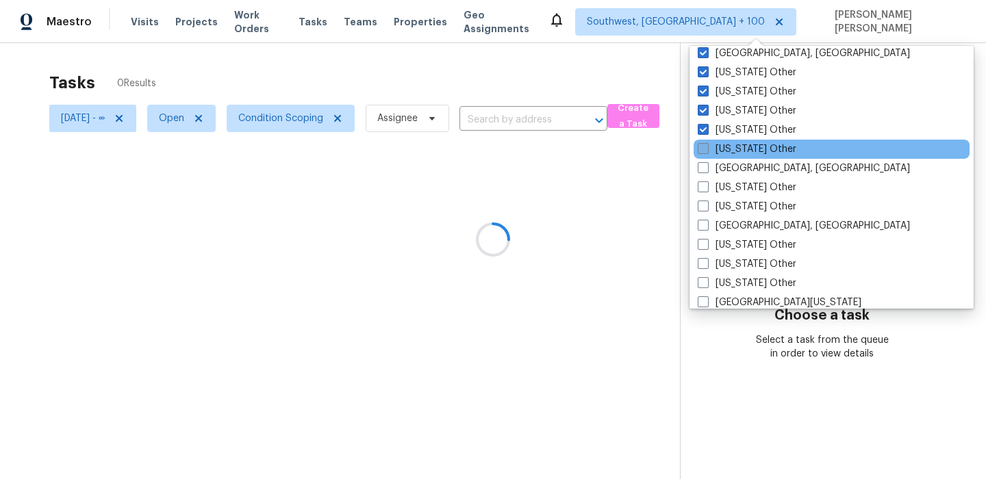
click at [707, 147] on span at bounding box center [703, 148] width 11 height 11
click at [707, 147] on input "Oklahoma Other" at bounding box center [702, 146] width 9 height 9
checkbox input "true"
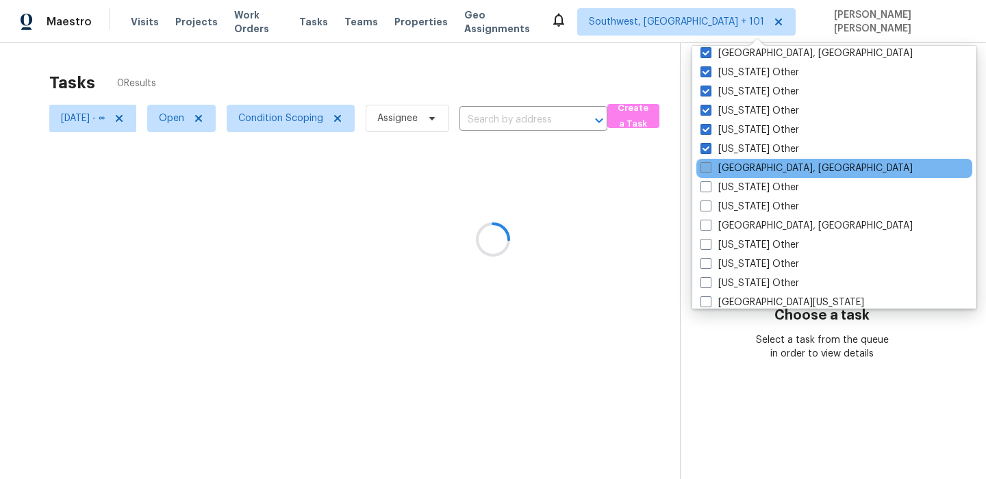
click at [702, 167] on span at bounding box center [705, 167] width 11 height 11
click at [702, 167] on input "Omaha, NE" at bounding box center [704, 166] width 9 height 9
checkbox input "true"
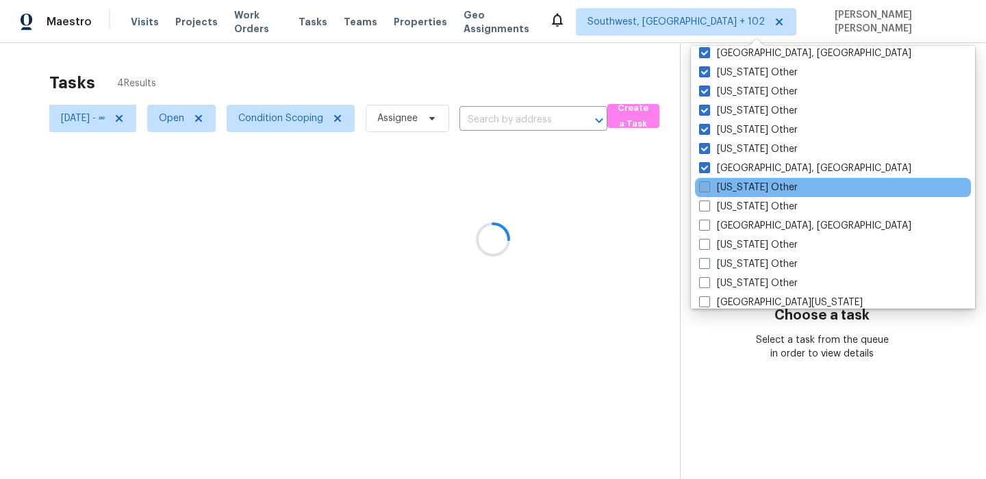
click at [705, 185] on span at bounding box center [704, 186] width 11 height 11
click at [705, 185] on input "Oregon Other" at bounding box center [703, 185] width 9 height 9
checkbox input "true"
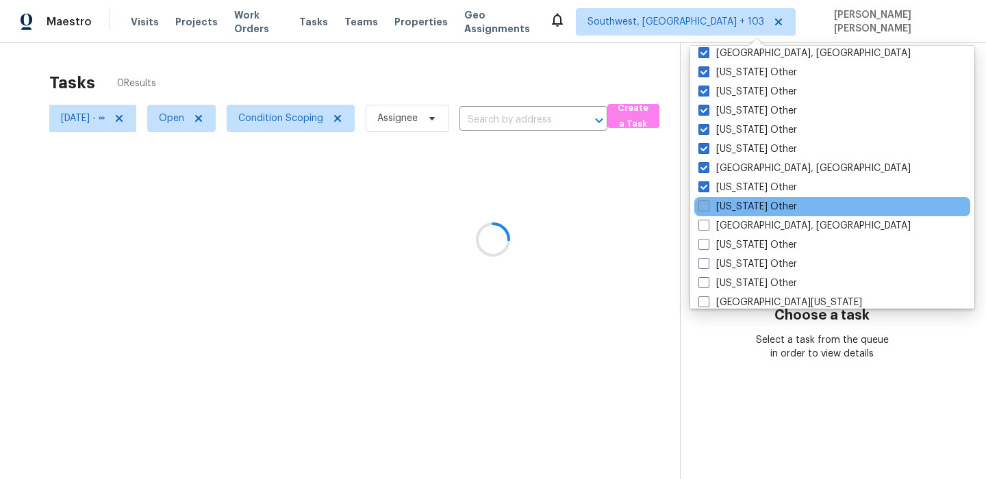
click at [705, 203] on span at bounding box center [703, 206] width 11 height 11
click at [705, 203] on input "Pennsylvania Other" at bounding box center [702, 204] width 9 height 9
checkbox input "true"
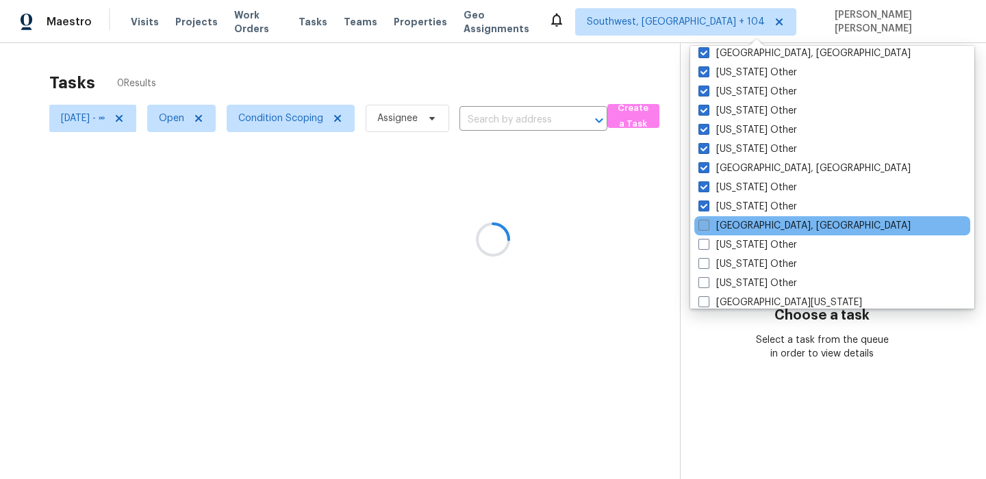
click at [705, 219] on label "Pittsburgh, PA" at bounding box center [804, 226] width 212 height 14
click at [705, 219] on input "Pittsburgh, PA" at bounding box center [702, 223] width 9 height 9
checkbox input "true"
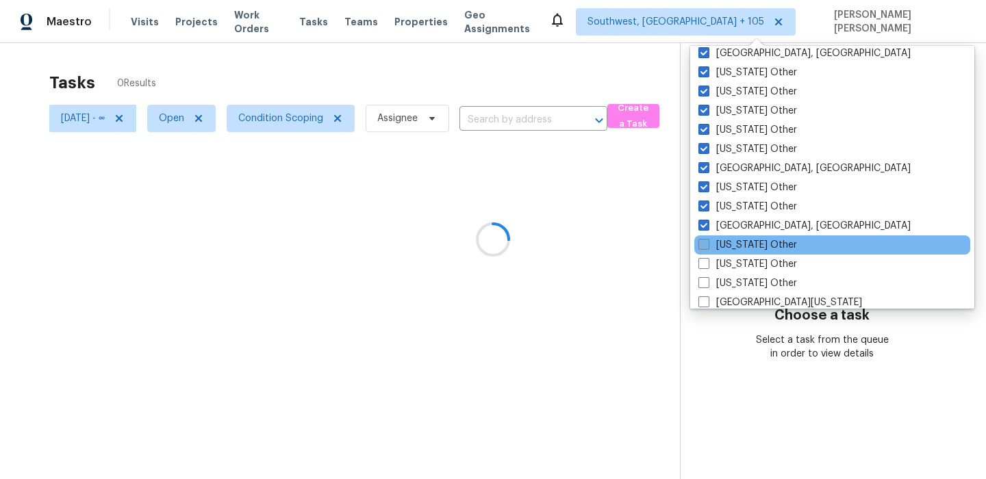
click at [705, 244] on span at bounding box center [703, 244] width 11 height 11
click at [705, 244] on input "Puerto Rico Other" at bounding box center [702, 242] width 9 height 9
checkbox input "true"
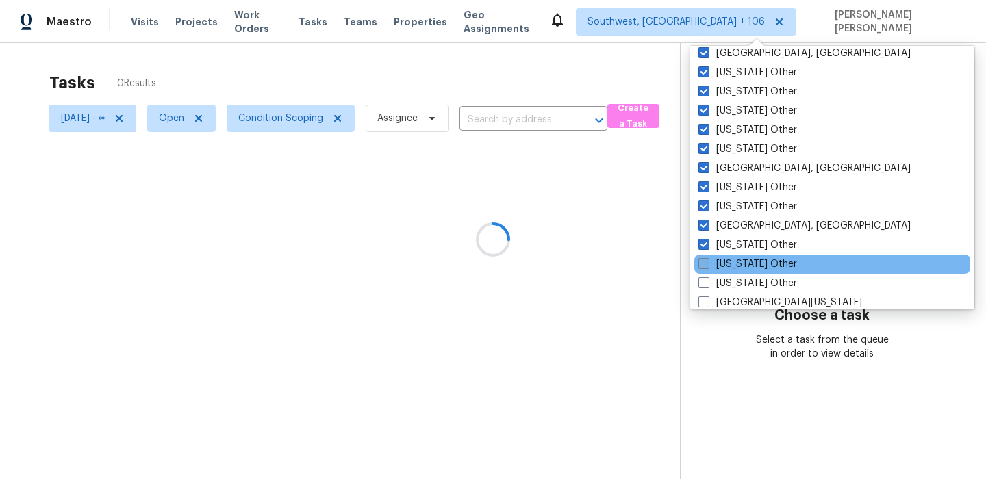
click at [704, 261] on span at bounding box center [703, 263] width 11 height 11
click at [704, 261] on input "South Carolina Other" at bounding box center [702, 261] width 9 height 9
checkbox input "true"
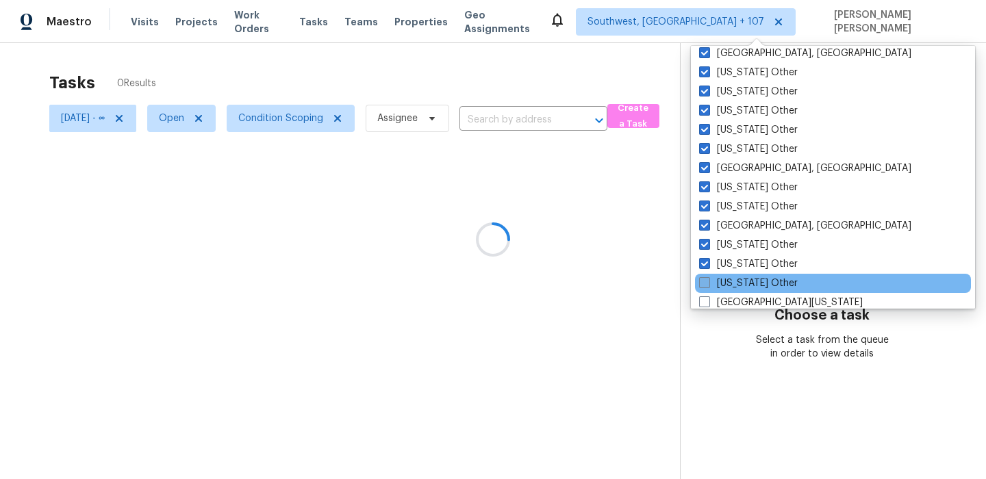
click at [704, 279] on span at bounding box center [704, 282] width 11 height 11
click at [704, 279] on input "South Dakota Other" at bounding box center [703, 281] width 9 height 9
checkbox input "true"
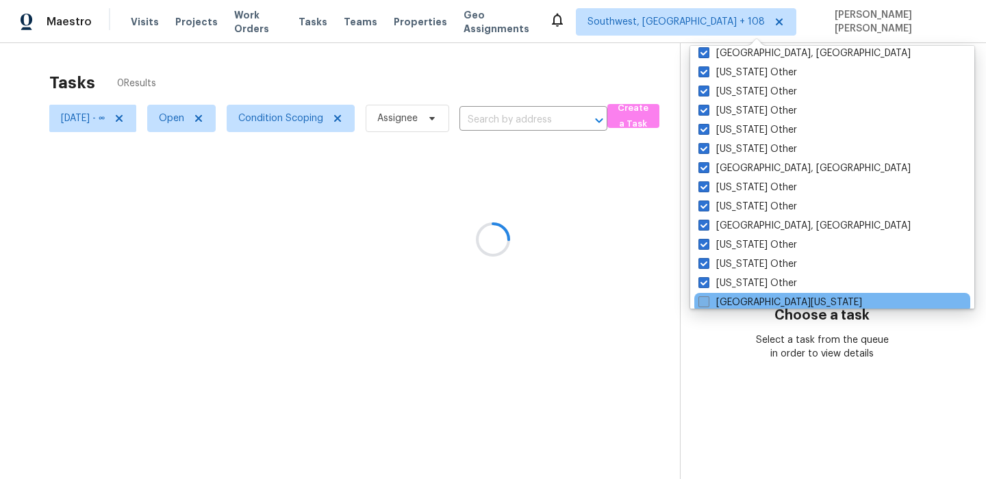
click at [709, 300] on span at bounding box center [703, 301] width 11 height 11
click at [707, 300] on input "South Texas" at bounding box center [702, 300] width 9 height 9
checkbox input "true"
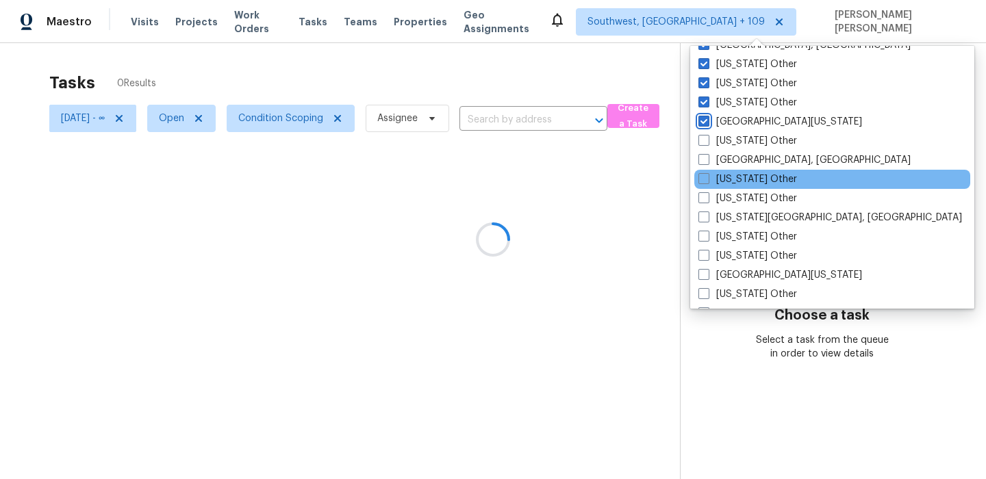
scroll to position [2027, 0]
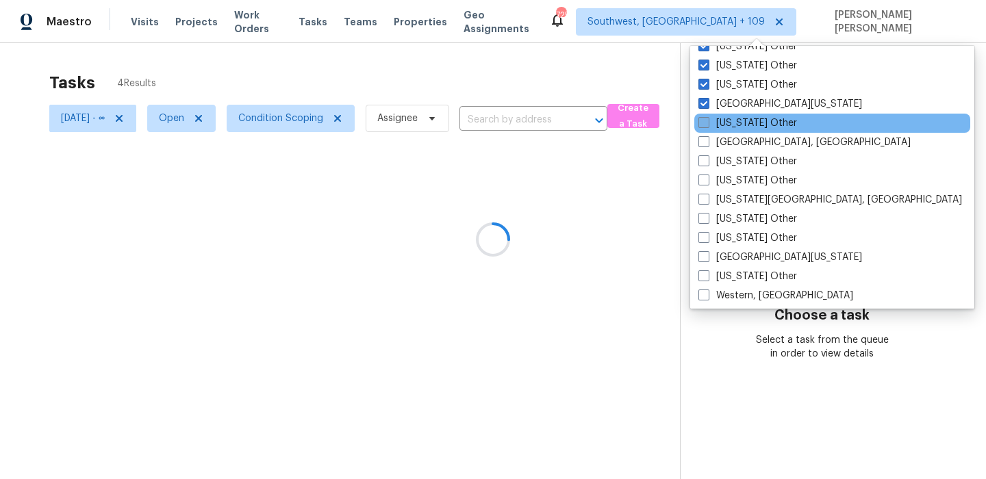
click at [712, 127] on label "Tennessee Other" at bounding box center [747, 123] width 99 height 14
click at [707, 125] on input "Tennessee Other" at bounding box center [702, 120] width 9 height 9
checkbox input "true"
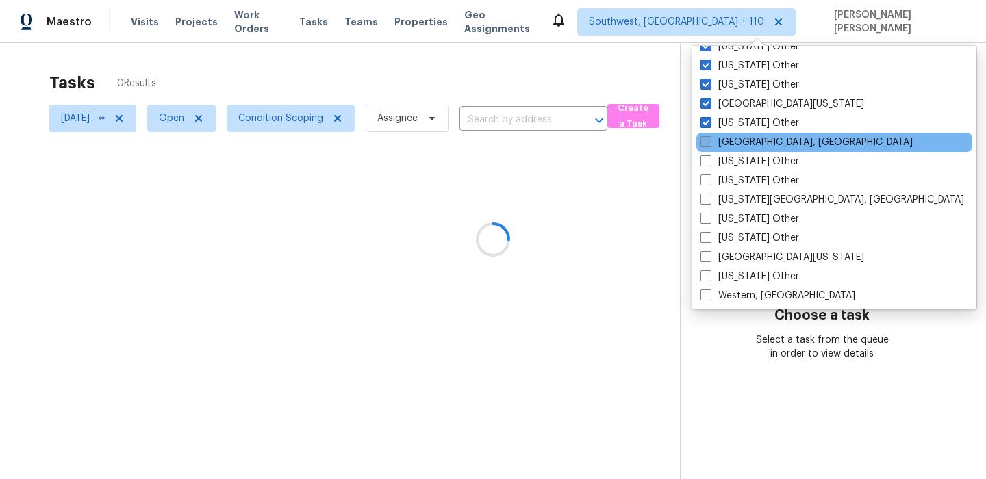
click at [707, 140] on span at bounding box center [705, 141] width 11 height 11
click at [707, 140] on input "Tulsa, OK" at bounding box center [704, 140] width 9 height 9
checkbox input "true"
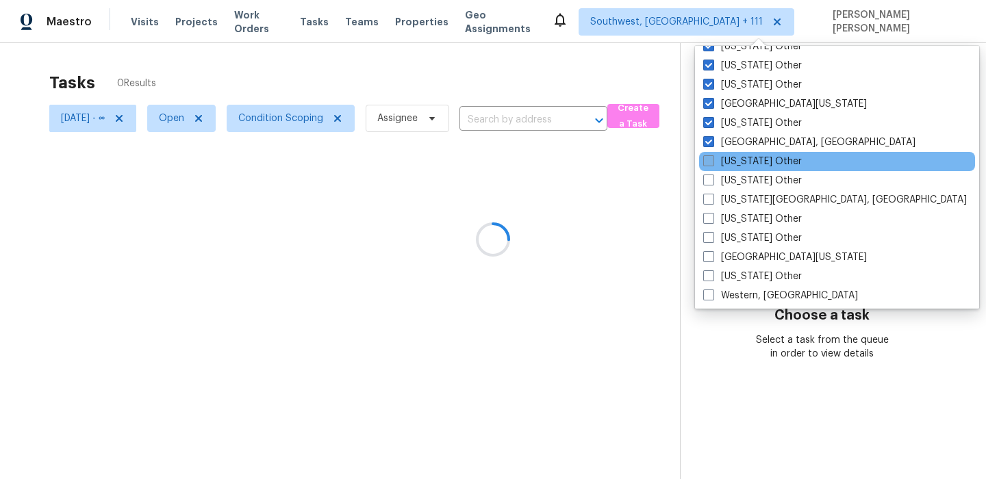
click at [706, 160] on span at bounding box center [708, 160] width 11 height 11
click at [706, 160] on input "Utah Other" at bounding box center [707, 159] width 9 height 9
checkbox input "true"
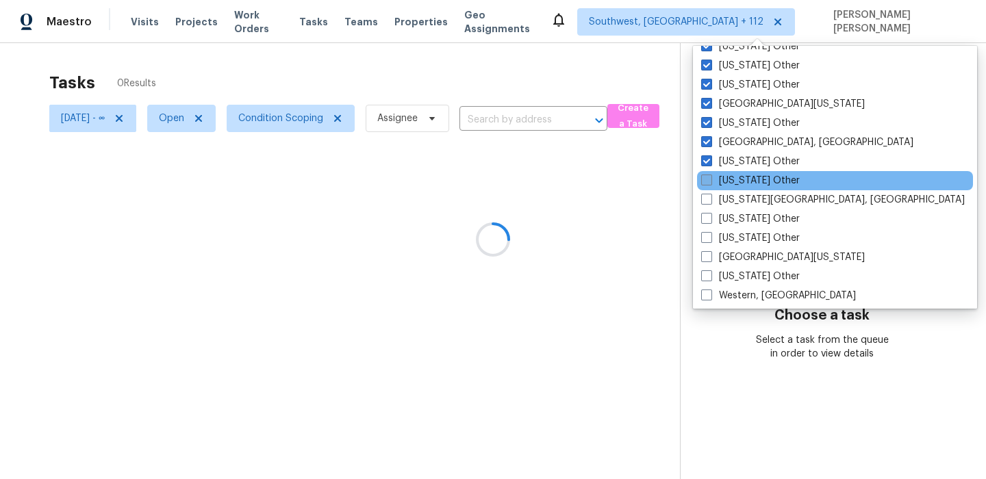
click at [707, 187] on label "Vermont Other" at bounding box center [750, 181] width 99 height 14
click at [707, 183] on input "Vermont Other" at bounding box center [705, 178] width 9 height 9
checkbox input "true"
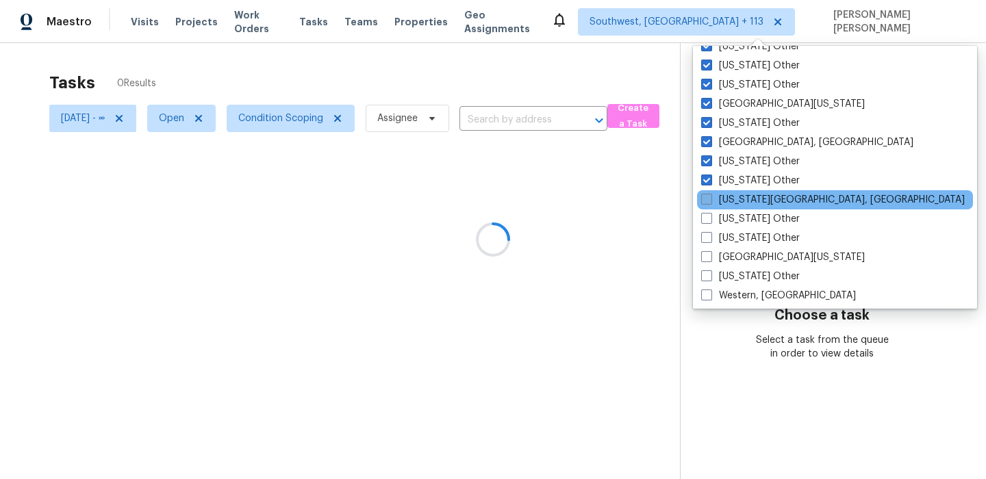
click at [707, 201] on span at bounding box center [706, 199] width 11 height 11
click at [707, 201] on input "Virginia Beach, VA" at bounding box center [705, 197] width 9 height 9
checkbox input "true"
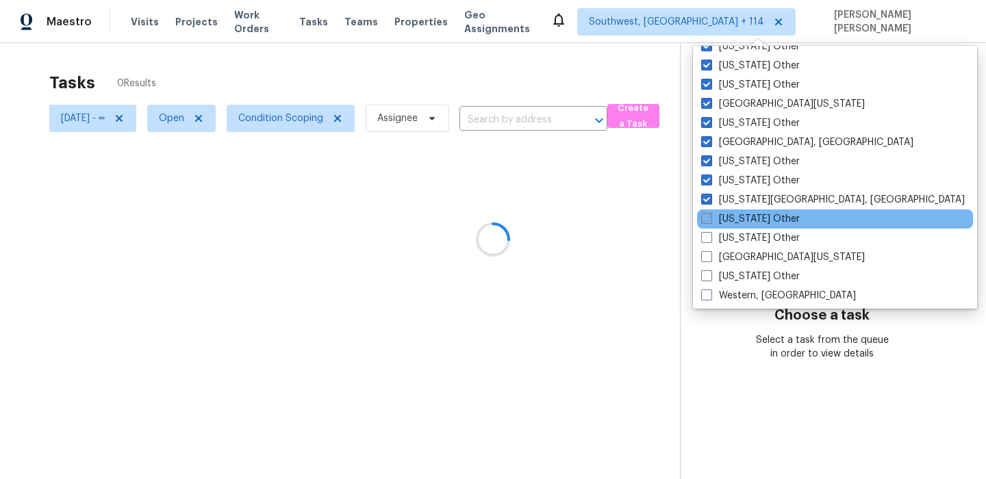
click at [706, 223] on span at bounding box center [706, 218] width 11 height 11
click at [706, 221] on input "Virginia Other" at bounding box center [705, 216] width 9 height 9
checkbox input "true"
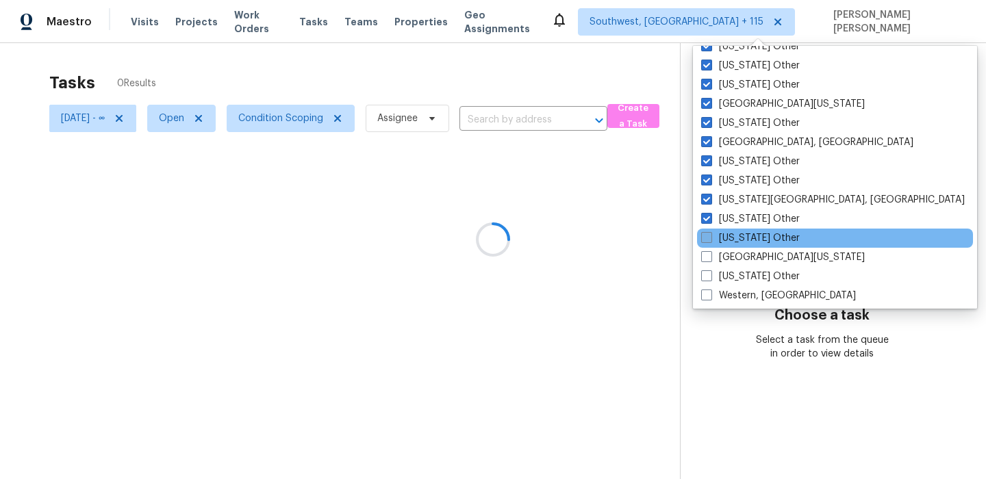
click at [705, 240] on span at bounding box center [706, 237] width 11 height 11
click at [705, 240] on input "Washington Other" at bounding box center [705, 235] width 9 height 9
checkbox input "true"
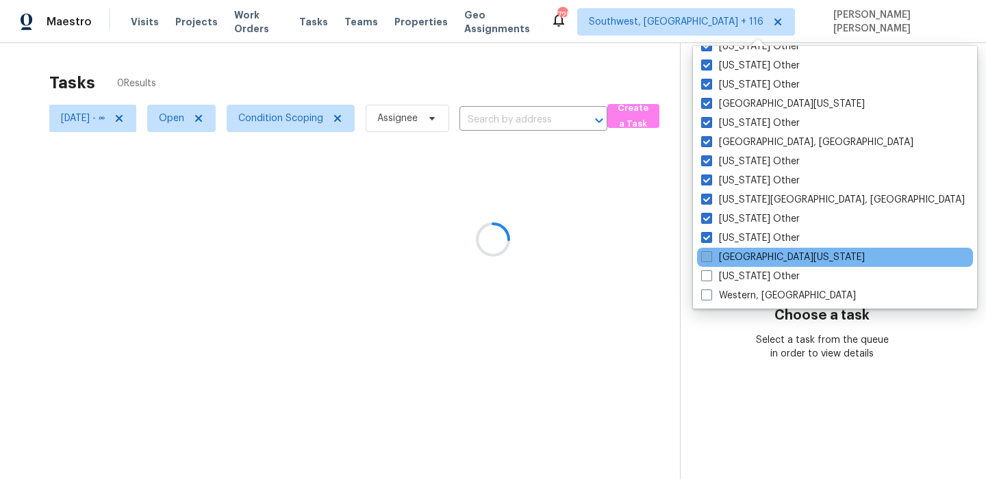
click at [706, 251] on label "West Texas" at bounding box center [783, 258] width 164 height 14
click at [706, 251] on input "West Texas" at bounding box center [705, 255] width 9 height 9
checkbox input "true"
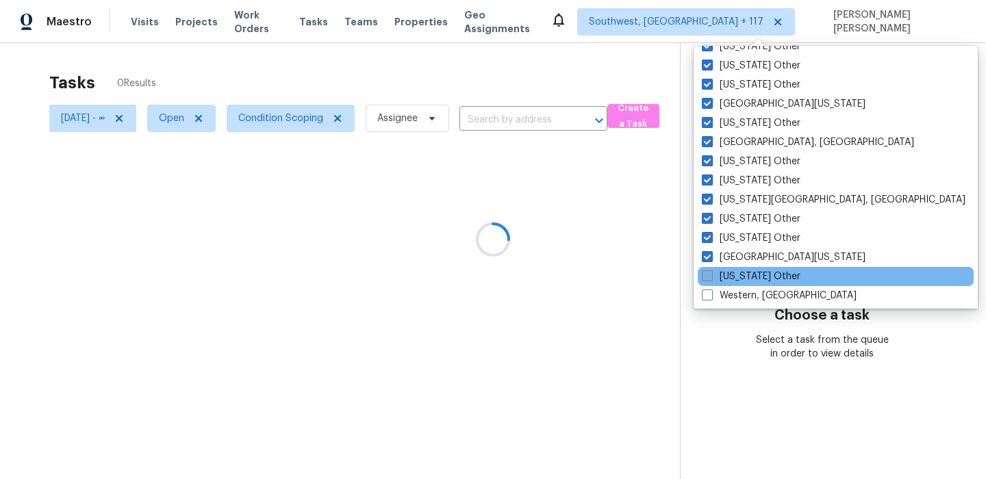
click at [709, 273] on span at bounding box center [707, 275] width 11 height 11
click at [709, 273] on input "West Virginia Other" at bounding box center [706, 274] width 9 height 9
checkbox input "true"
click at [706, 284] on div "West Virginia Other" at bounding box center [835, 276] width 276 height 19
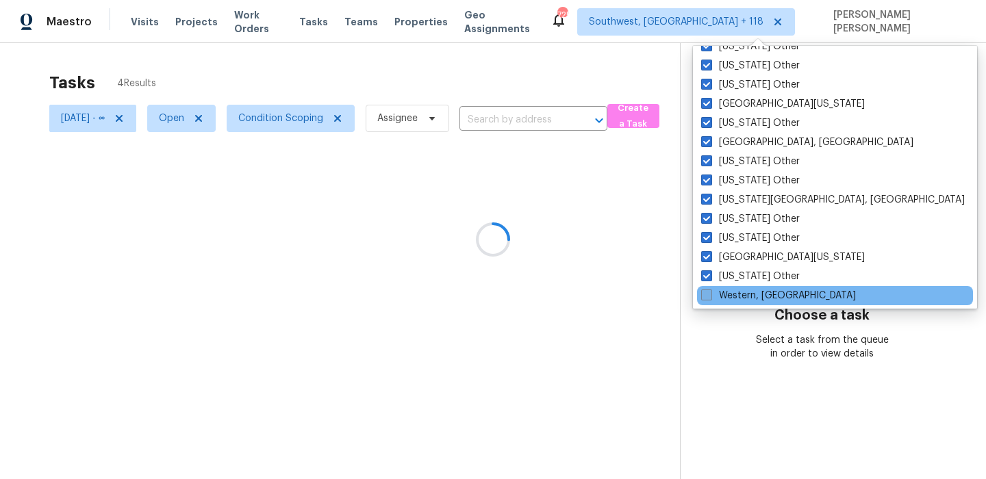
click at [706, 293] on span at bounding box center [706, 295] width 11 height 11
click at [706, 293] on input "Western, NY" at bounding box center [705, 293] width 9 height 9
checkbox input "true"
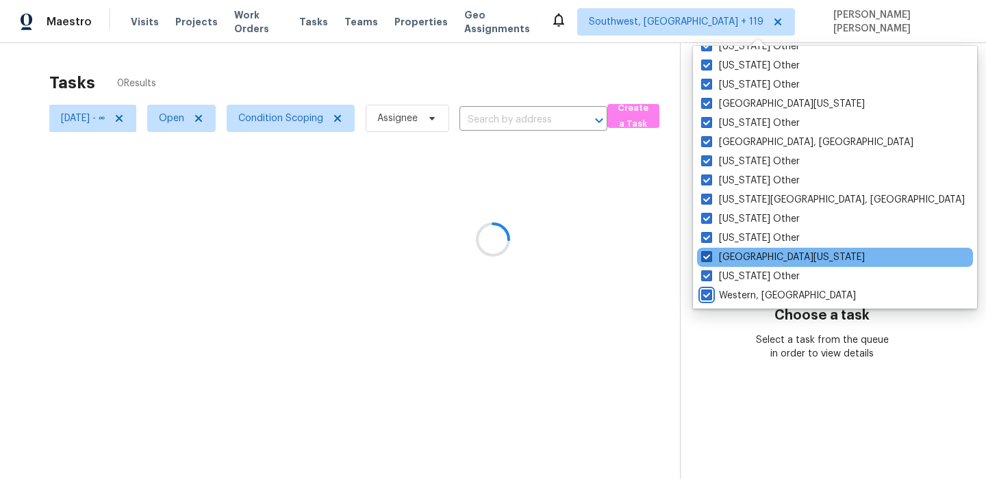
scroll to position [2068, 0]
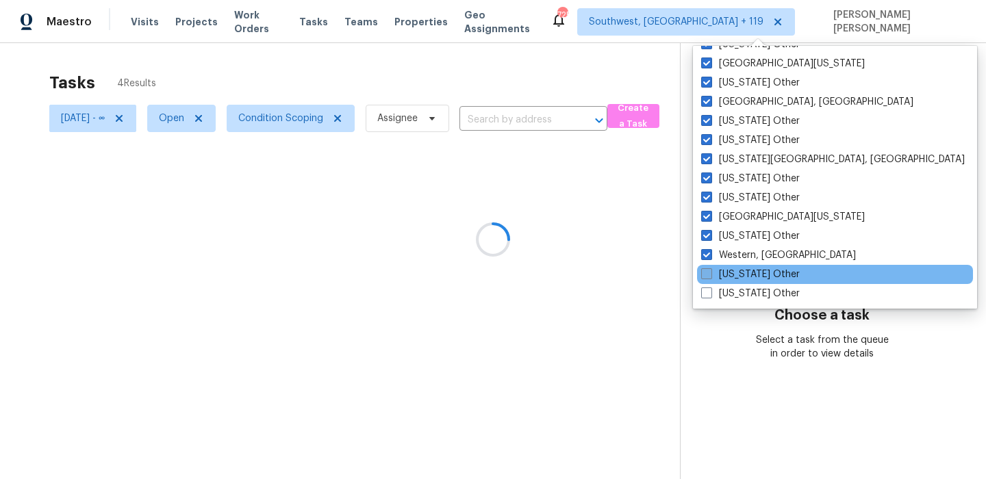
click at [718, 271] on label "Wisconsin Other" at bounding box center [750, 275] width 99 height 14
click at [710, 271] on input "Wisconsin Other" at bounding box center [705, 272] width 9 height 9
checkbox input "true"
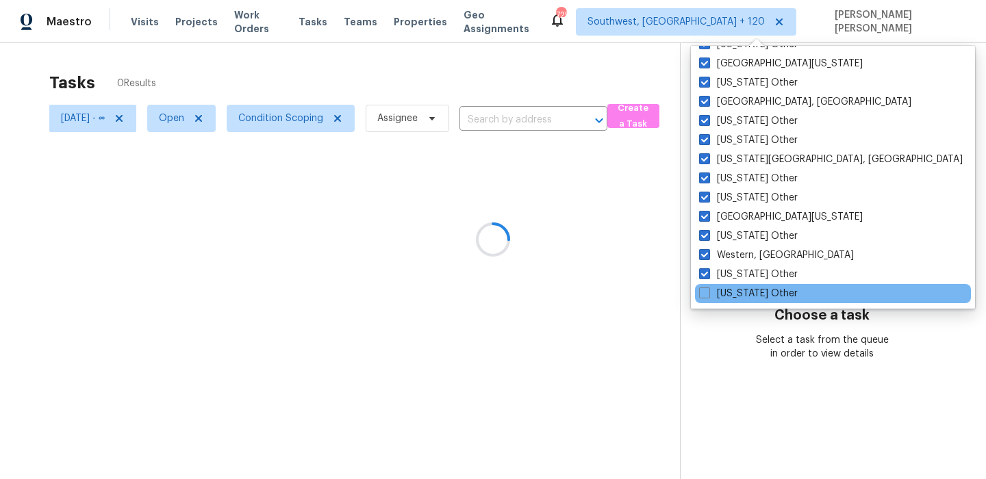
click at [711, 285] on div "Wyoming Other" at bounding box center [833, 293] width 276 height 19
click at [709, 293] on span at bounding box center [704, 293] width 11 height 11
click at [708, 293] on input "Wyoming Other" at bounding box center [703, 291] width 9 height 9
checkbox input "true"
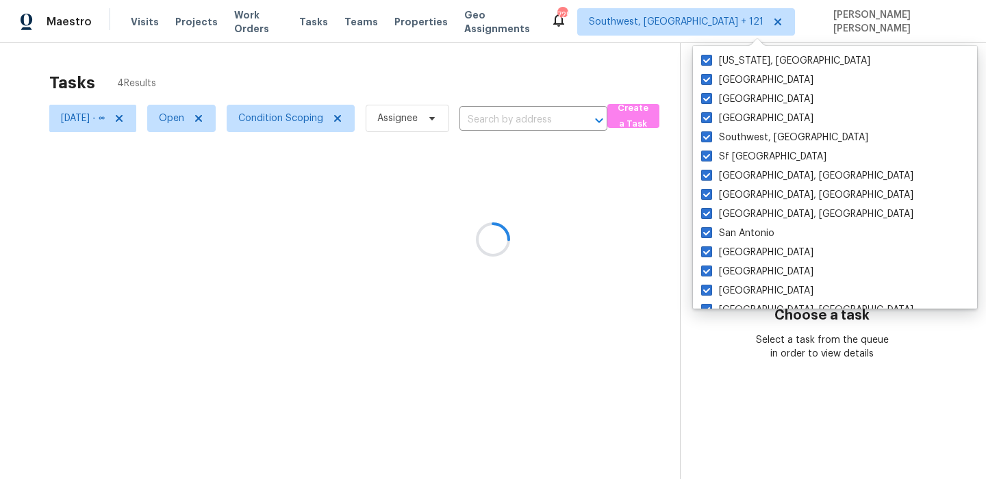
click at [648, 71] on div at bounding box center [493, 239] width 986 height 479
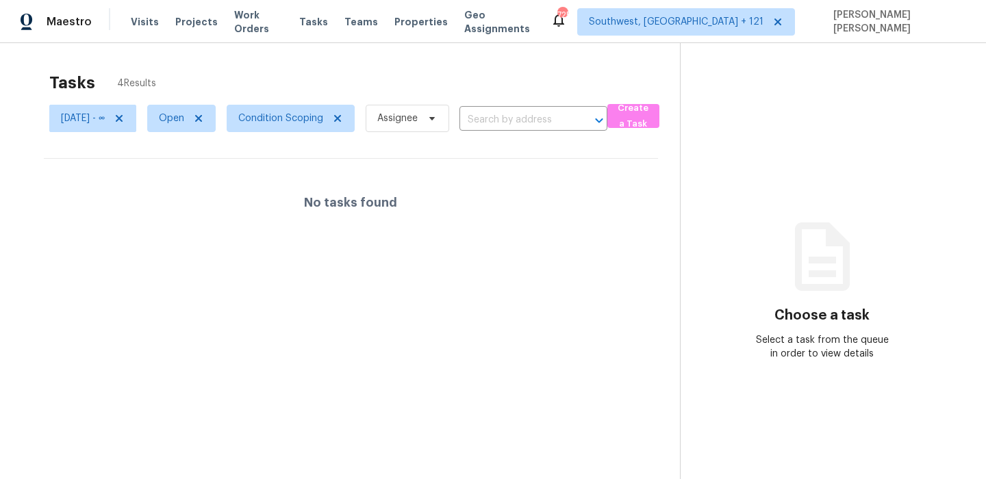
click at [648, 71] on div "Tasks 4 Results" at bounding box center [364, 83] width 631 height 36
click at [321, 114] on span "Condition Scoping" at bounding box center [280, 119] width 85 height 14
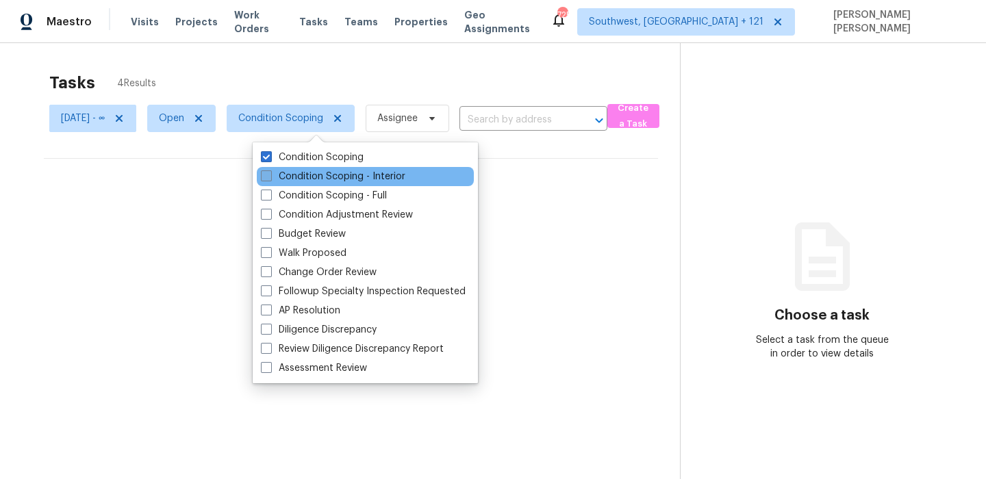
click at [322, 179] on label "Condition Scoping - Interior" at bounding box center [333, 177] width 144 height 14
click at [270, 179] on input "Condition Scoping - Interior" at bounding box center [265, 174] width 9 height 9
checkbox input "true"
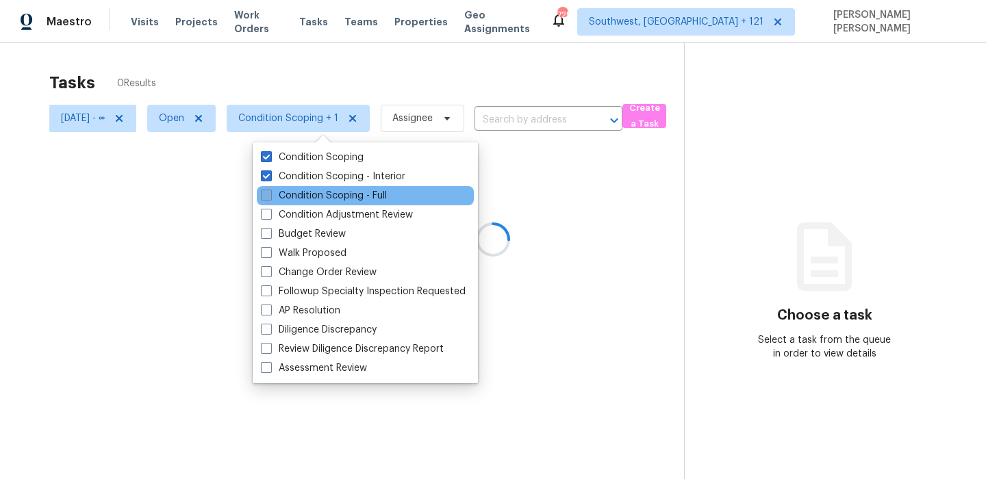
click at [310, 199] on label "Condition Scoping - Full" at bounding box center [324, 196] width 126 height 14
click at [270, 198] on input "Condition Scoping - Full" at bounding box center [265, 193] width 9 height 9
checkbox input "true"
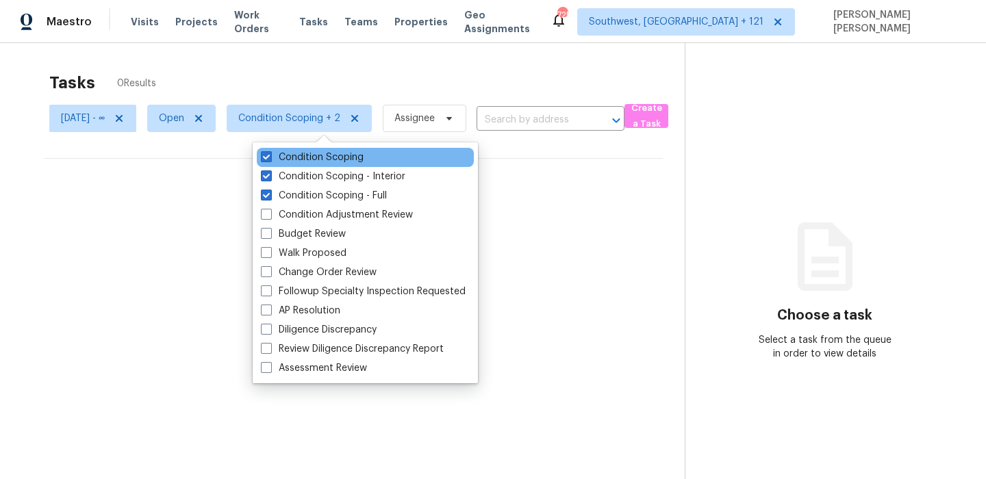
click at [324, 165] on div "Condition Scoping" at bounding box center [365, 157] width 217 height 19
click at [327, 161] on label "Condition Scoping" at bounding box center [312, 158] width 103 height 14
click at [270, 160] on input "Condition Scoping" at bounding box center [265, 155] width 9 height 9
checkbox input "false"
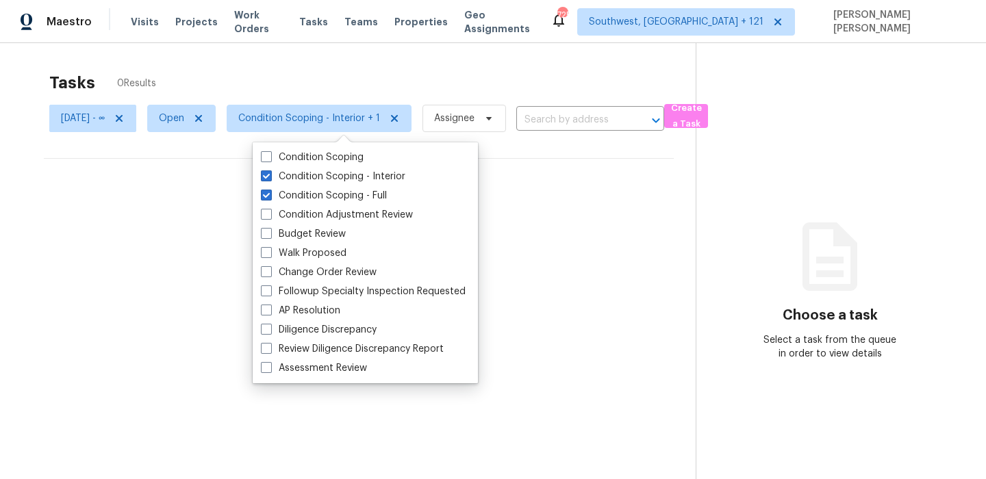
click at [372, 78] on div "Tasks 0 Results" at bounding box center [372, 83] width 646 height 36
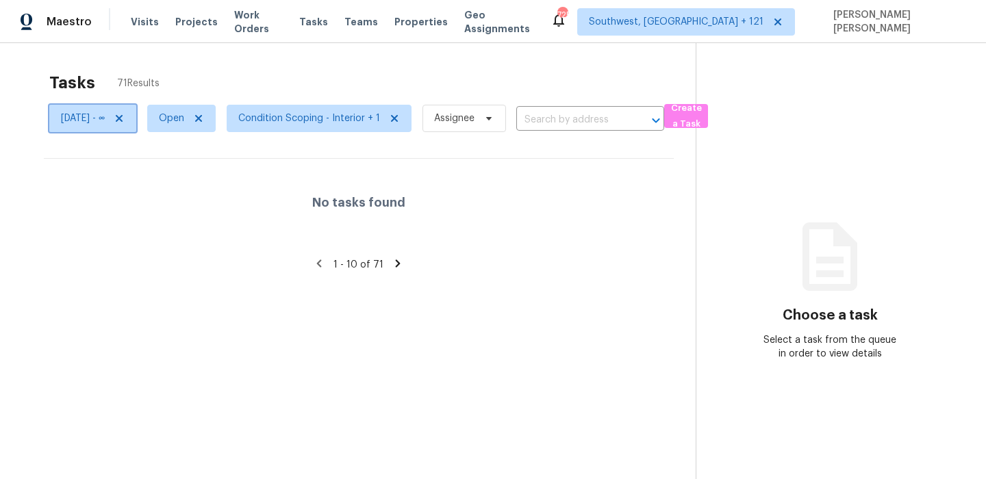
click at [123, 115] on icon at bounding box center [119, 118] width 7 height 7
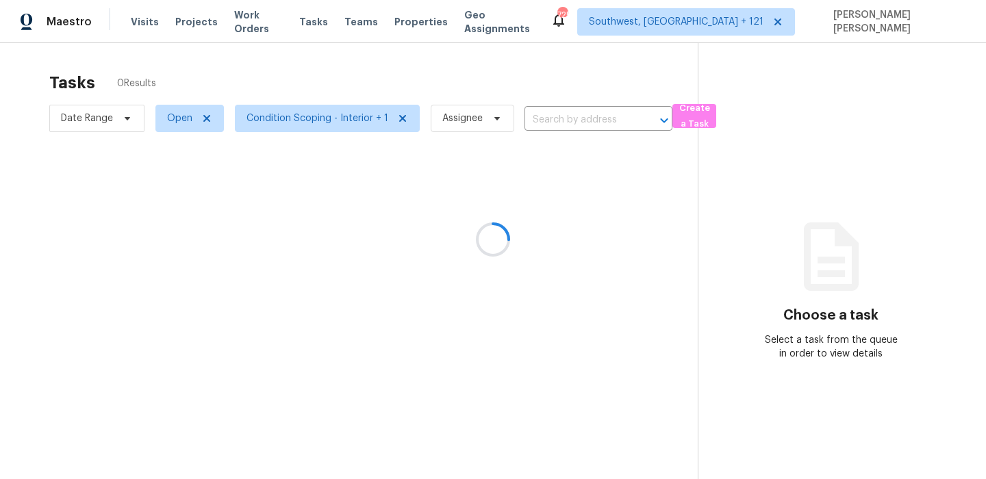
click at [242, 90] on div "Tasks 0 Results" at bounding box center [373, 83] width 648 height 36
click at [596, 78] on div at bounding box center [493, 239] width 986 height 479
click at [100, 123] on span "Date Range" at bounding box center [87, 119] width 52 height 14
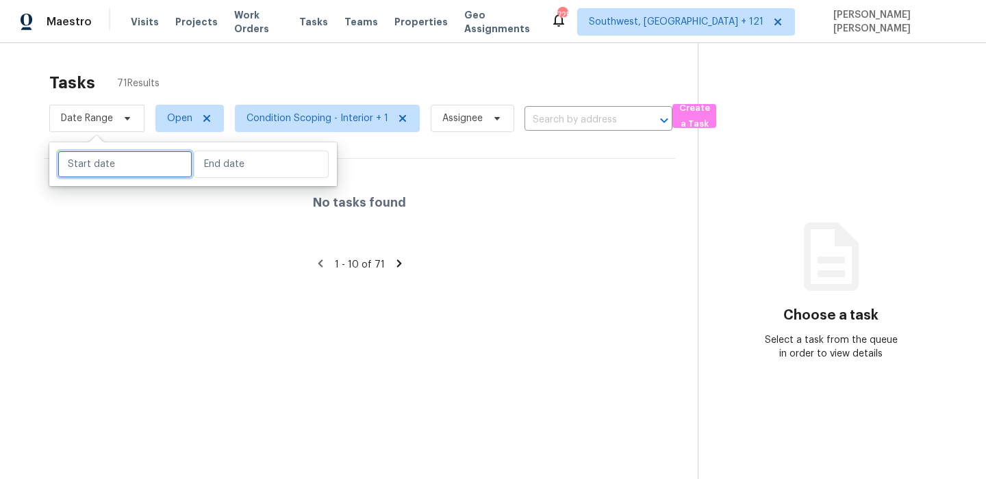
click at [118, 168] on input "text" at bounding box center [125, 164] width 135 height 27
select select "8"
select select "2025"
select select "9"
select select "2025"
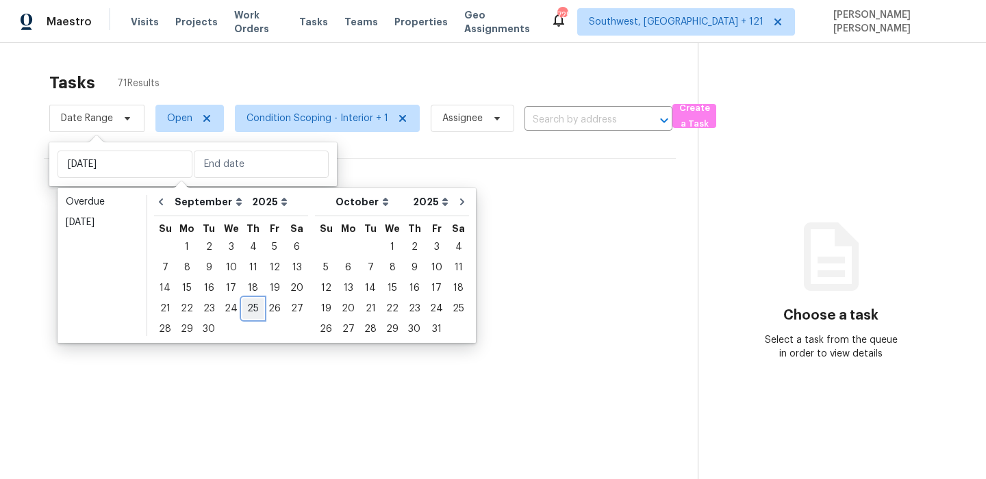
click at [246, 309] on div "25" at bounding box center [252, 308] width 21 height 19
type input "[DATE]"
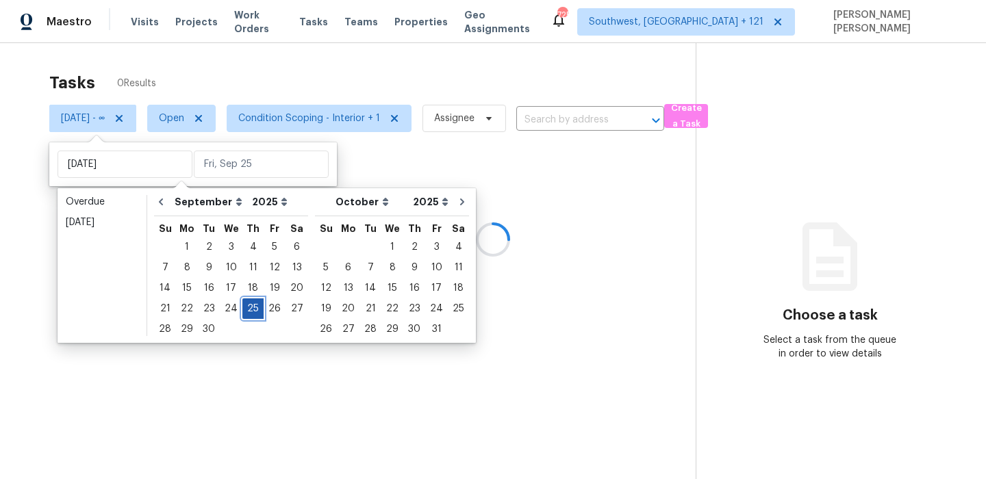
click at [246, 309] on div "25" at bounding box center [252, 308] width 21 height 19
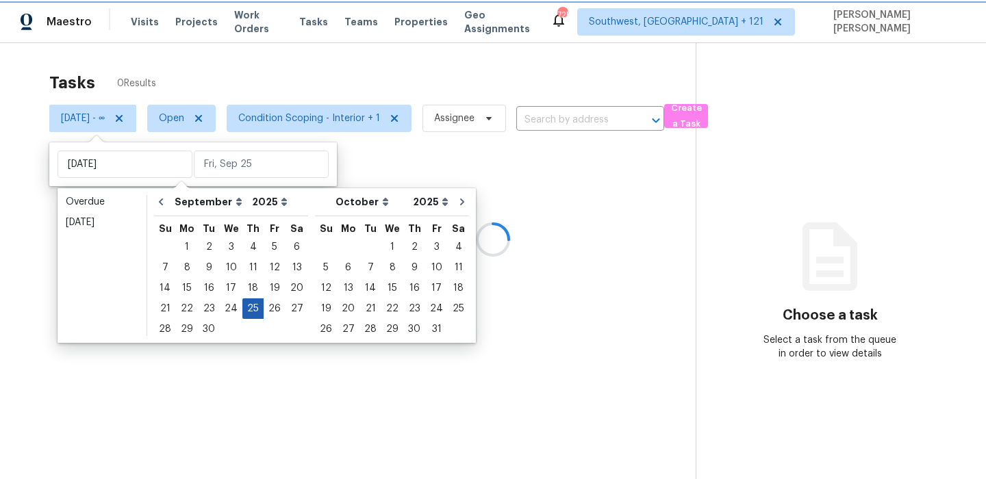
type input "[DATE]"
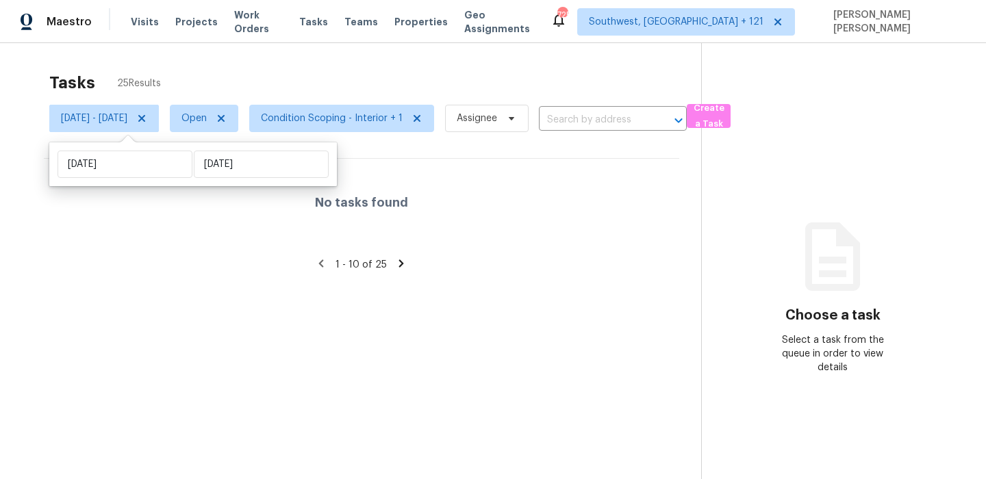
click at [446, 81] on div "Tasks 25 Results" at bounding box center [375, 83] width 652 height 36
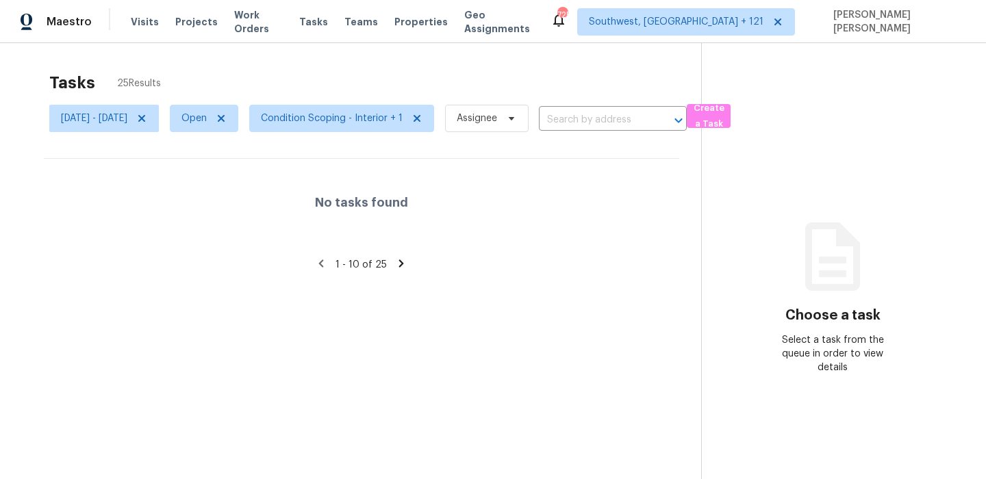
click at [507, 86] on div "Tasks 25 Results" at bounding box center [375, 83] width 652 height 36
click at [381, 64] on div "Tasks 25 Results [DATE] - [DATE] Open Condition Scoping - Interior + 1 Assignee…" at bounding box center [493, 282] width 986 height 479
